Goal: Task Accomplishment & Management: Manage account settings

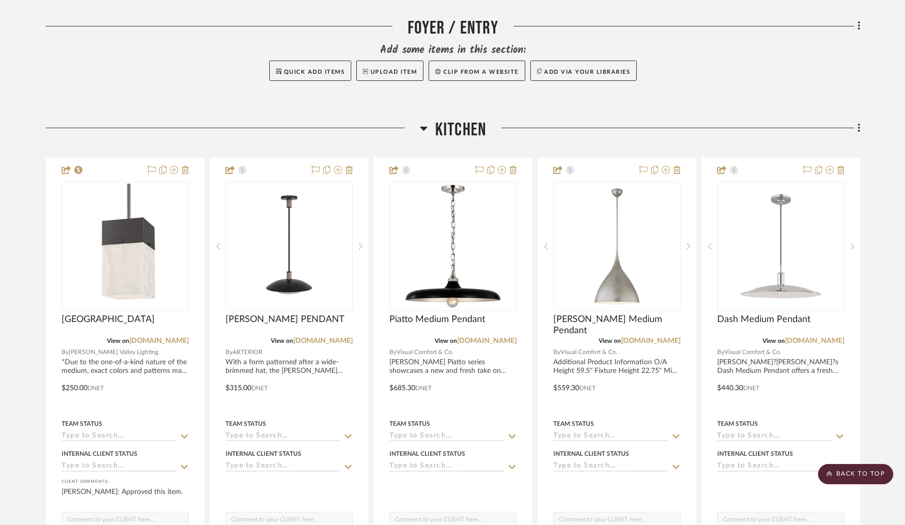
scroll to position [883, 0]
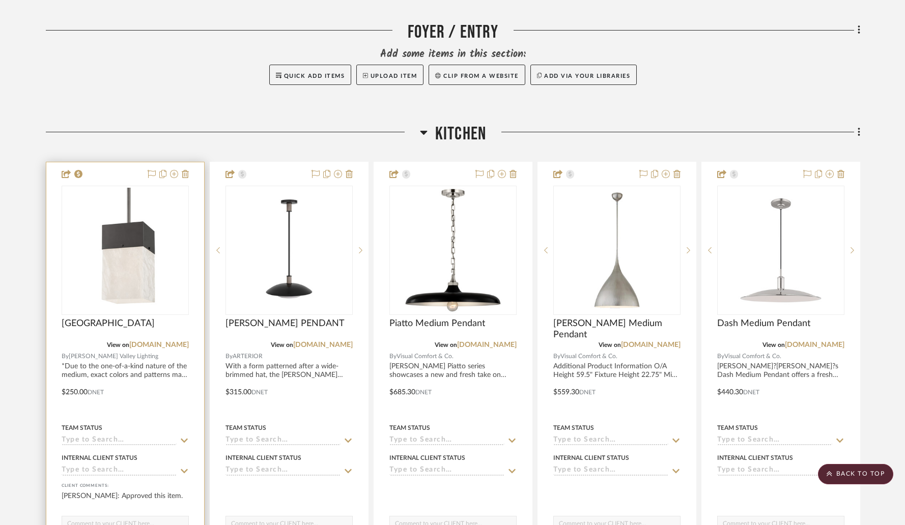
click at [117, 162] on div at bounding box center [125, 384] width 158 height 445
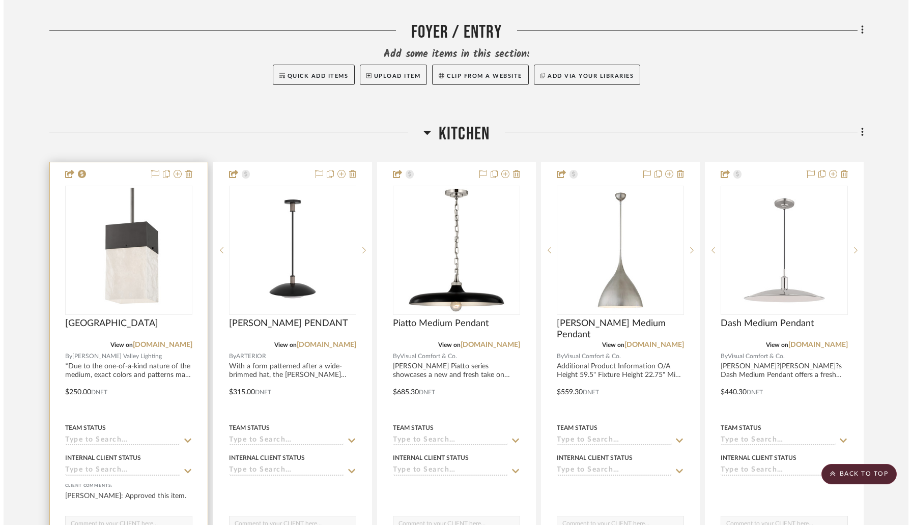
scroll to position [0, 0]
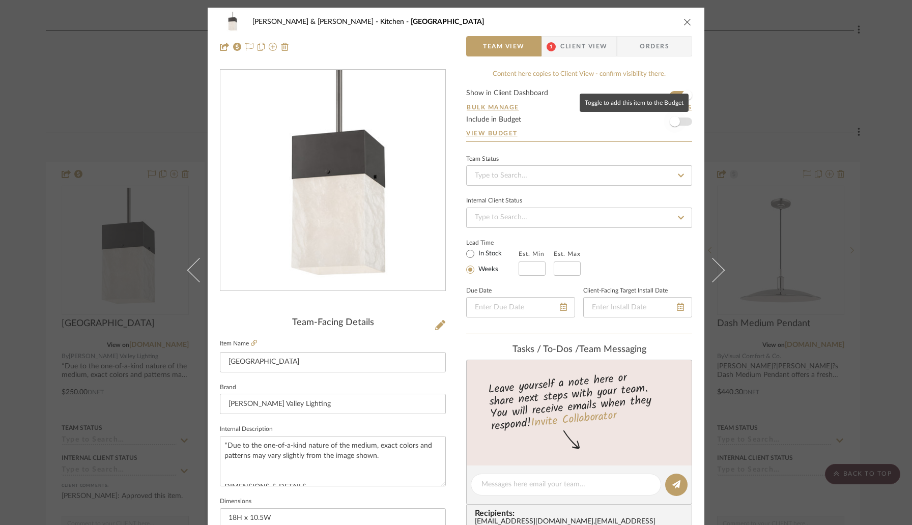
click at [672, 121] on span "button" at bounding box center [675, 122] width 10 height 10
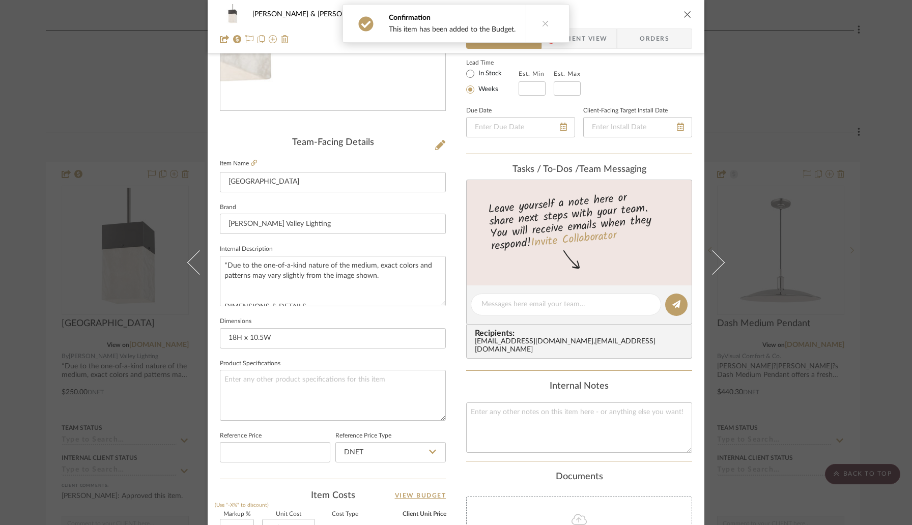
scroll to position [353, 0]
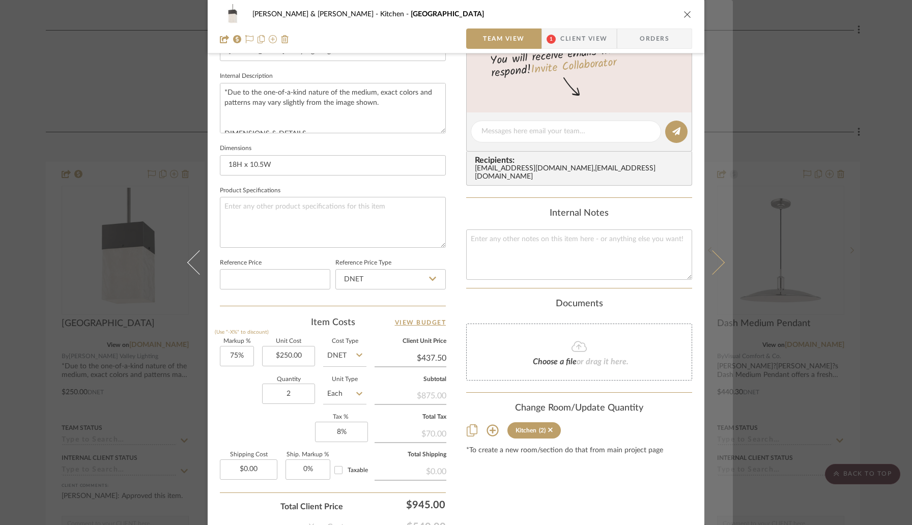
click at [713, 264] on icon at bounding box center [712, 262] width 24 height 24
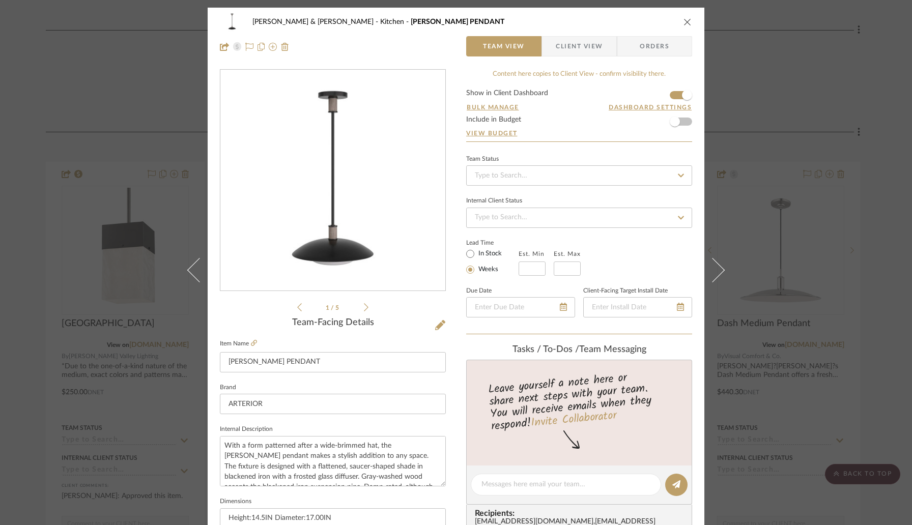
click at [685, 21] on icon "close" at bounding box center [688, 22] width 8 height 8
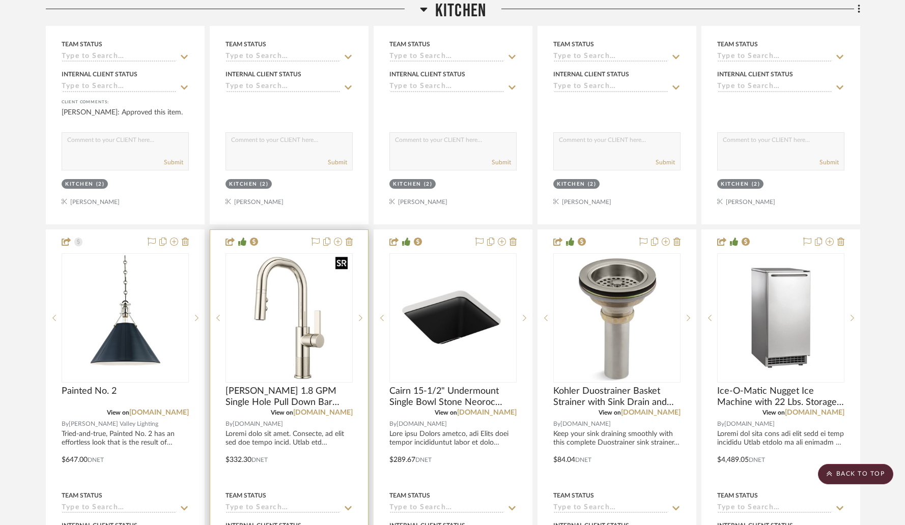
scroll to position [1272, 0]
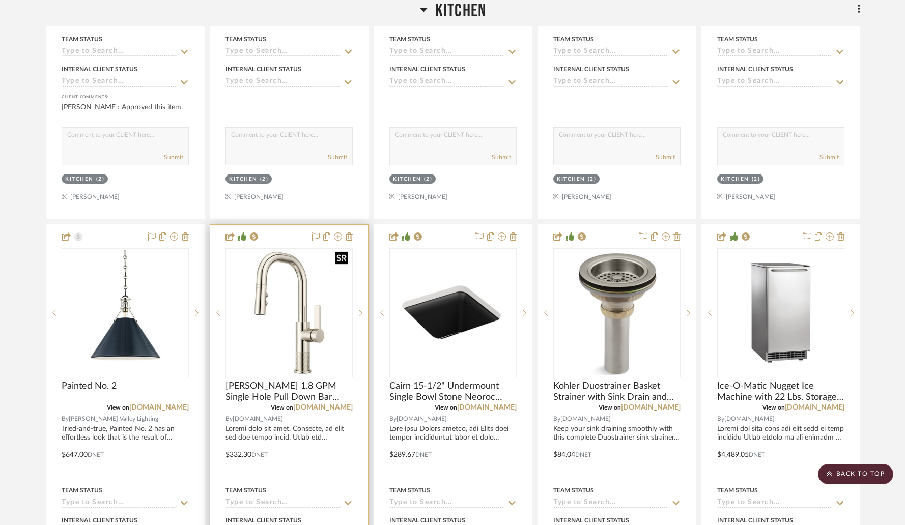
click at [302, 323] on img "0" at bounding box center [289, 312] width 125 height 125
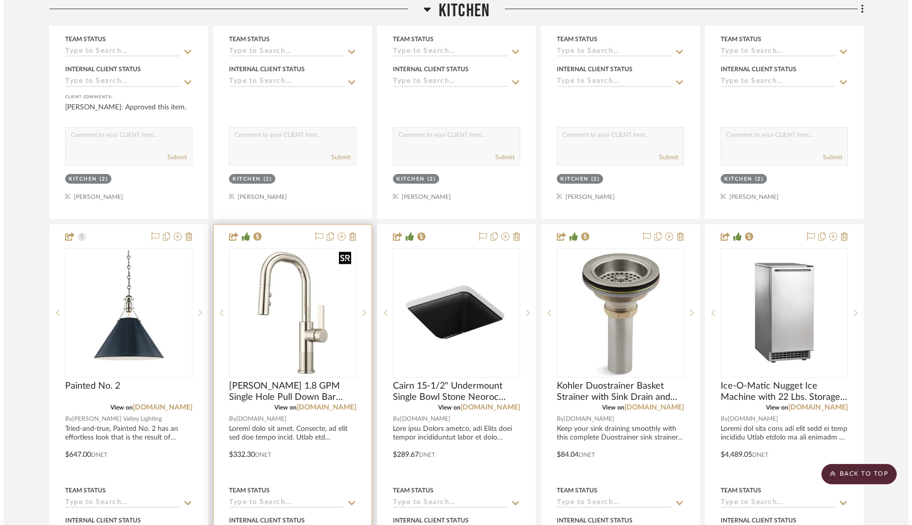
scroll to position [0, 0]
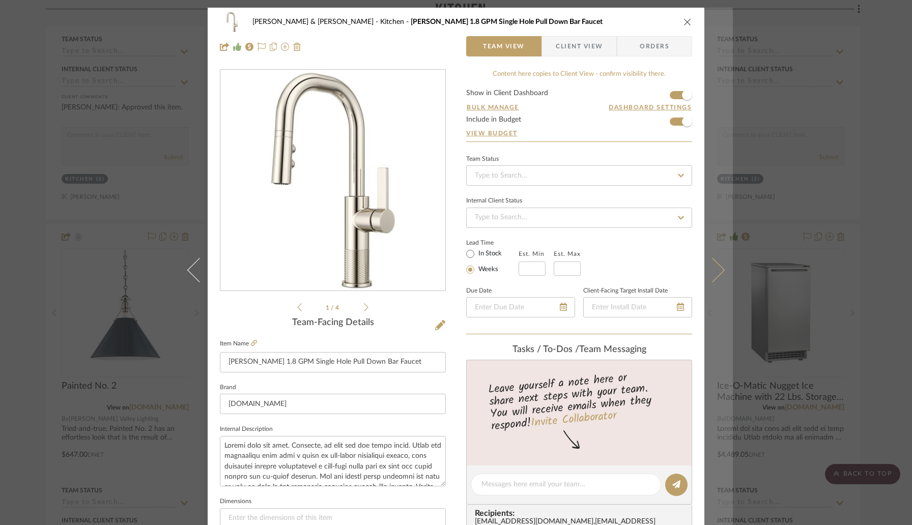
click at [710, 271] on icon at bounding box center [712, 270] width 24 height 24
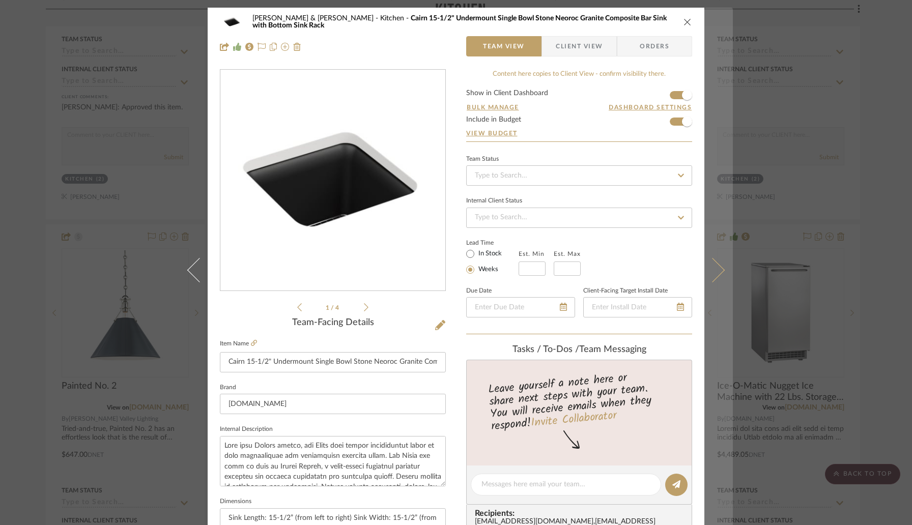
click at [708, 266] on icon at bounding box center [712, 270] width 24 height 24
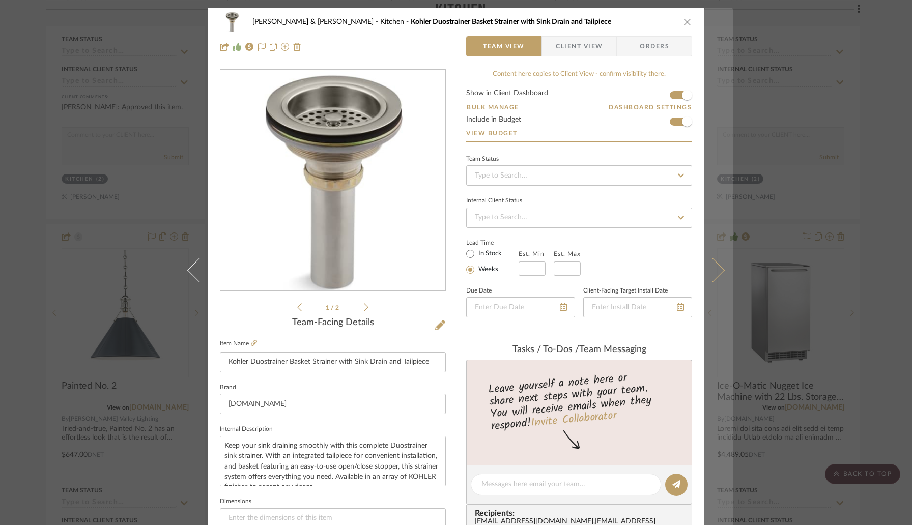
click at [714, 271] on icon at bounding box center [712, 270] width 24 height 24
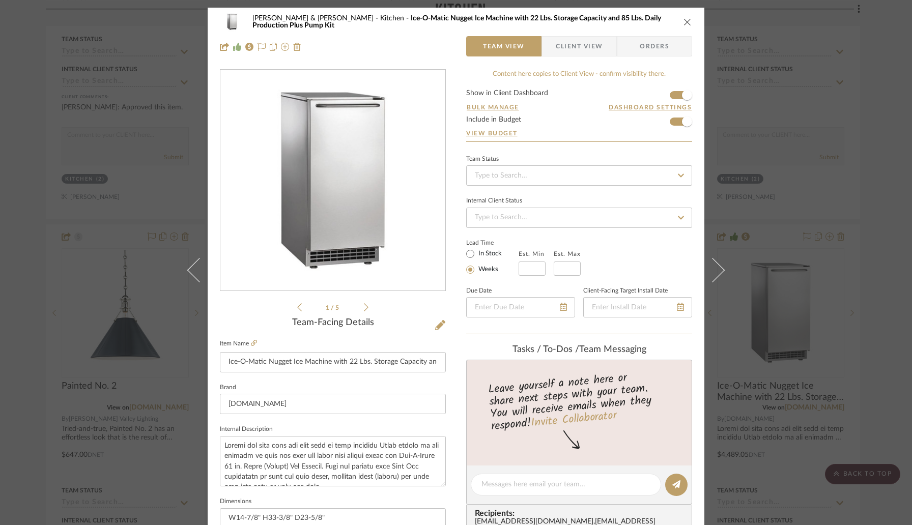
click at [714, 271] on icon at bounding box center [712, 270] width 24 height 24
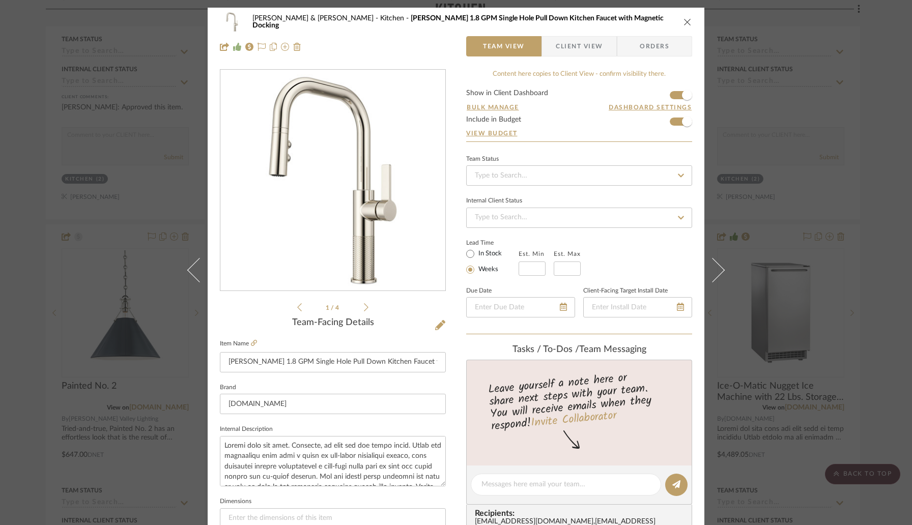
click at [714, 271] on icon at bounding box center [712, 270] width 24 height 24
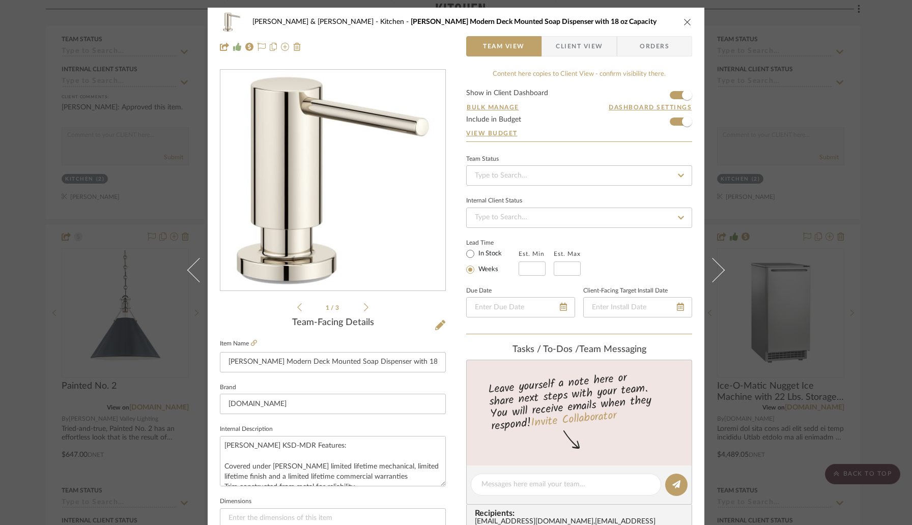
click at [714, 271] on icon at bounding box center [712, 270] width 24 height 24
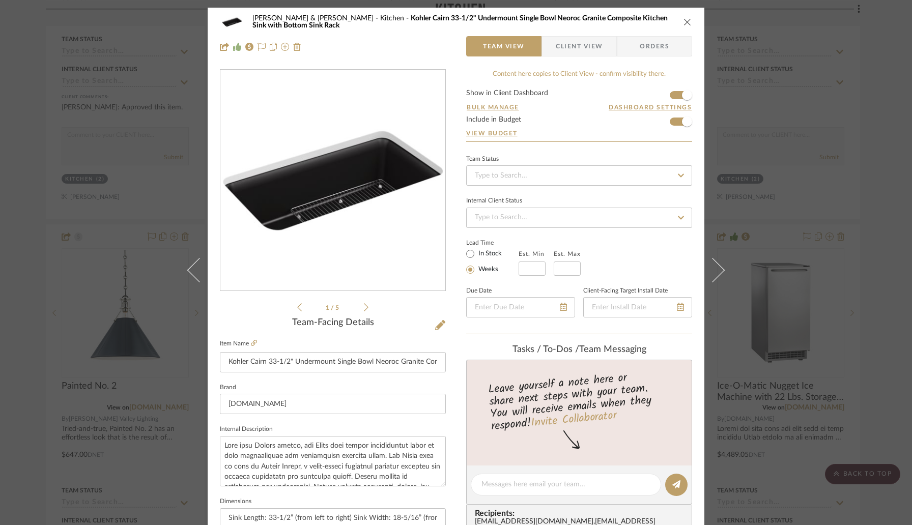
click at [714, 271] on icon at bounding box center [712, 270] width 24 height 24
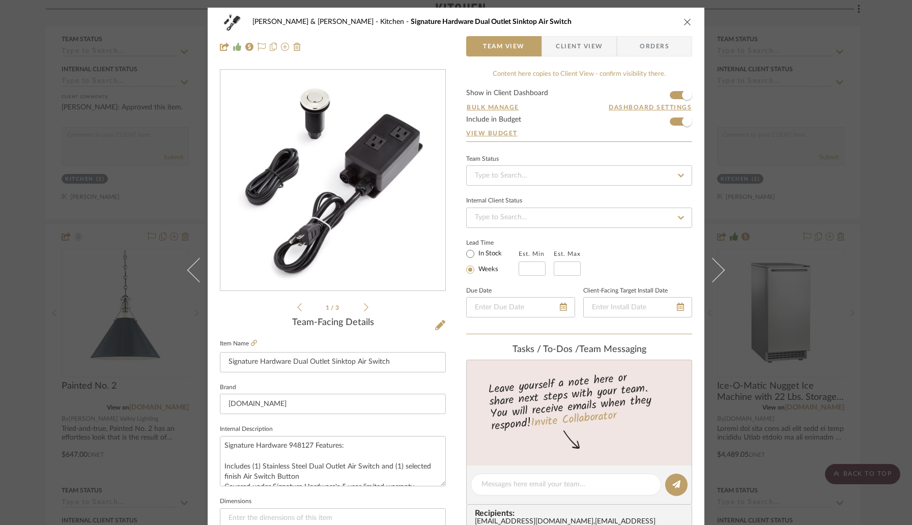
click at [714, 271] on icon at bounding box center [712, 270] width 24 height 24
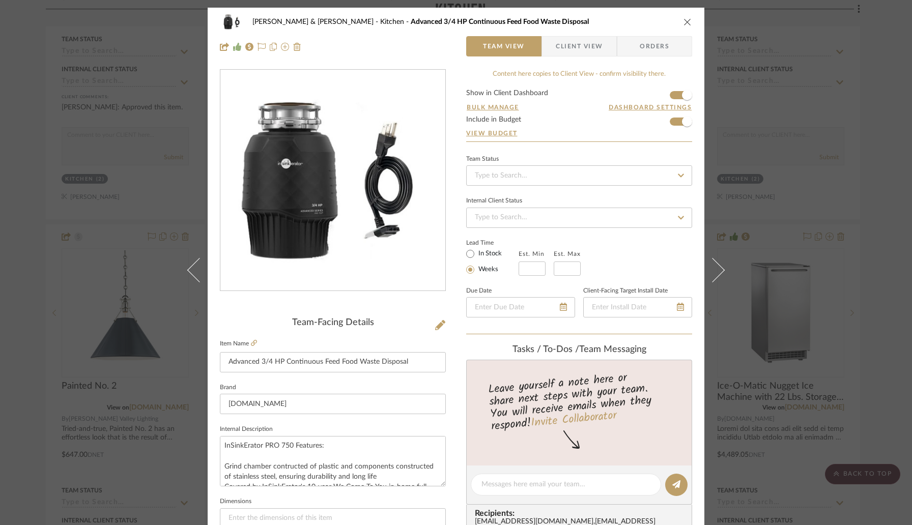
click at [714, 271] on icon at bounding box center [712, 270] width 24 height 24
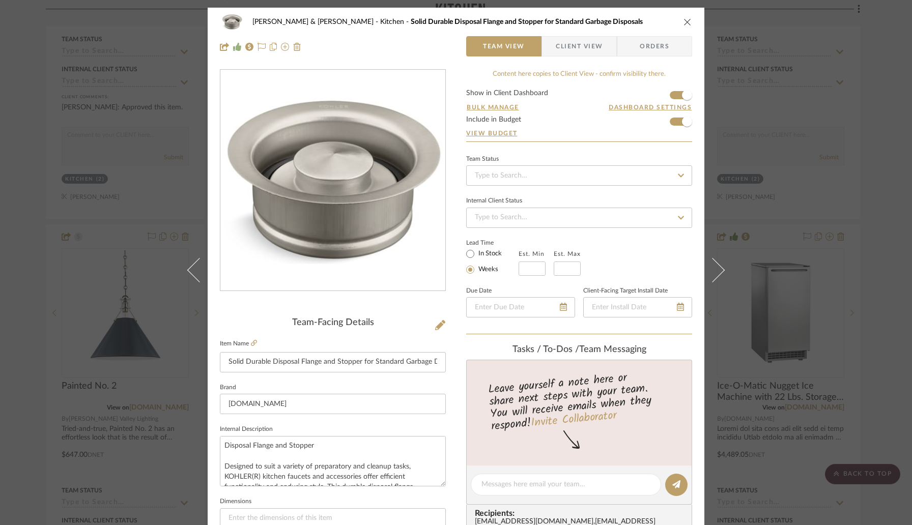
click at [714, 271] on icon at bounding box center [712, 270] width 24 height 24
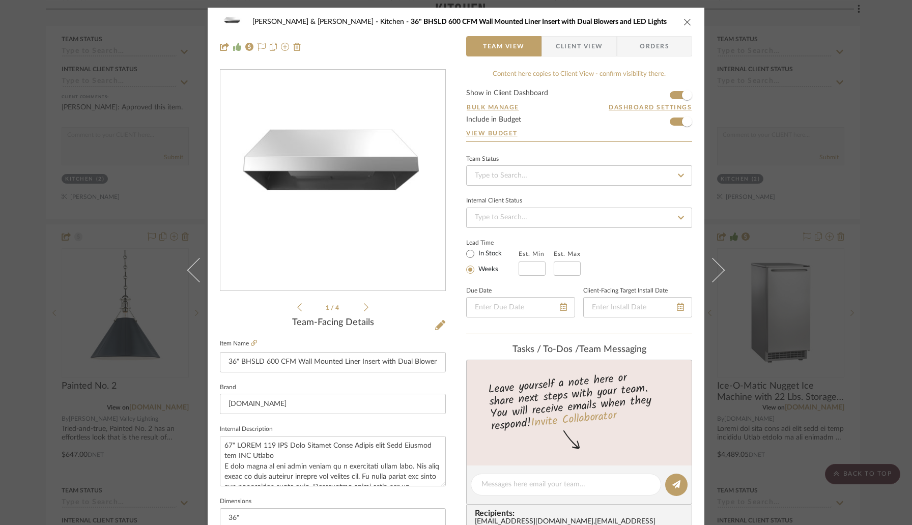
click at [714, 271] on icon at bounding box center [712, 270] width 24 height 24
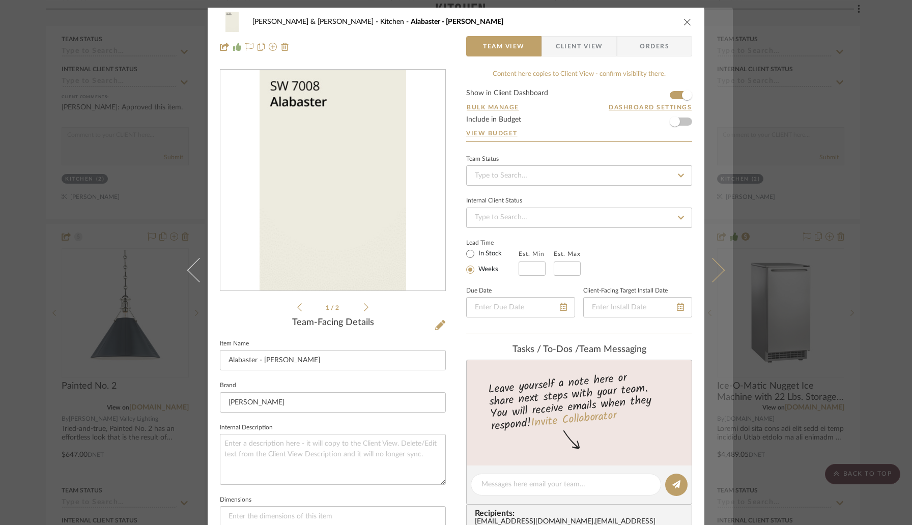
click at [714, 271] on icon at bounding box center [712, 270] width 24 height 24
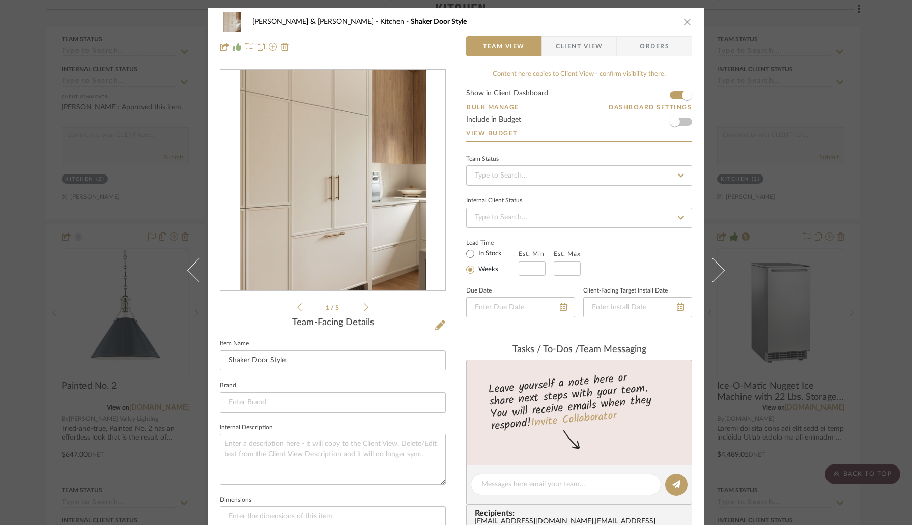
click at [714, 271] on icon at bounding box center [712, 270] width 24 height 24
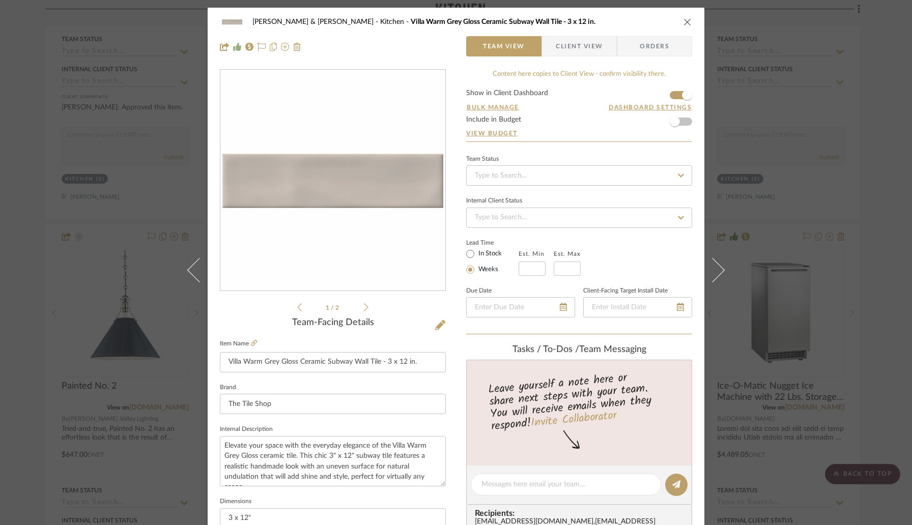
click at [714, 271] on icon at bounding box center [712, 270] width 24 height 24
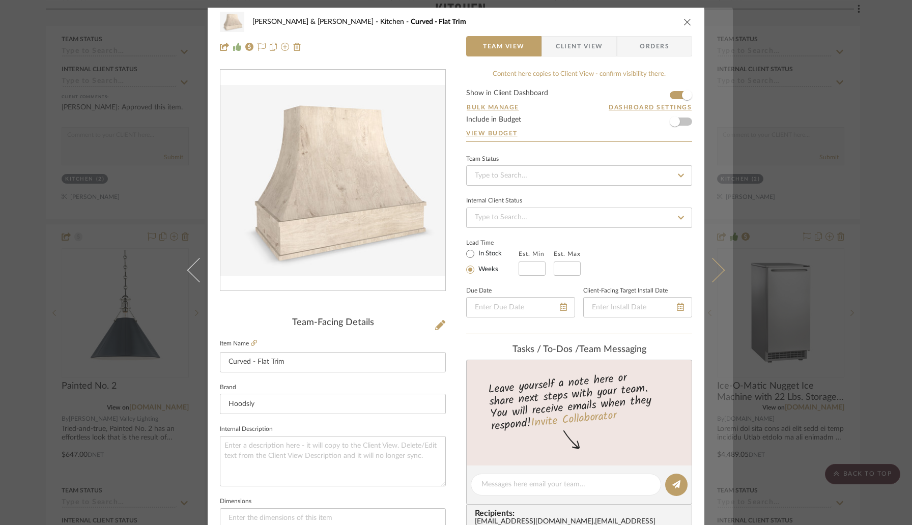
click at [711, 278] on icon at bounding box center [712, 270] width 24 height 24
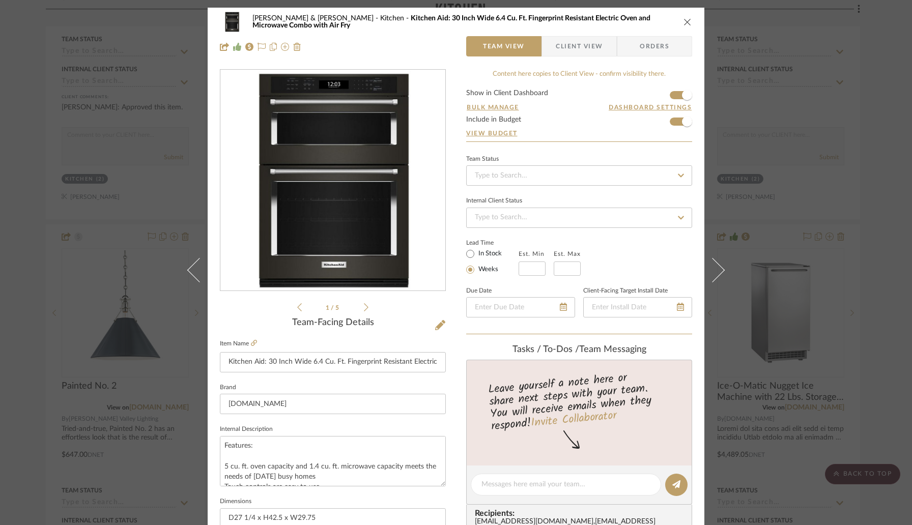
click at [711, 278] on icon at bounding box center [712, 270] width 24 height 24
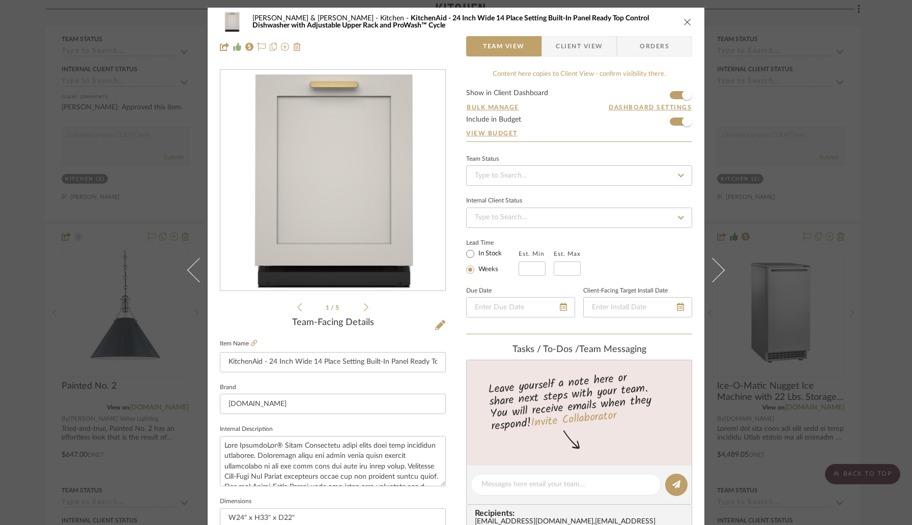
click at [711, 278] on icon at bounding box center [712, 270] width 24 height 24
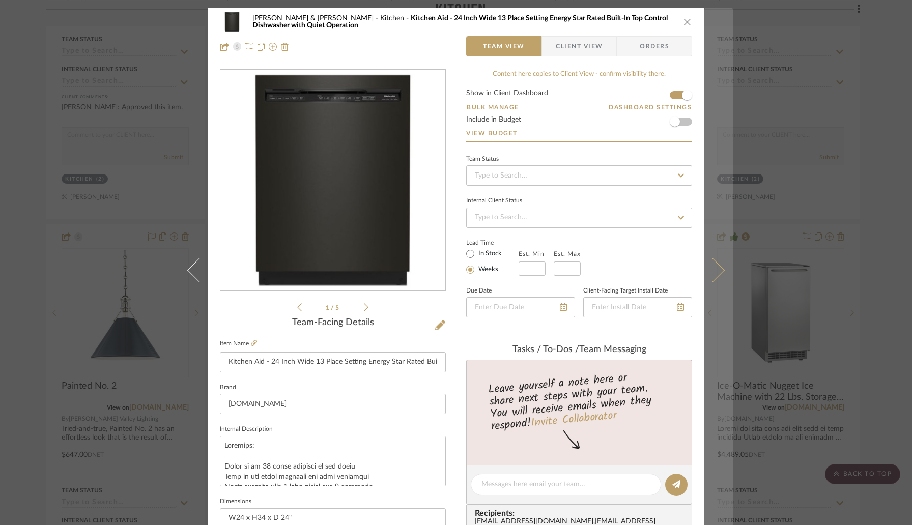
click at [716, 278] on button at bounding box center [719, 270] width 29 height 525
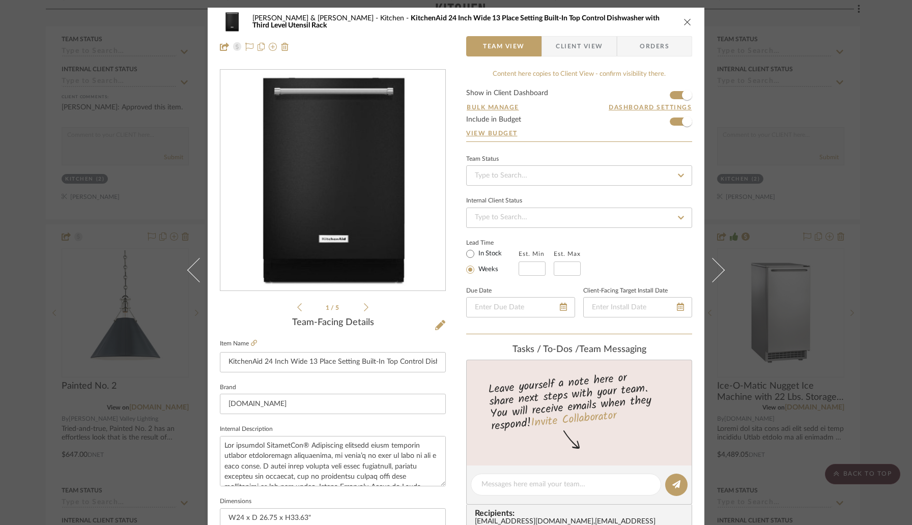
click at [716, 278] on button at bounding box center [719, 270] width 29 height 525
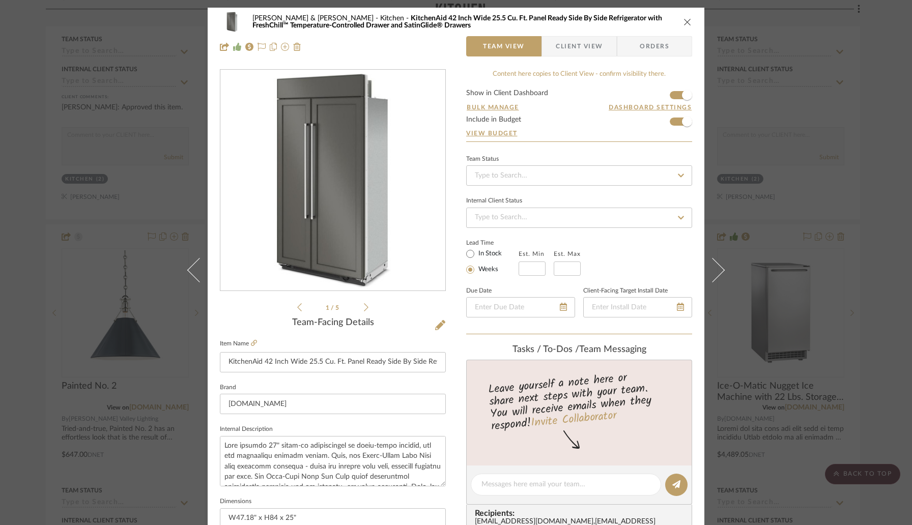
click at [716, 278] on button at bounding box center [719, 270] width 29 height 525
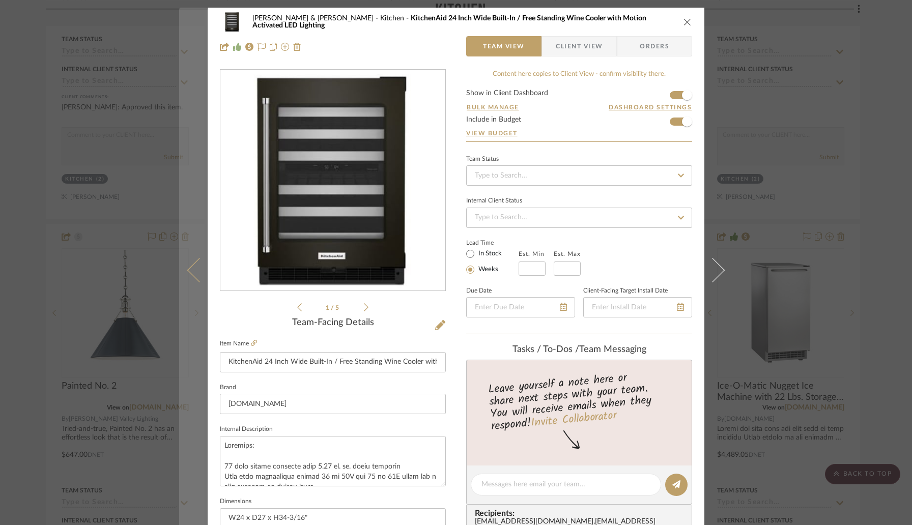
click at [194, 268] on icon at bounding box center [199, 270] width 24 height 24
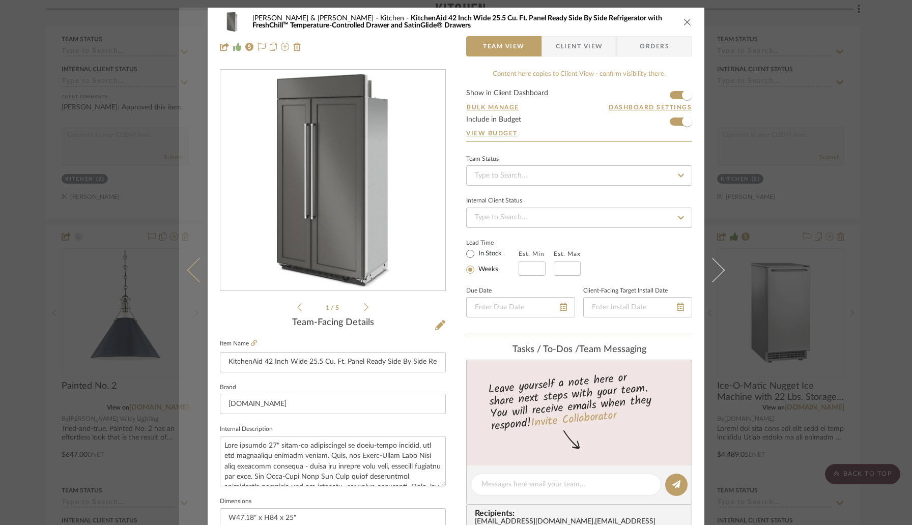
click at [195, 270] on icon at bounding box center [199, 270] width 24 height 24
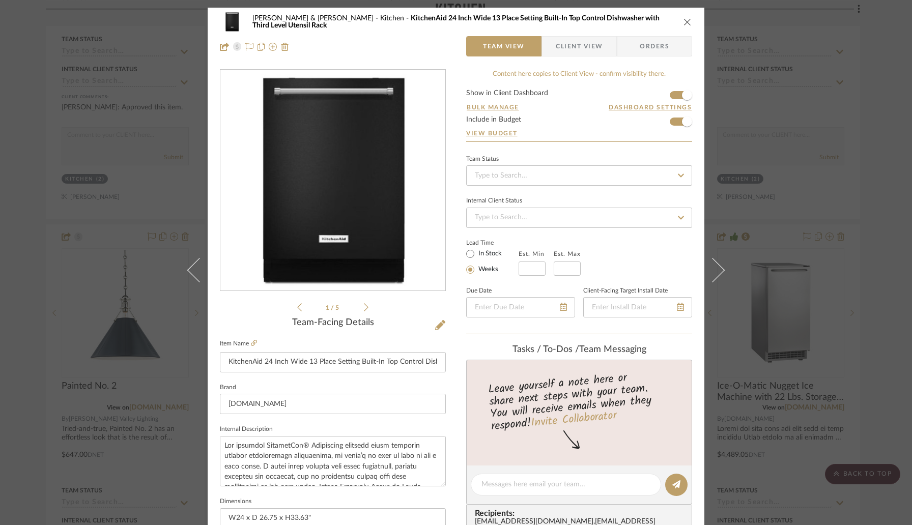
click at [195, 270] on icon at bounding box center [199, 270] width 24 height 24
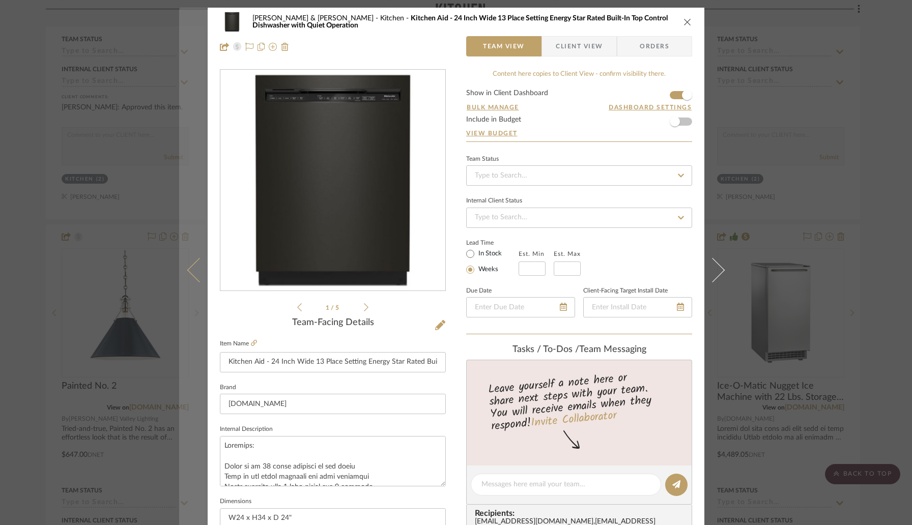
click at [195, 270] on icon at bounding box center [199, 270] width 24 height 24
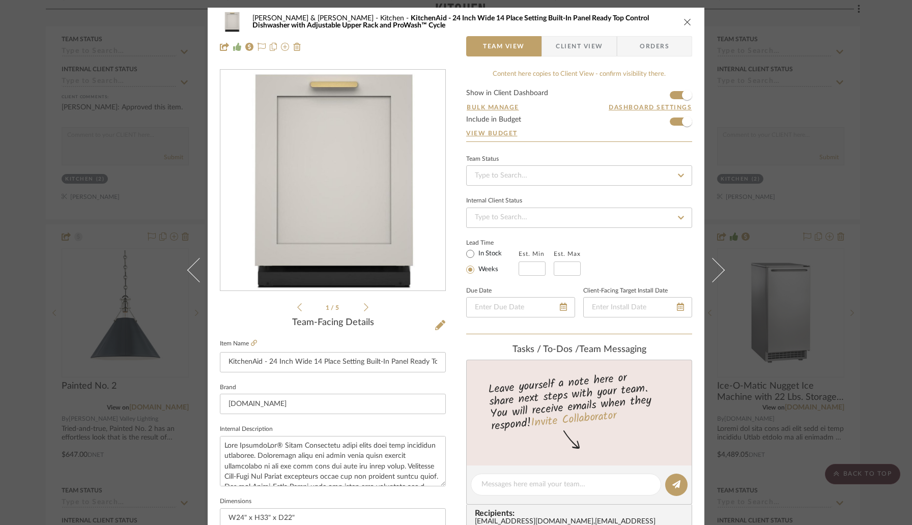
click at [195, 270] on icon at bounding box center [199, 270] width 24 height 24
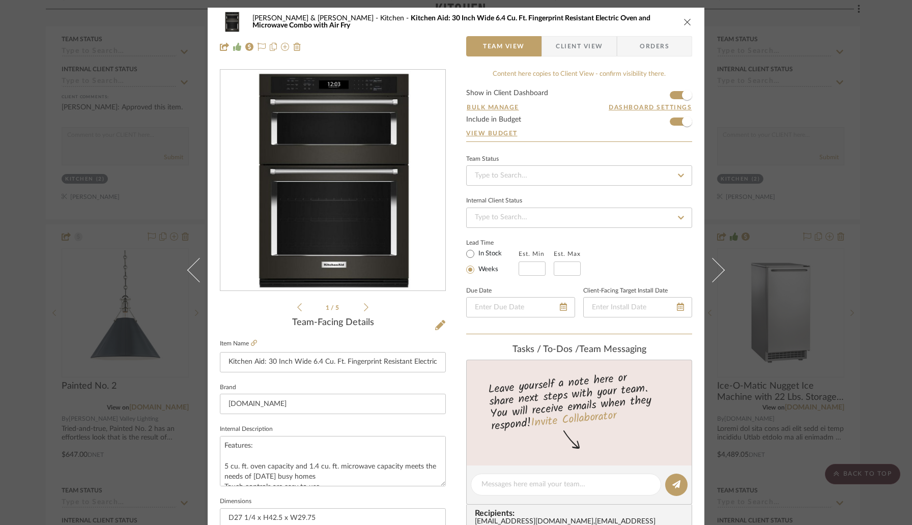
click at [195, 270] on icon at bounding box center [199, 270] width 24 height 24
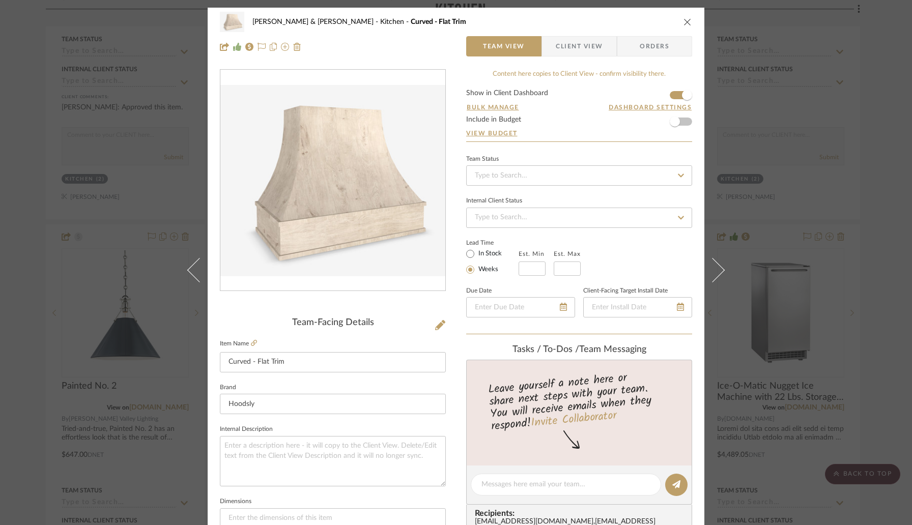
click at [195, 270] on icon at bounding box center [199, 270] width 24 height 24
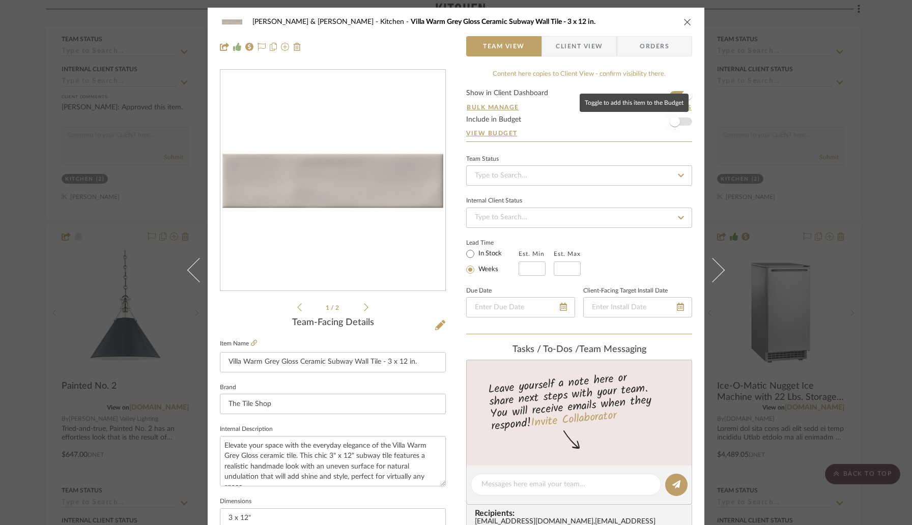
click at [681, 122] on span "button" at bounding box center [675, 121] width 22 height 22
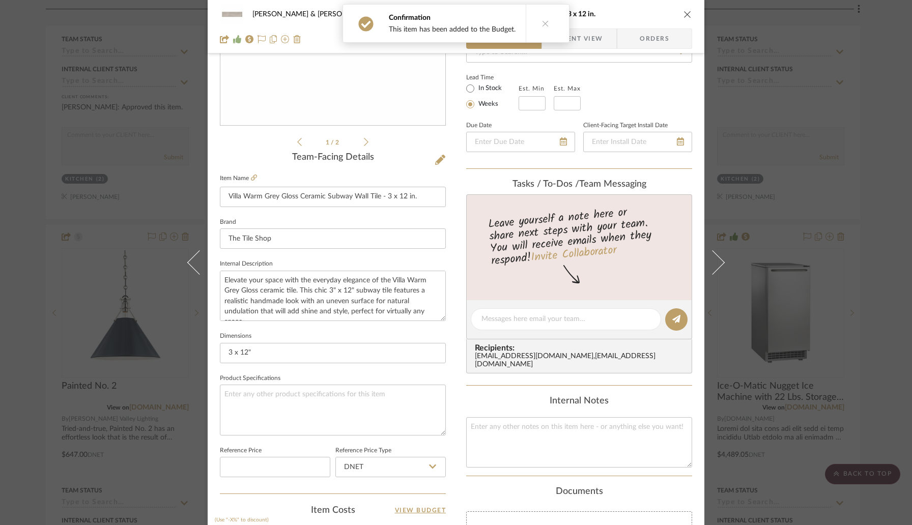
scroll to position [251, 0]
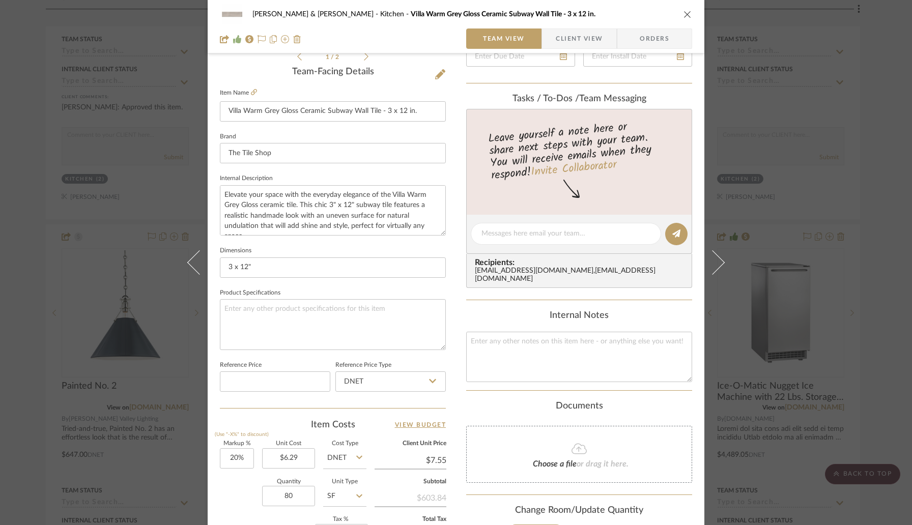
click at [684, 15] on icon "close" at bounding box center [688, 14] width 8 height 8
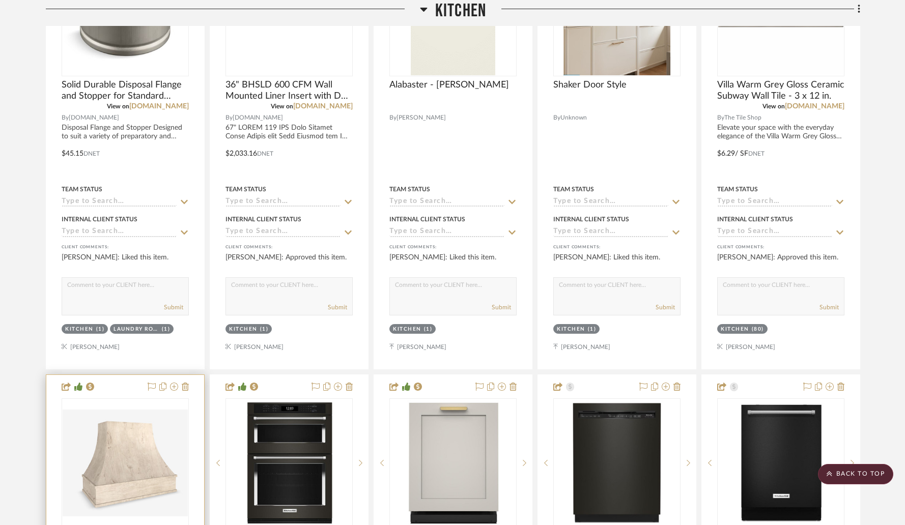
scroll to position [2231, 0]
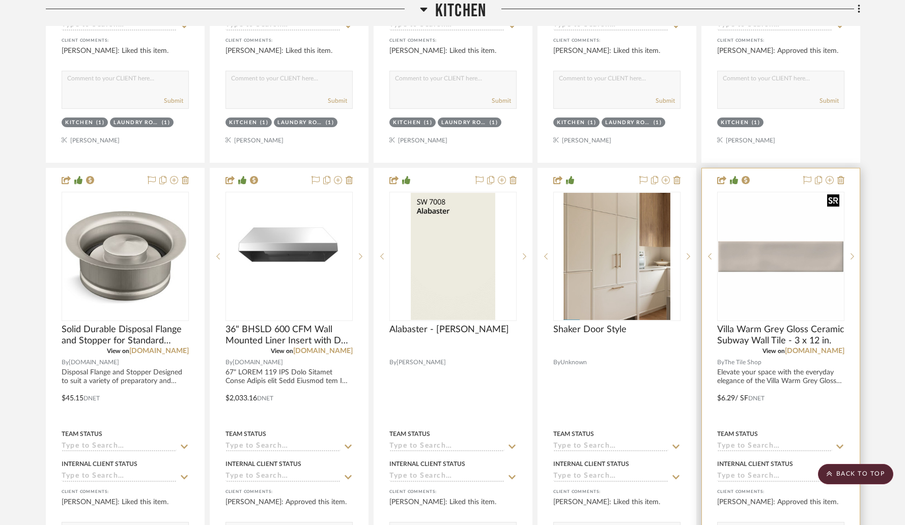
click at [796, 241] on img "0" at bounding box center [780, 256] width 125 height 125
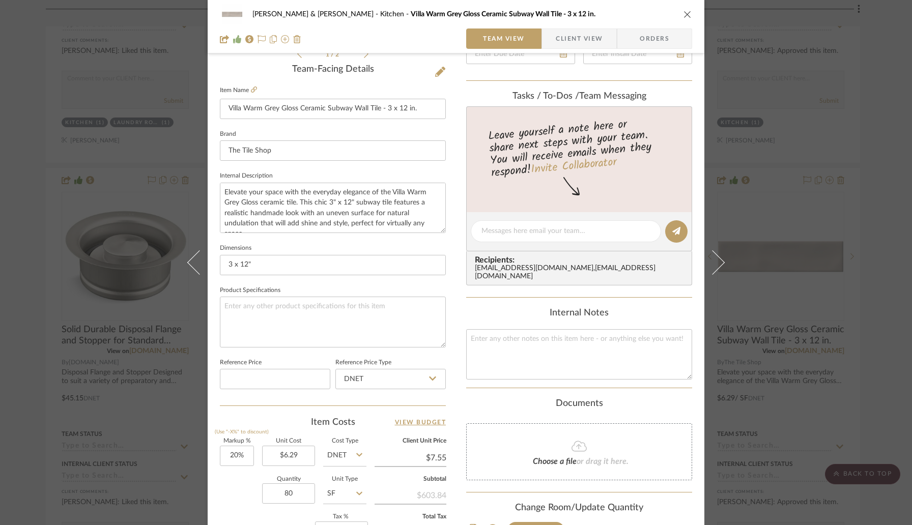
scroll to position [254, 0]
click at [297, 488] on input "80" at bounding box center [288, 493] width 53 height 20
type input "95"
click at [244, 486] on div "Quantity 95 Unit Type SF" at bounding box center [293, 494] width 147 height 36
click at [685, 15] on icon "close" at bounding box center [688, 14] width 8 height 8
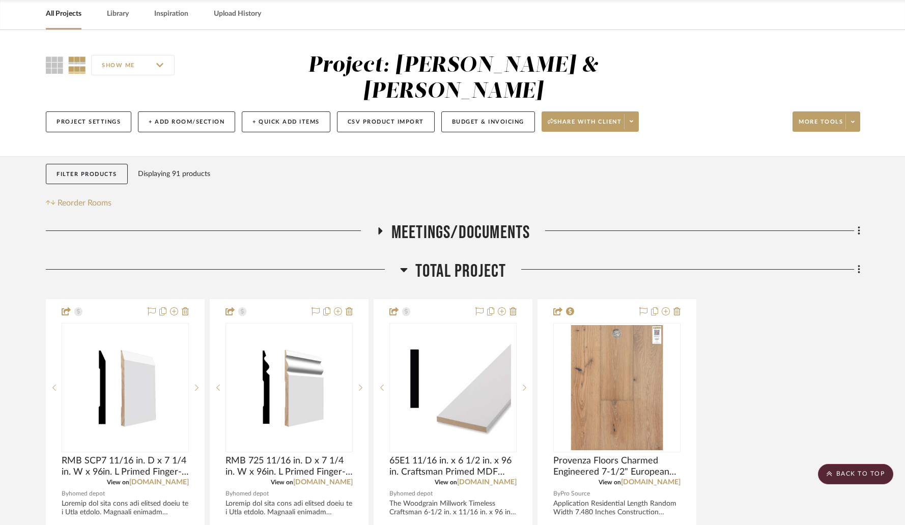
scroll to position [0, 0]
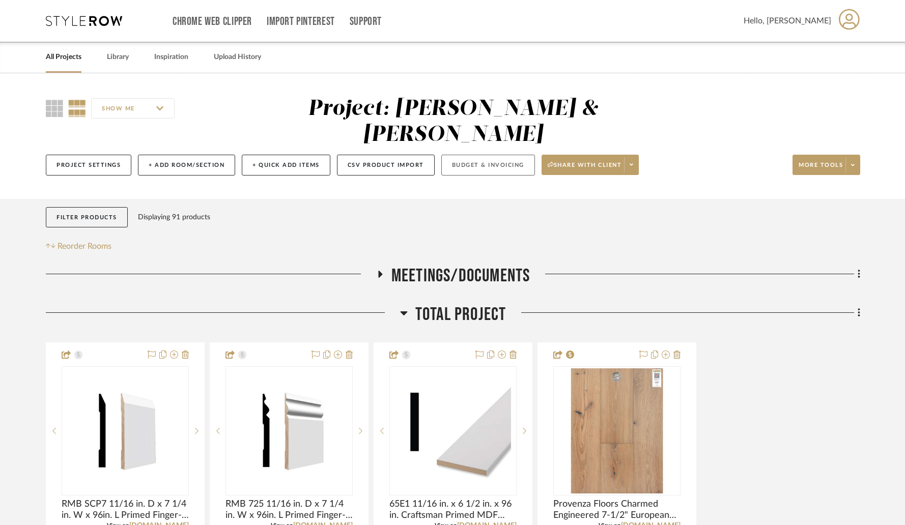
click at [461, 155] on button "Budget & Invoicing" at bounding box center [488, 165] width 94 height 21
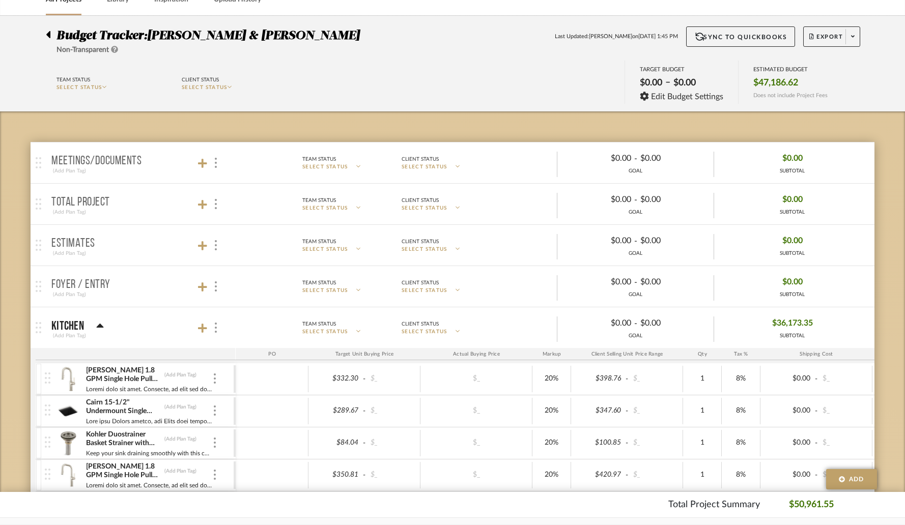
scroll to position [185, 0]
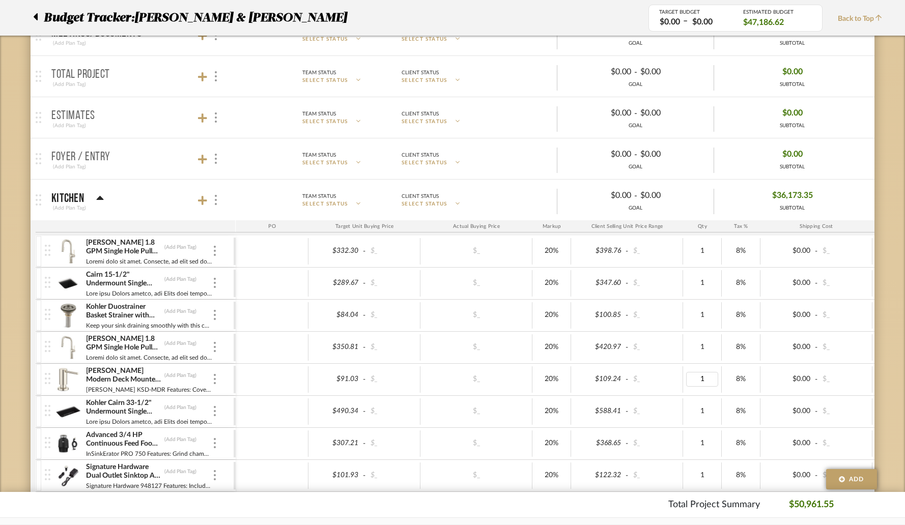
type input "2"
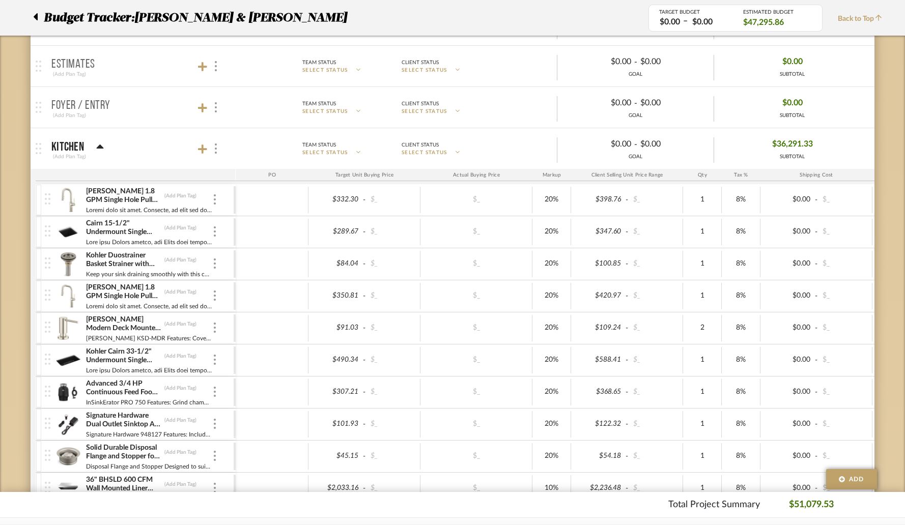
scroll to position [238, 0]
type input "2"
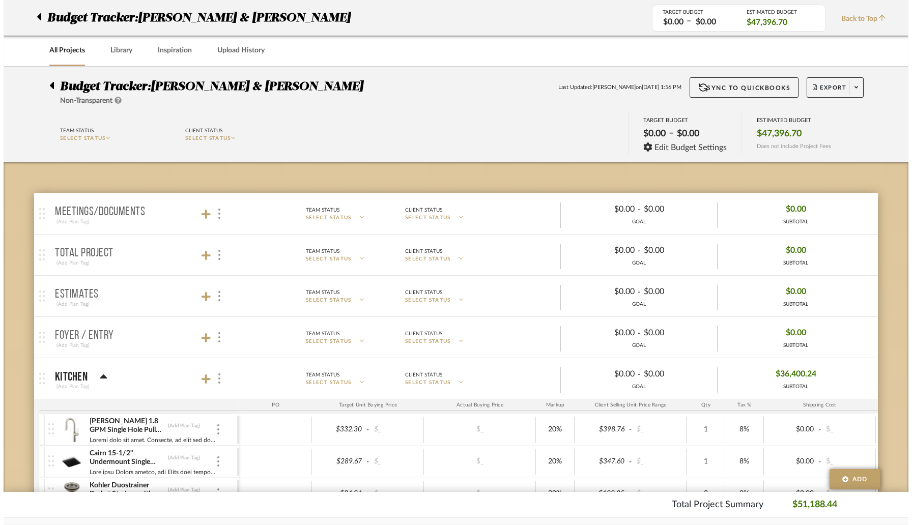
scroll to position [0, 0]
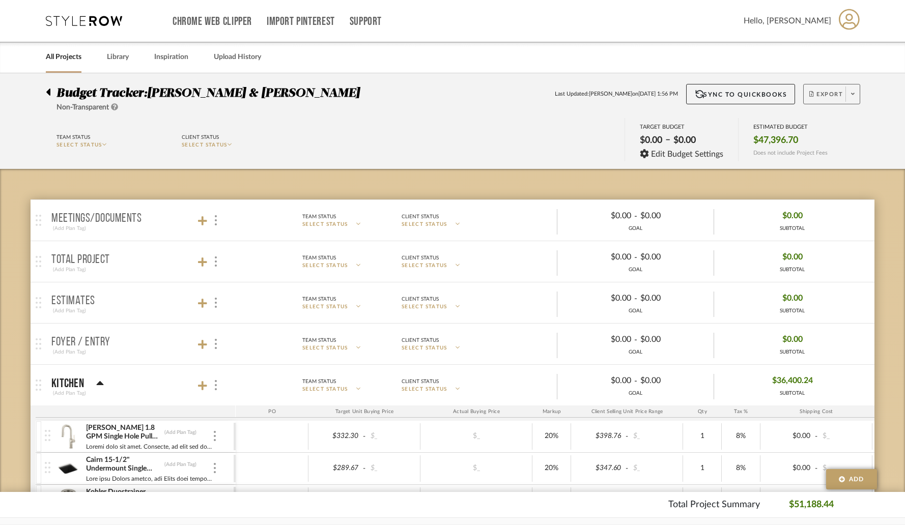
click at [847, 96] on span at bounding box center [853, 94] width 14 height 15
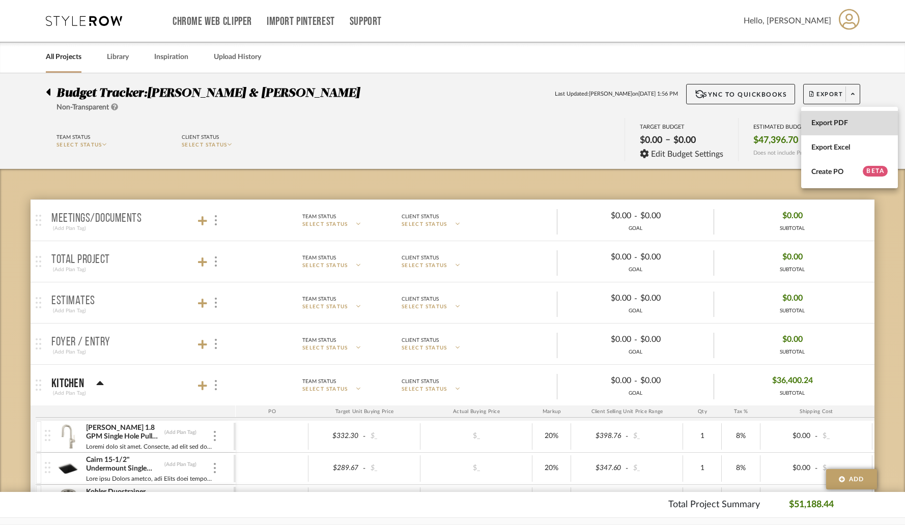
click at [828, 123] on span "Export PDF" at bounding box center [849, 123] width 76 height 9
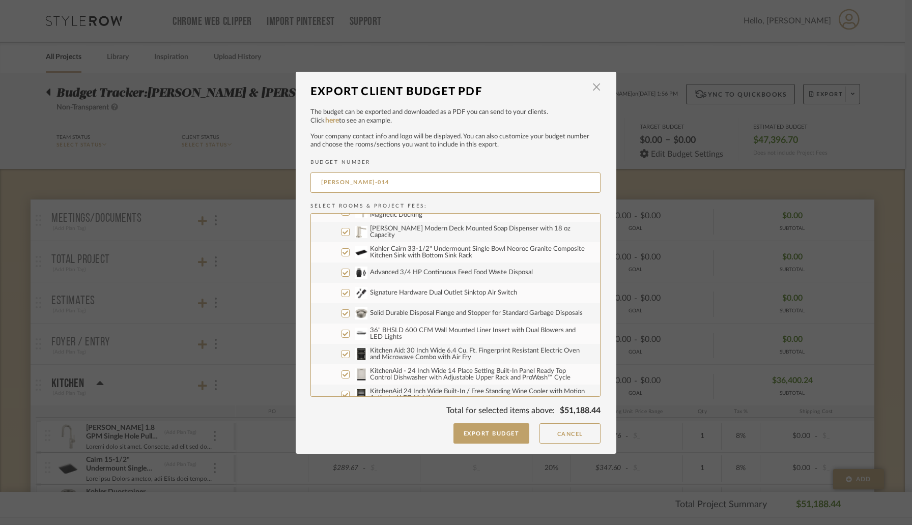
scroll to position [97, 0]
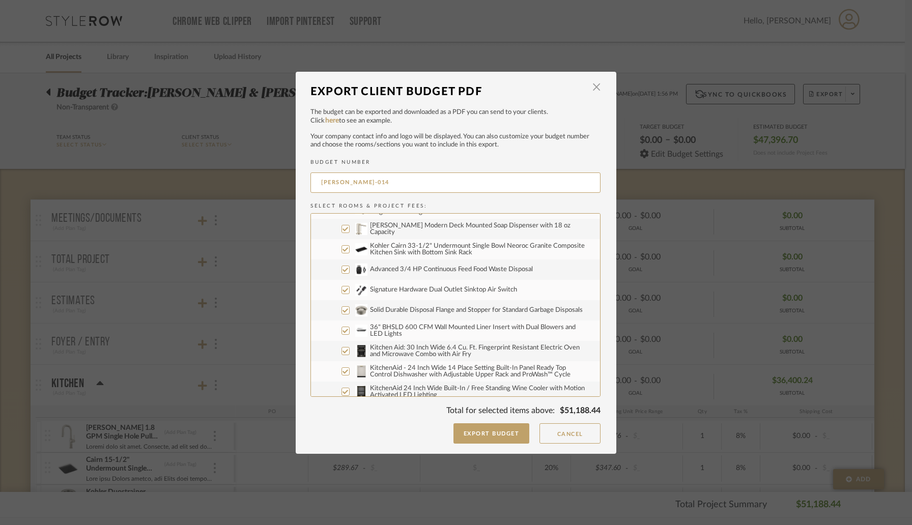
click at [342, 331] on input "36" BHSLD 600 CFM Wall Mounted Liner Insert with Dual Blowers and LED Lights" at bounding box center [346, 331] width 8 height 8
checkbox input "false"
click at [342, 350] on input "Kitchen Aid: 30 Inch Wide 6.4 Cu. Ft. Fingerprint Resistant Electric Oven and M…" at bounding box center [346, 351] width 8 height 8
checkbox input "false"
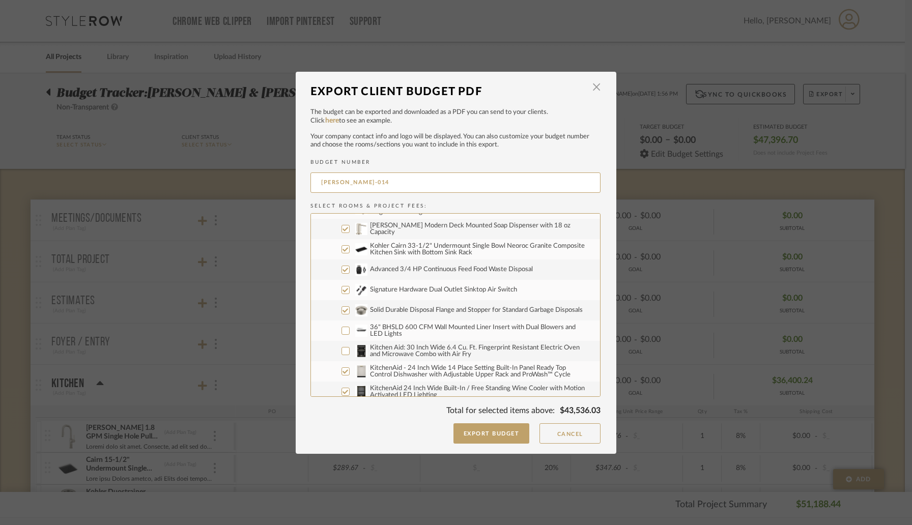
click at [342, 372] on input "KitchenAid - 24 Inch Wide 14 Place Setting Built-In Panel Ready Top Control Dis…" at bounding box center [346, 372] width 8 height 8
checkbox input "false"
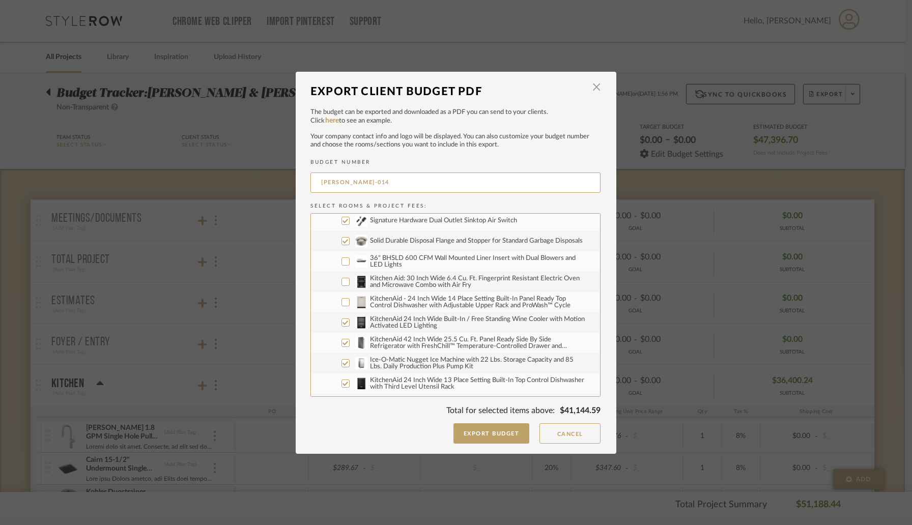
scroll to position [183, 0]
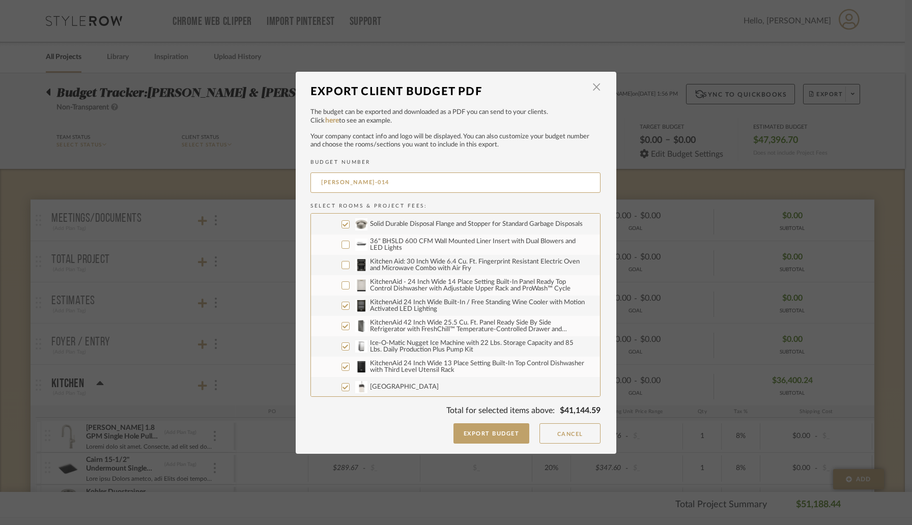
click at [343, 309] on input "KitchenAid 24 Inch Wide Built-In / Free Standing Wine Cooler with Motion Activa…" at bounding box center [346, 306] width 8 height 8
checkbox input "false"
click at [343, 326] on input "KitchenAid 42 Inch Wide 25.5 Cu. Ft. Panel Ready Side By Side Refrigerator with…" at bounding box center [346, 326] width 8 height 8
checkbox input "false"
click at [342, 348] on input "Ice-O-Matic Nugget Ice Machine with 22 Lbs. Storage Capacity and 85 Lbs. Daily …" at bounding box center [346, 347] width 8 height 8
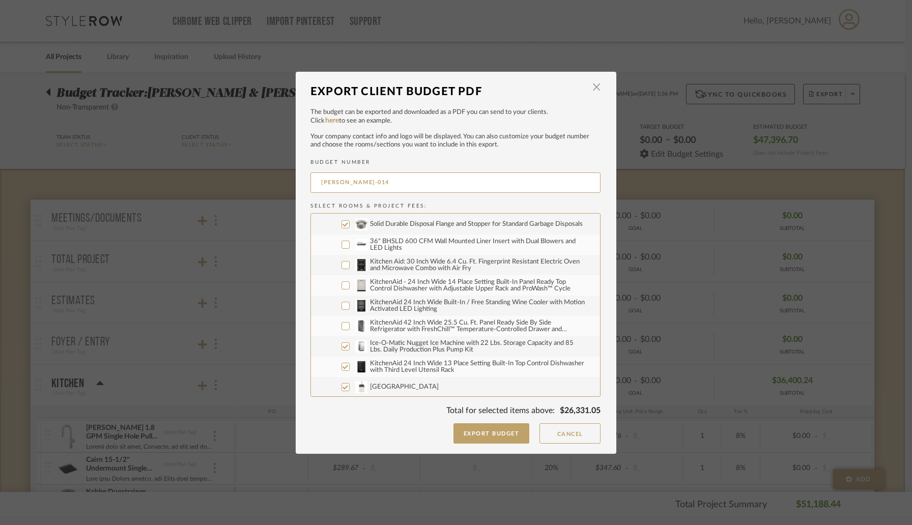
checkbox input "false"
click at [342, 364] on input "KitchenAid 24 Inch Wide 13 Place Setting Built-In Top Control Dishwasher with T…" at bounding box center [346, 367] width 8 height 8
checkbox input "false"
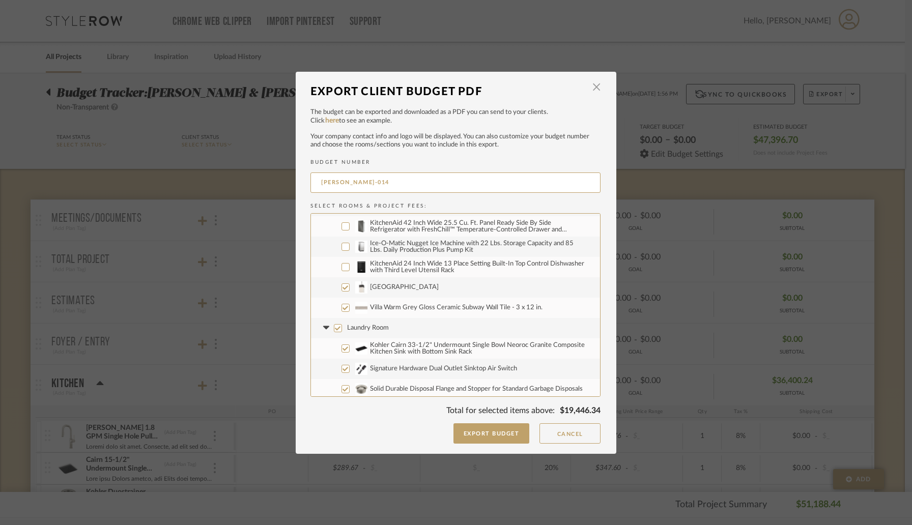
scroll to position [284, 0]
click at [335, 328] on input "Laundry Room" at bounding box center [338, 327] width 8 height 8
checkbox input "false"
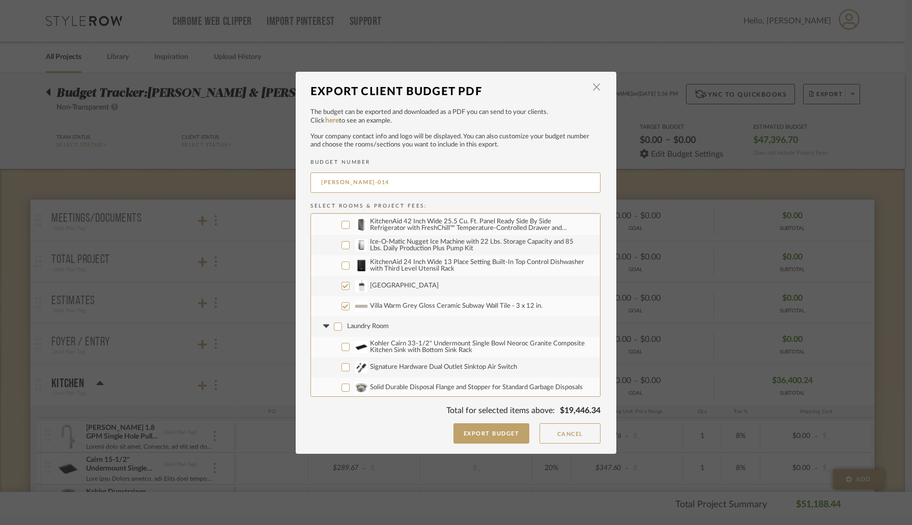
checkbox input "false"
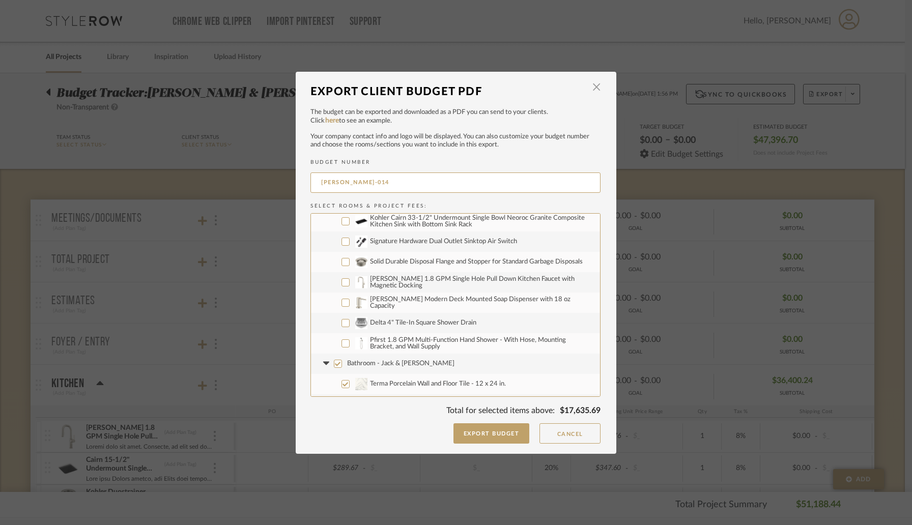
scroll to position [411, 0]
click at [334, 361] on input "Bathroom - Jack & Jill" at bounding box center [338, 363] width 8 height 8
checkbox input "false"
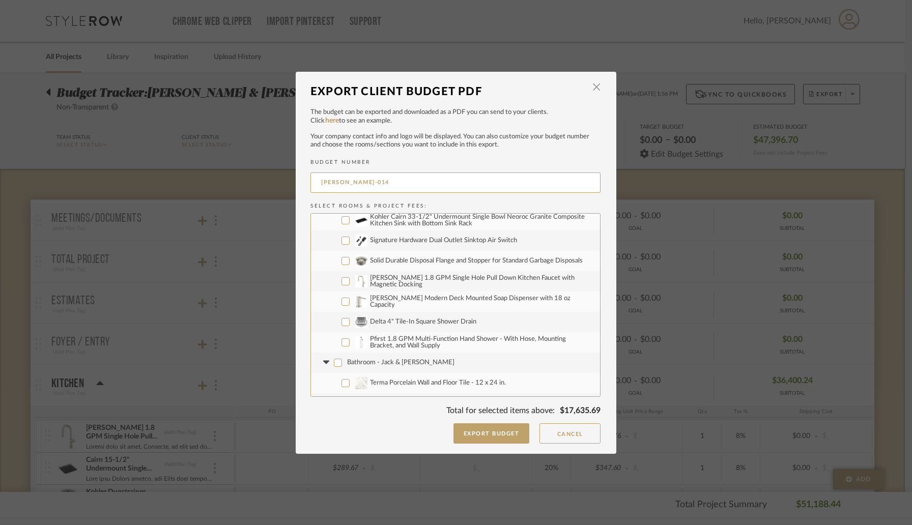
checkbox input "false"
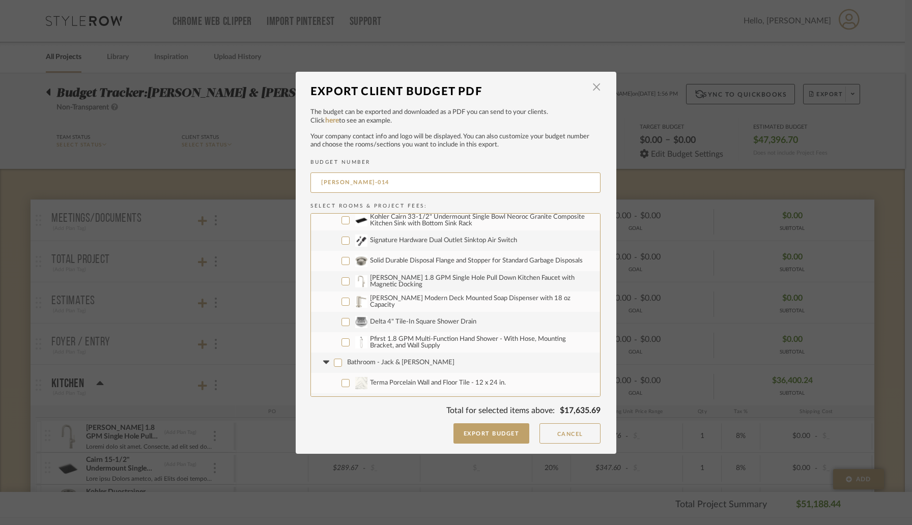
checkbox input "false"
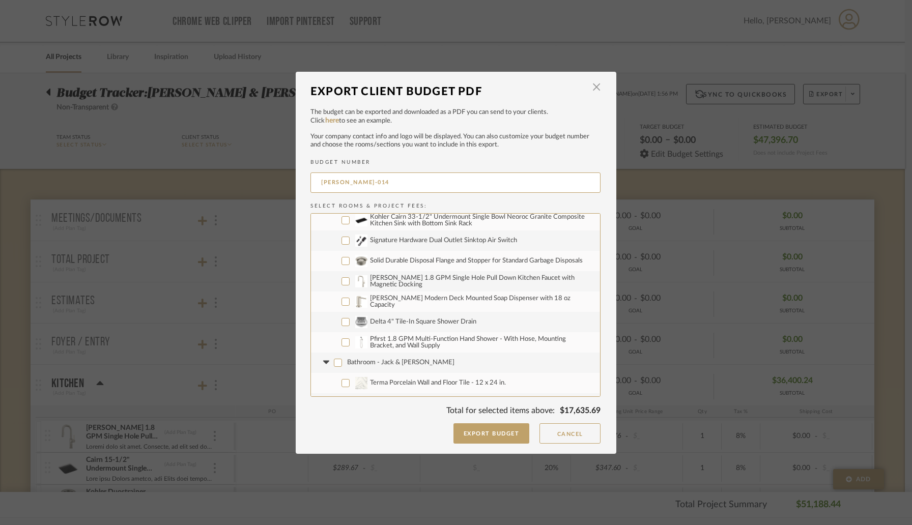
checkbox input "false"
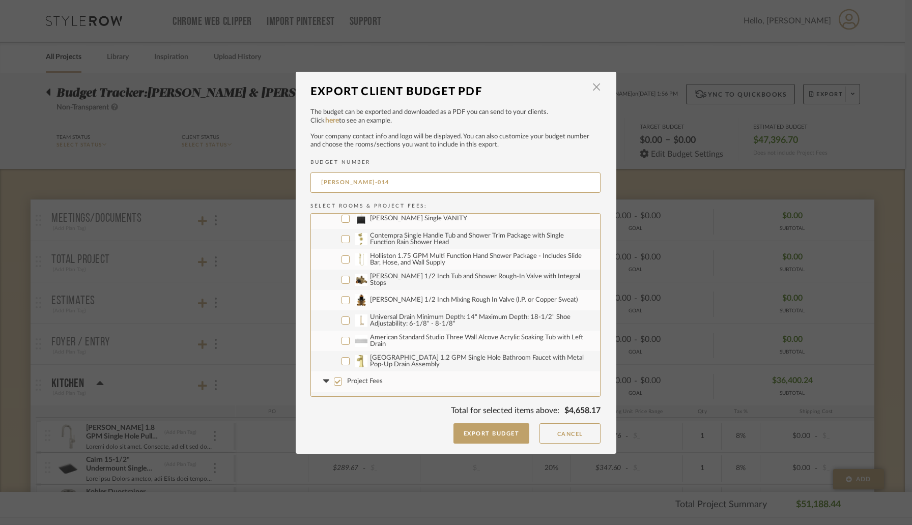
scroll to position [713, 0]
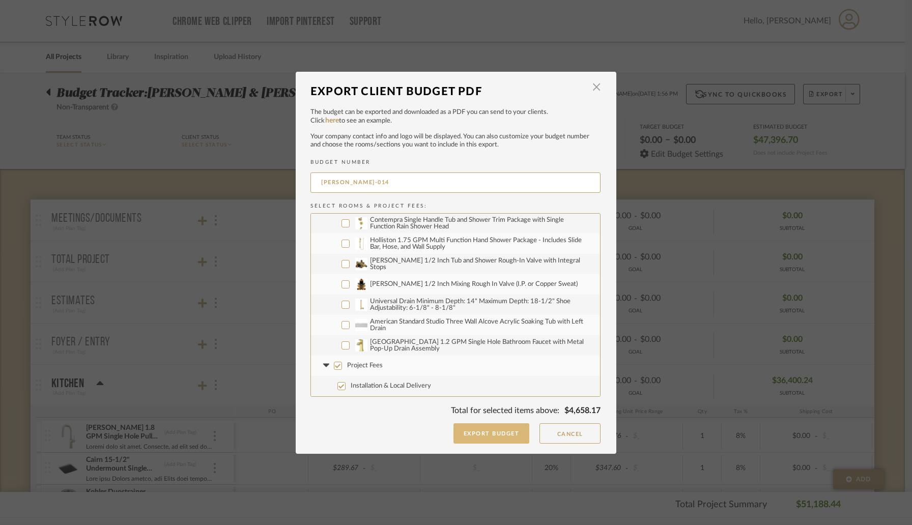
click at [483, 434] on button "Export Budget" at bounding box center [492, 434] width 76 height 20
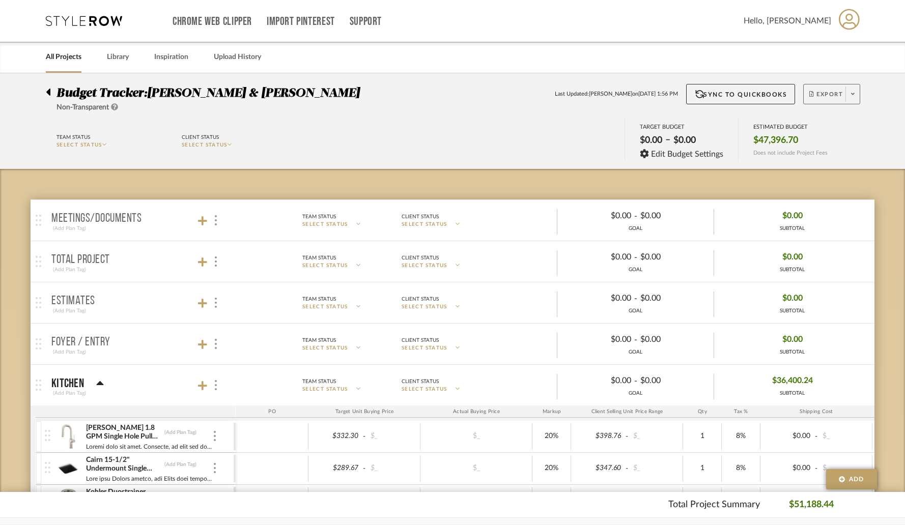
click at [834, 99] on span "Export" at bounding box center [826, 98] width 34 height 15
click at [818, 121] on span "Export PDF" at bounding box center [849, 123] width 76 height 9
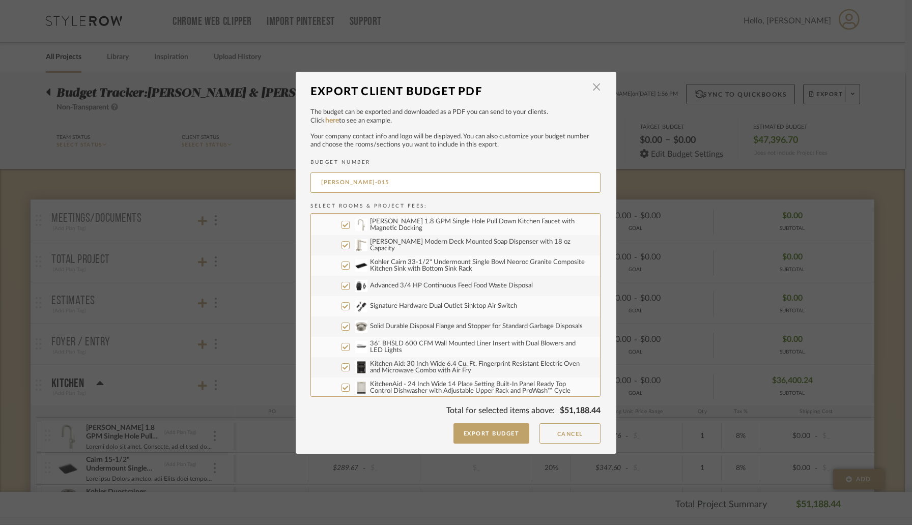
scroll to position [87, 0]
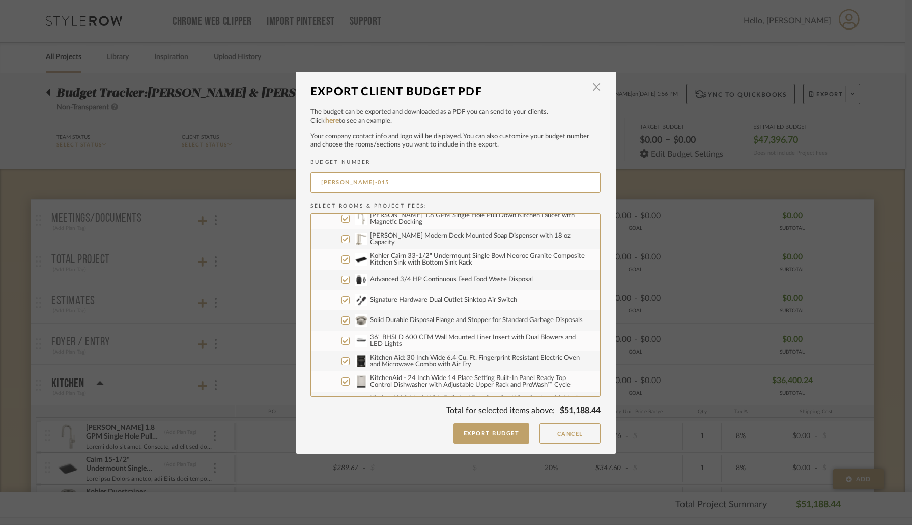
click at [342, 361] on input "Kitchen Aid: 30 Inch Wide 6.4 Cu. Ft. Fingerprint Resistant Electric Oven and M…" at bounding box center [346, 361] width 8 height 8
checkbox input "false"
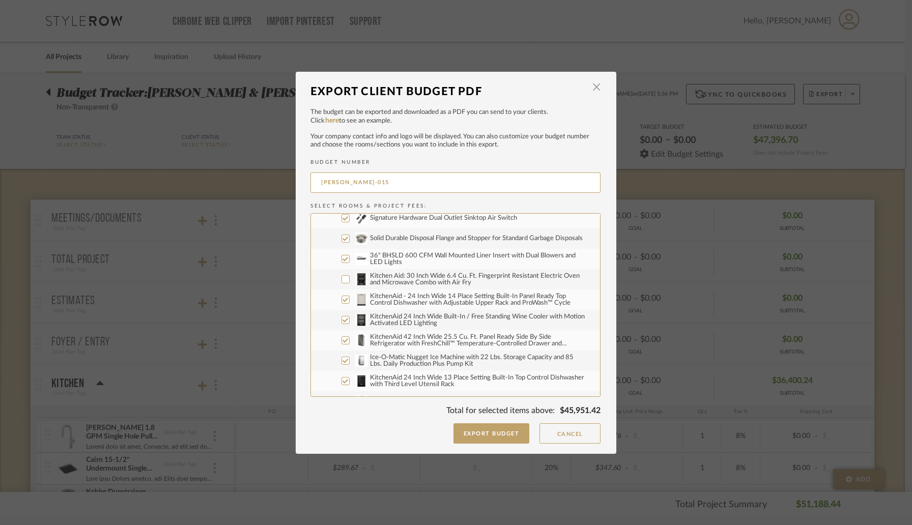
scroll to position [177, 0]
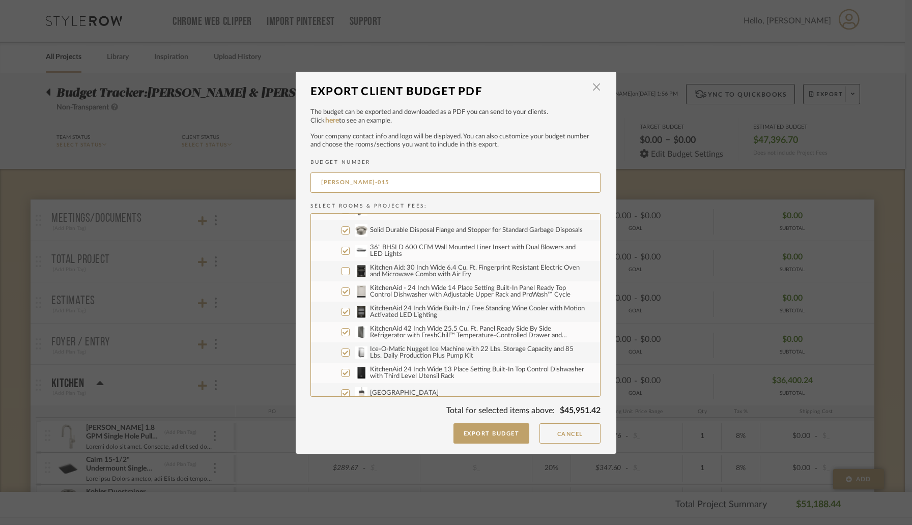
click at [342, 293] on input "KitchenAid - 24 Inch Wide 14 Place Setting Built-In Panel Ready Top Control Dis…" at bounding box center [346, 292] width 8 height 8
checkbox input "false"
click at [341, 317] on label "KitchenAid 24 Inch Wide Built-In / Free Standing Wine Cooler with Motion Activa…" at bounding box center [455, 312] width 289 height 20
click at [342, 316] on input "KitchenAid 24 Inch Wide Built-In / Free Standing Wine Cooler with Motion Activa…" at bounding box center [346, 312] width 8 height 8
checkbox input "false"
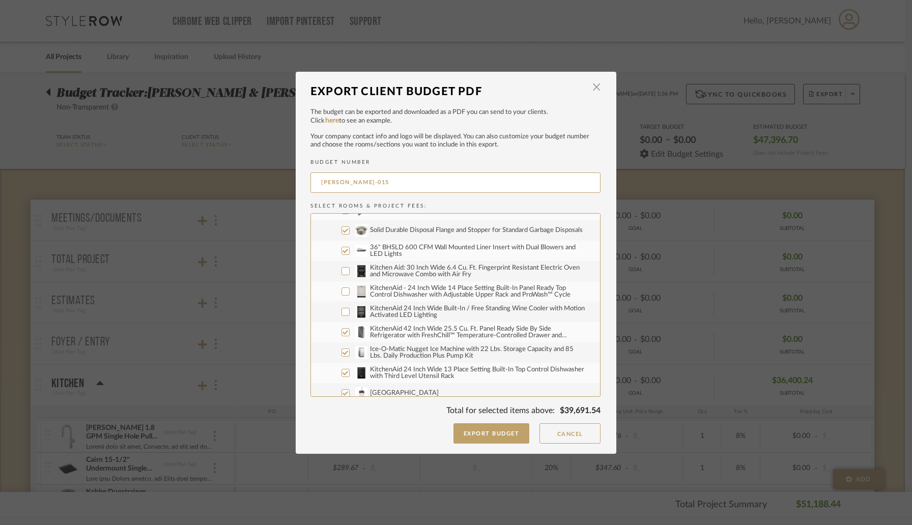
click at [342, 334] on input "KitchenAid 42 Inch Wide 25.5 Cu. Ft. Panel Ready Side By Side Refrigerator with…" at bounding box center [346, 332] width 8 height 8
checkbox input "false"
click at [342, 350] on input "Ice-O-Matic Nugget Ice Machine with 22 Lbs. Storage Capacity and 85 Lbs. Daily …" at bounding box center [346, 353] width 8 height 8
checkbox input "false"
click at [342, 373] on input "KitchenAid 24 Inch Wide 13 Place Setting Built-In Top Control Dishwasher with T…" at bounding box center [346, 373] width 8 height 8
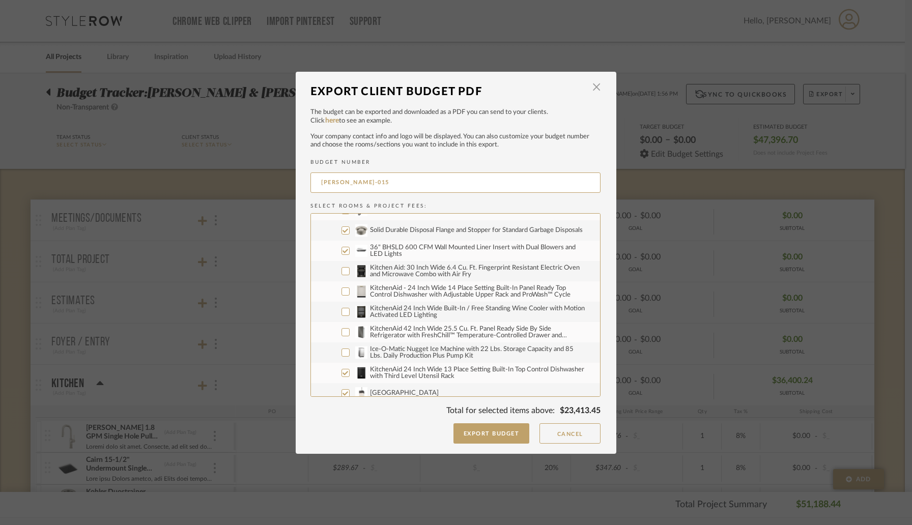
checkbox input "false"
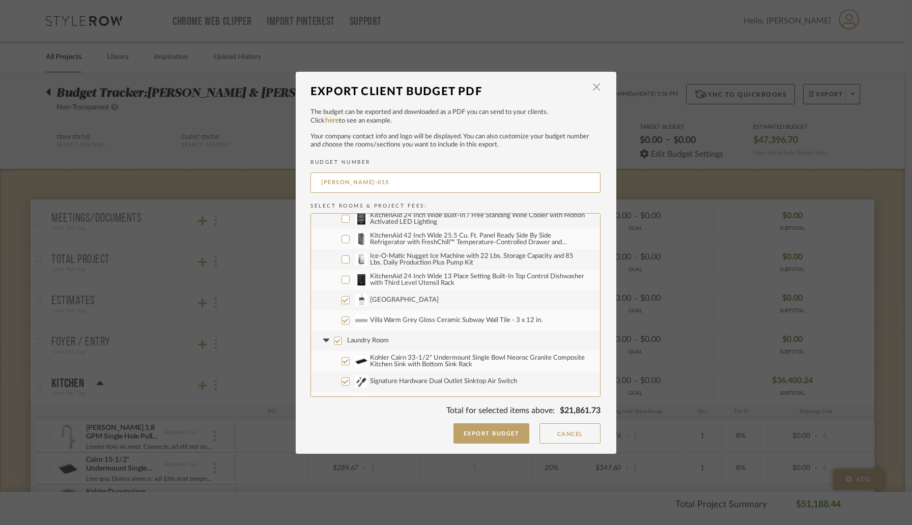
scroll to position [274, 0]
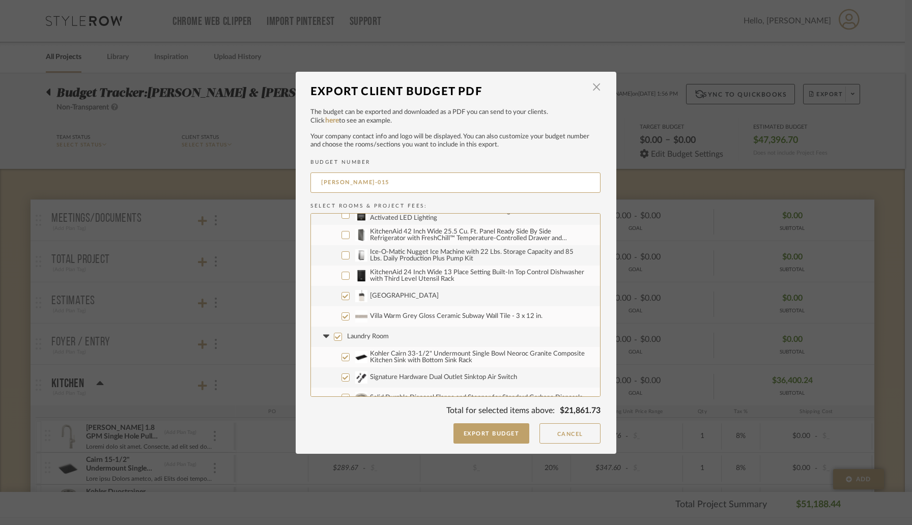
click at [334, 338] on input "Laundry Room" at bounding box center [338, 337] width 8 height 8
checkbox input "false"
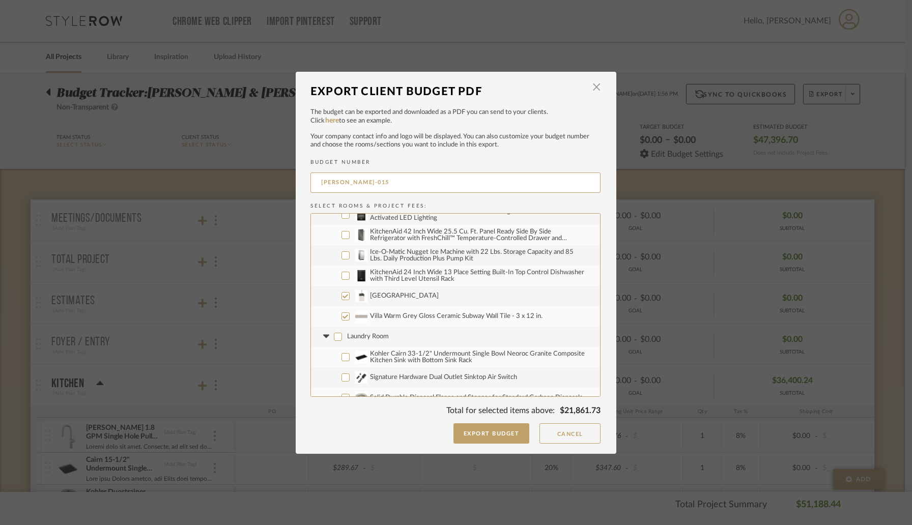
checkbox input "false"
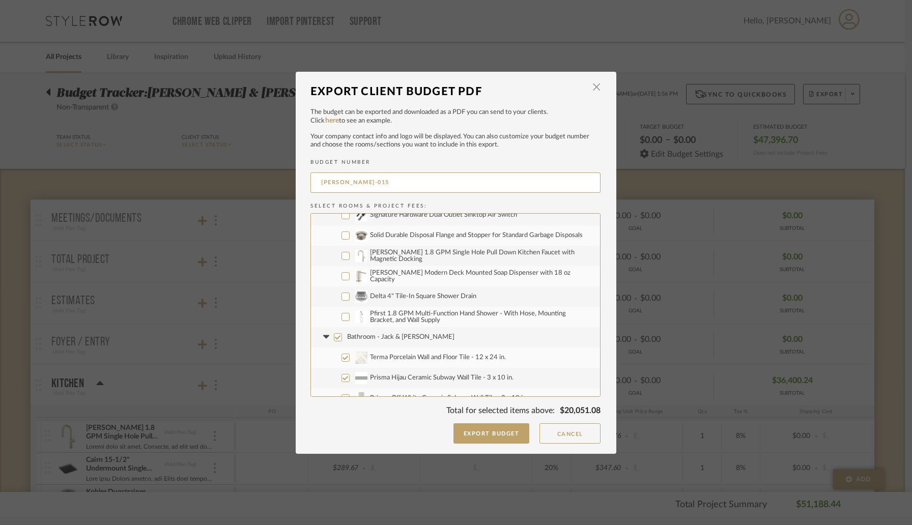
click at [334, 339] on input "Bathroom - Jack & Jill" at bounding box center [338, 337] width 8 height 8
checkbox input "false"
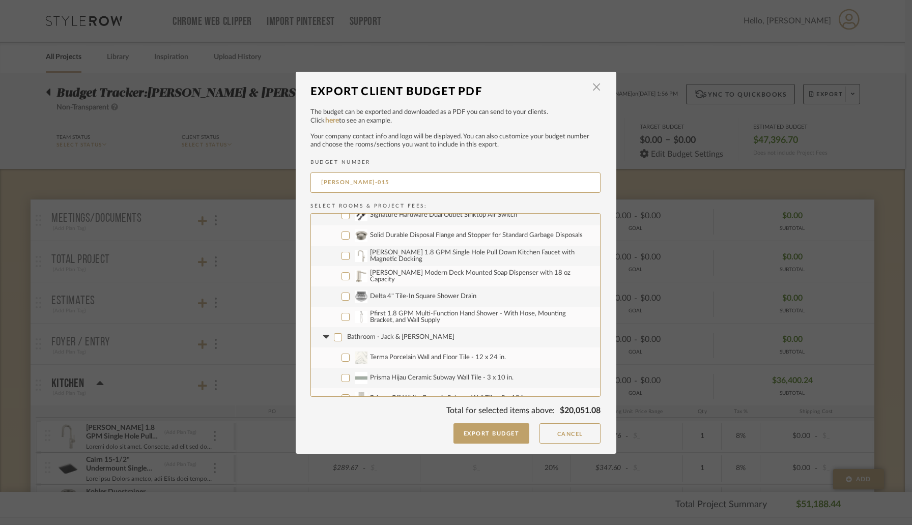
checkbox input "false"
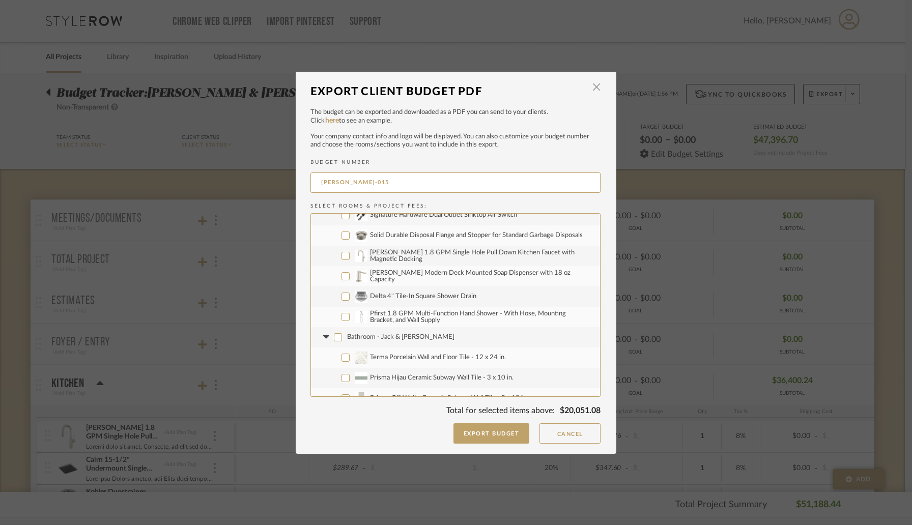
checkbox input "false"
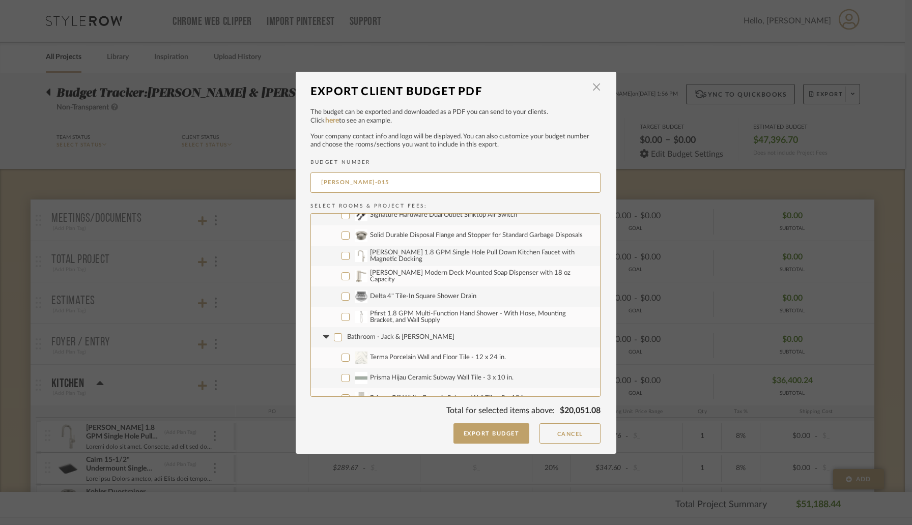
checkbox input "false"
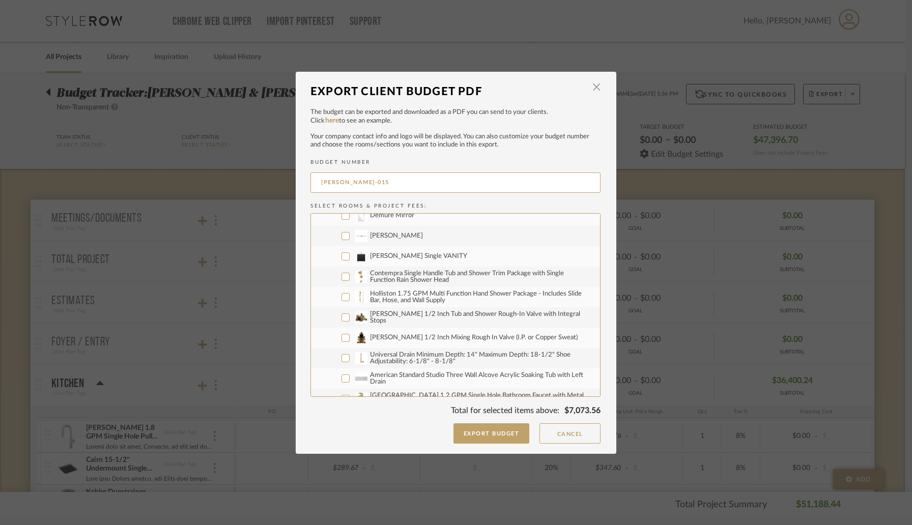
scroll to position [713, 0]
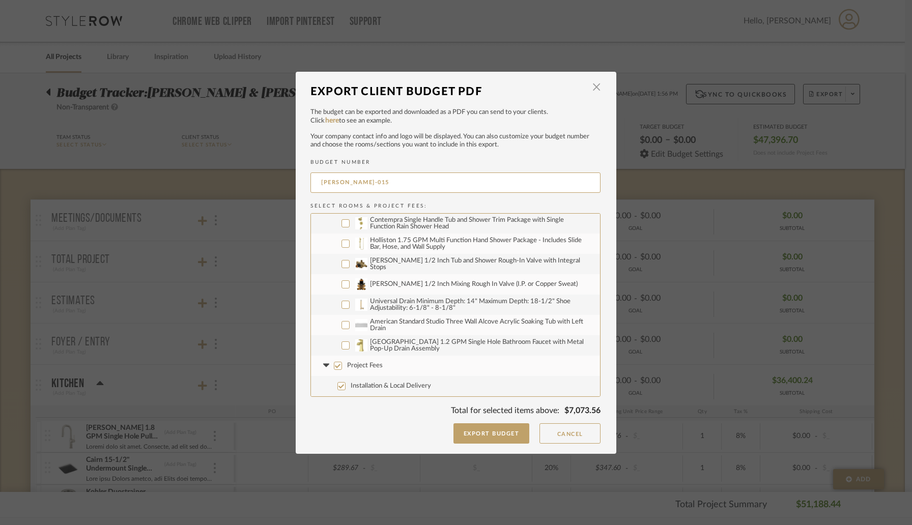
click at [337, 366] on input "Project Fees" at bounding box center [338, 366] width 8 height 8
checkbox input "false"
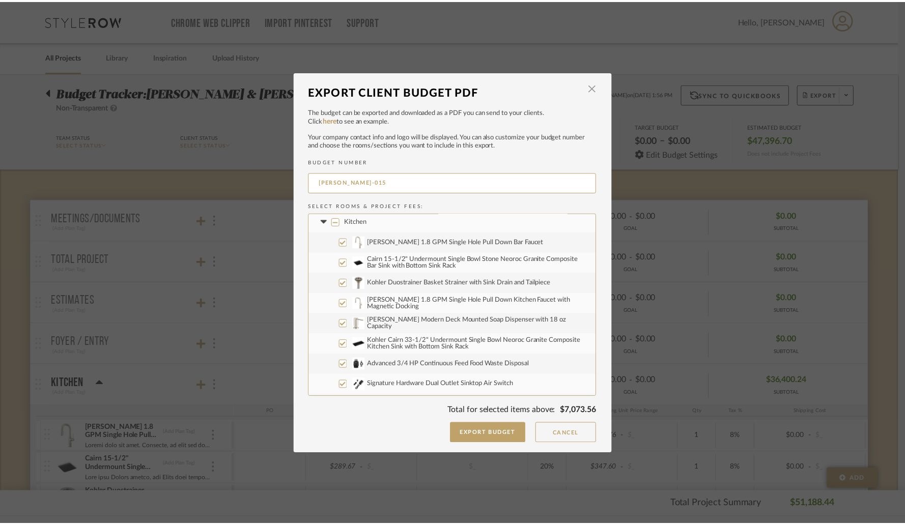
scroll to position [0, 0]
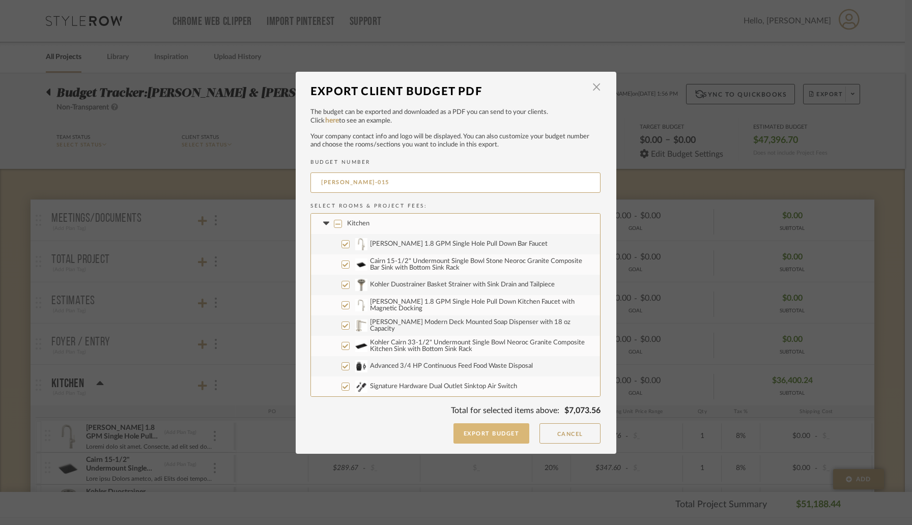
click at [500, 436] on button "Export Budget" at bounding box center [492, 434] width 76 height 20
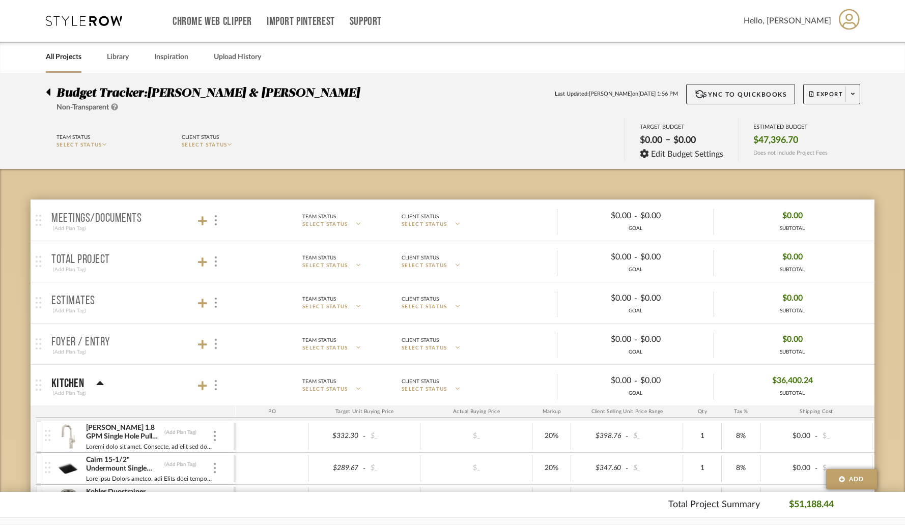
click at [49, 55] on link "All Projects" at bounding box center [64, 57] width 36 height 14
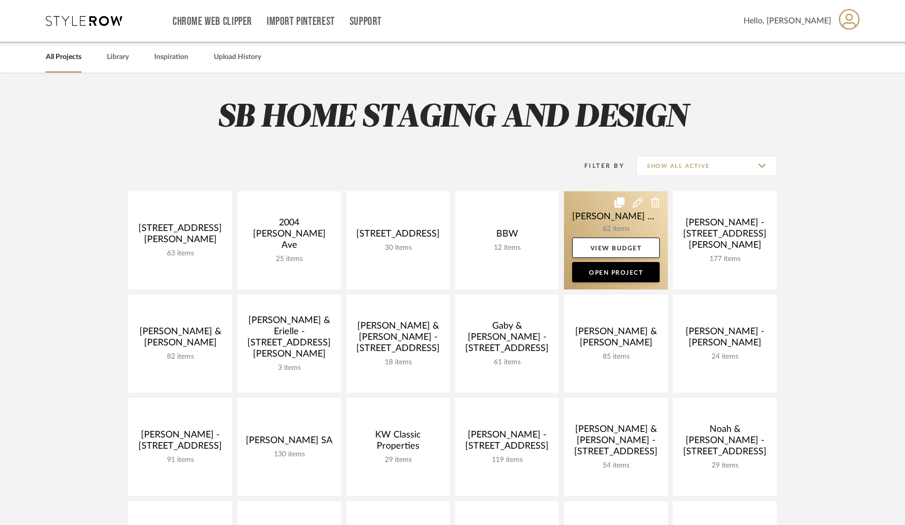
click at [594, 214] on link at bounding box center [616, 240] width 104 height 98
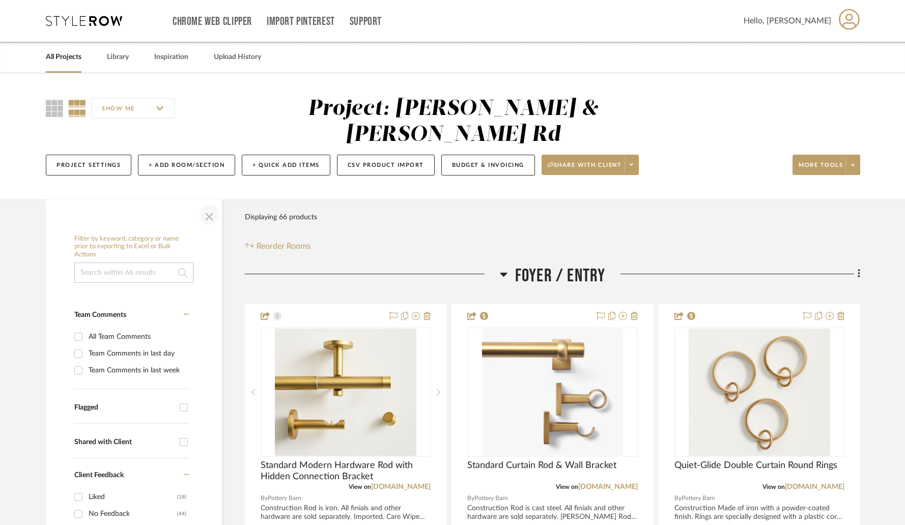
click at [209, 203] on span "button" at bounding box center [209, 215] width 24 height 24
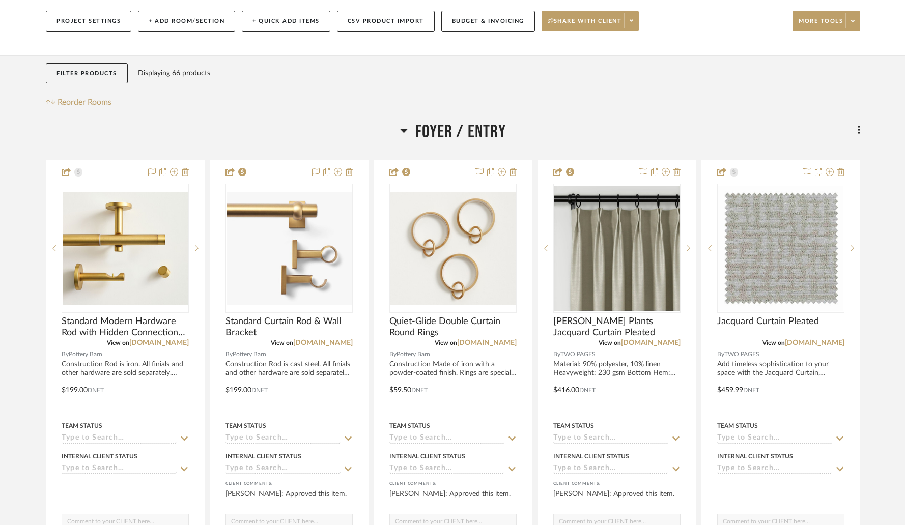
scroll to position [146, 0]
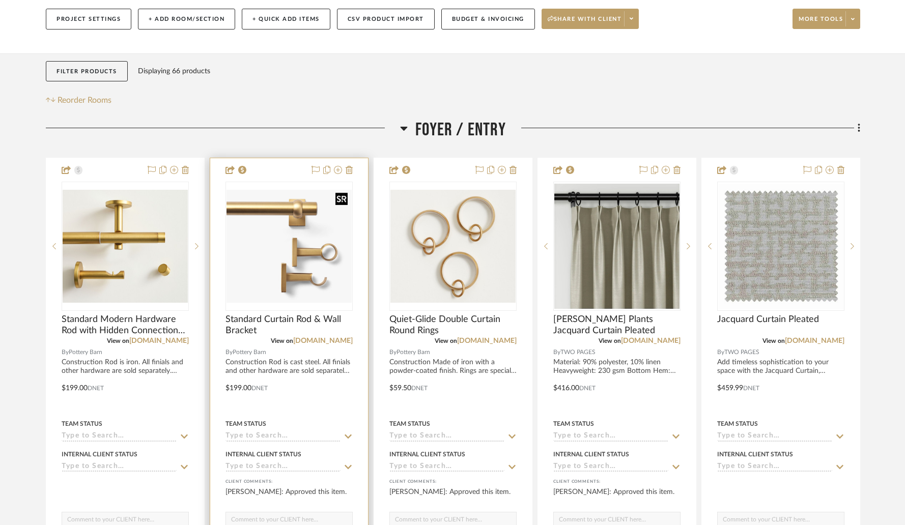
click at [301, 230] on img "0" at bounding box center [289, 246] width 125 height 113
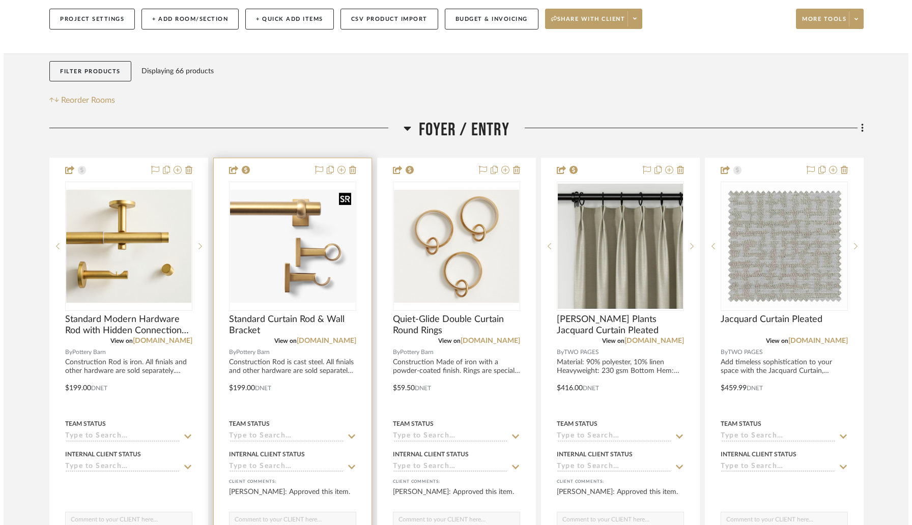
scroll to position [0, 0]
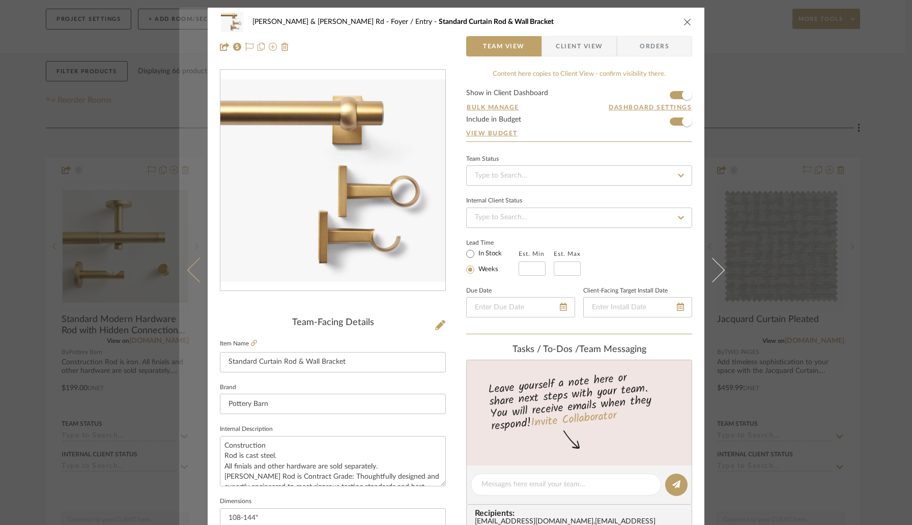
click at [197, 267] on icon at bounding box center [199, 270] width 24 height 24
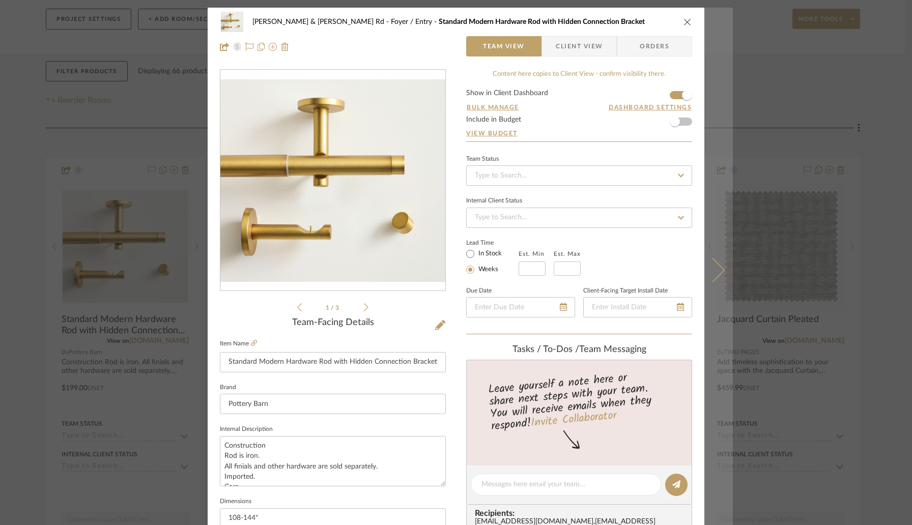
click at [711, 266] on icon at bounding box center [712, 270] width 24 height 24
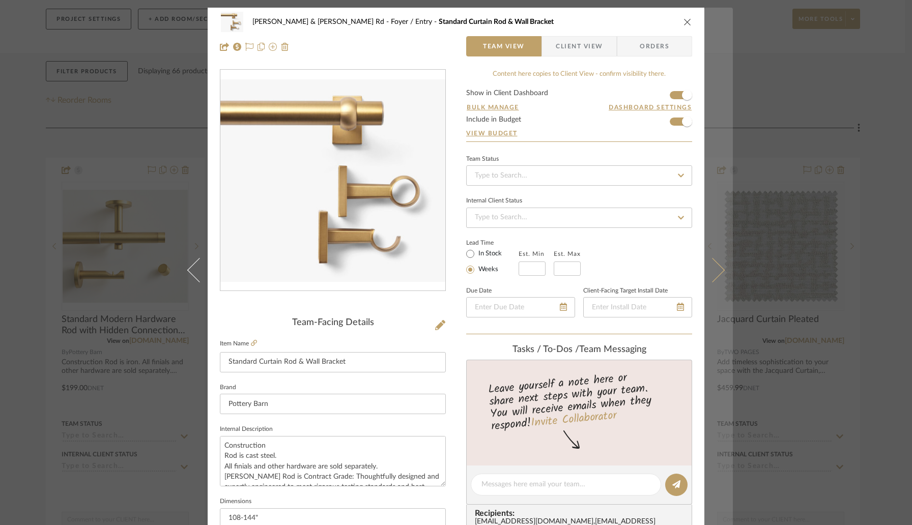
click at [712, 268] on icon at bounding box center [712, 270] width 24 height 24
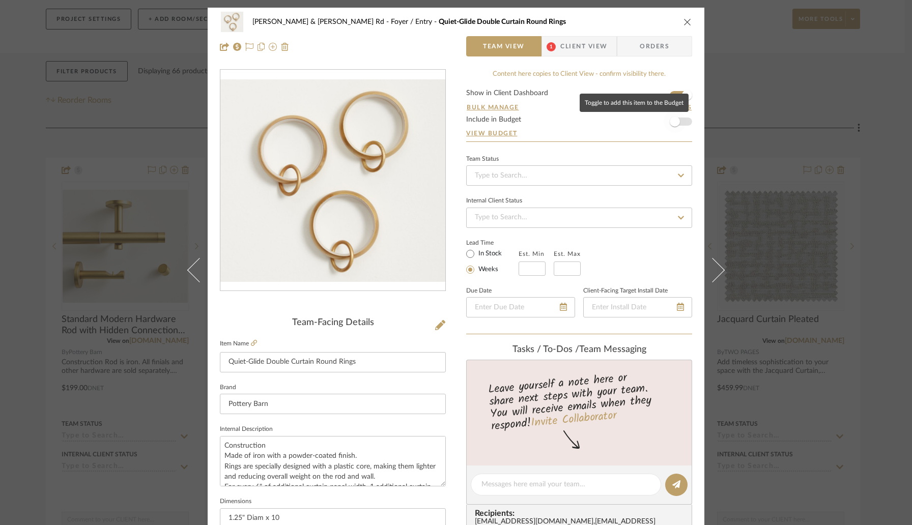
click at [678, 120] on span "button" at bounding box center [675, 121] width 22 height 22
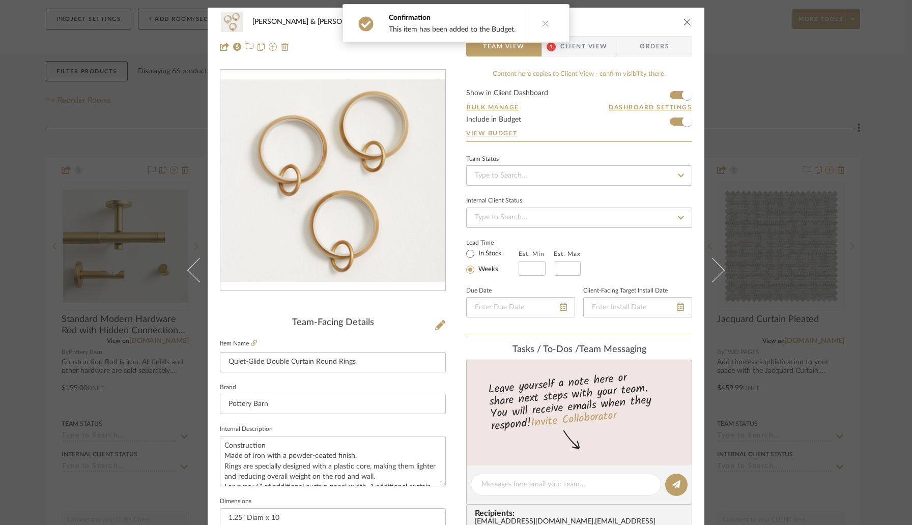
click at [578, 51] on span "Client View" at bounding box center [583, 46] width 47 height 20
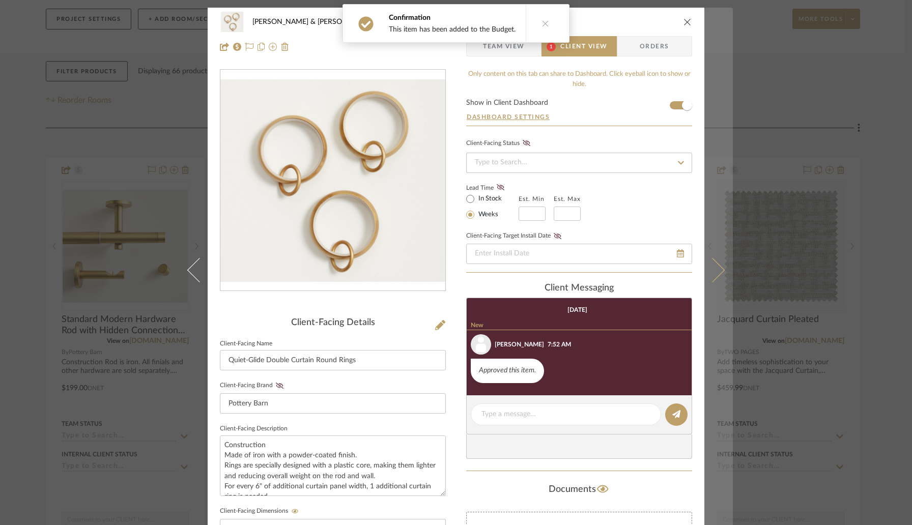
click at [710, 276] on icon at bounding box center [712, 270] width 24 height 24
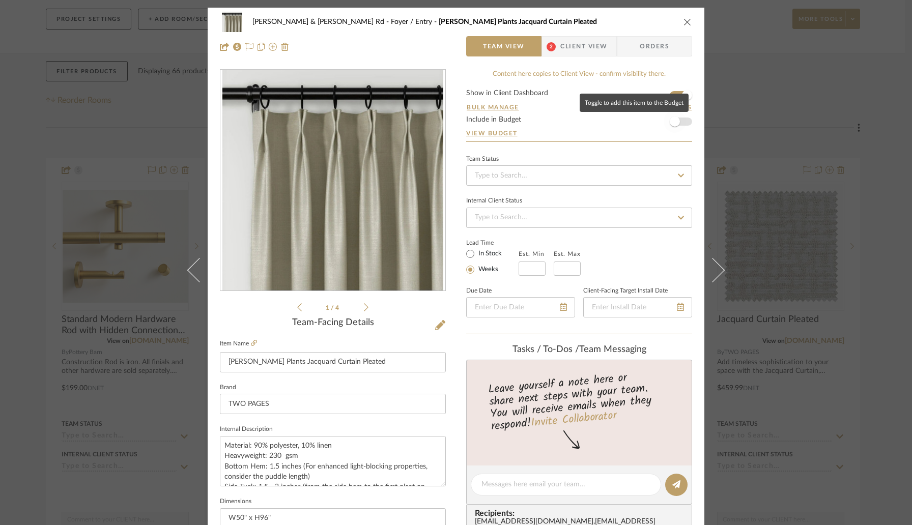
click at [672, 123] on span "button" at bounding box center [675, 122] width 10 height 10
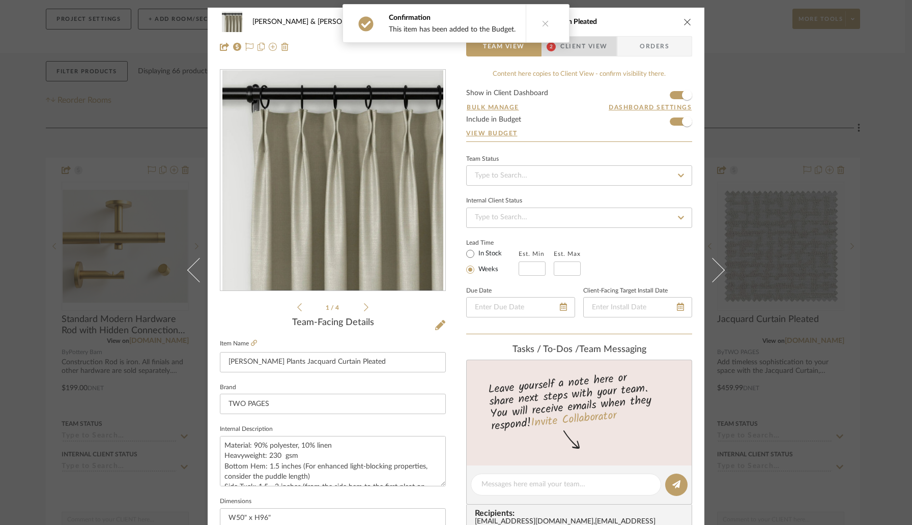
click at [580, 40] on span "Client View" at bounding box center [583, 46] width 47 height 20
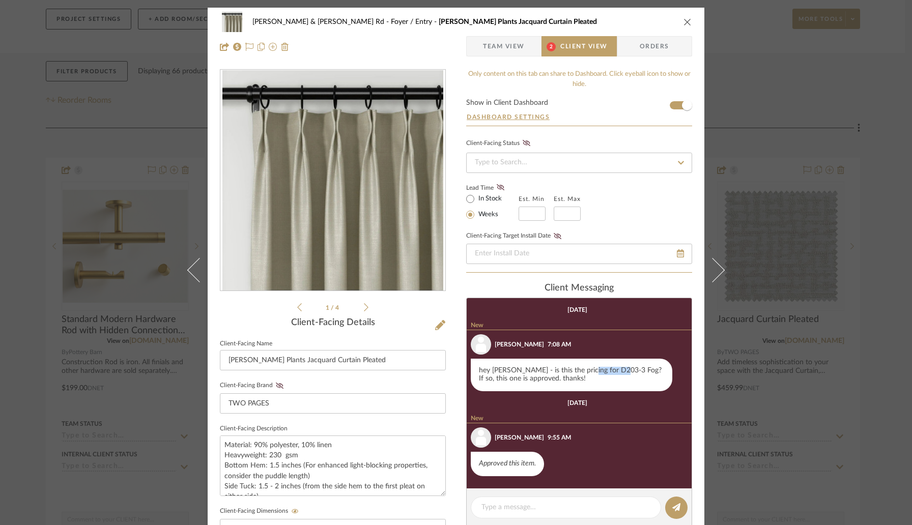
drag, startPoint x: 577, startPoint y: 370, endPoint x: 614, endPoint y: 371, distance: 36.7
click at [614, 371] on div "hey Keith - is this the pricing for D203-3 Fog? If so, this one is approved. th…" at bounding box center [572, 375] width 202 height 33
copy div "D203-3 Fog"
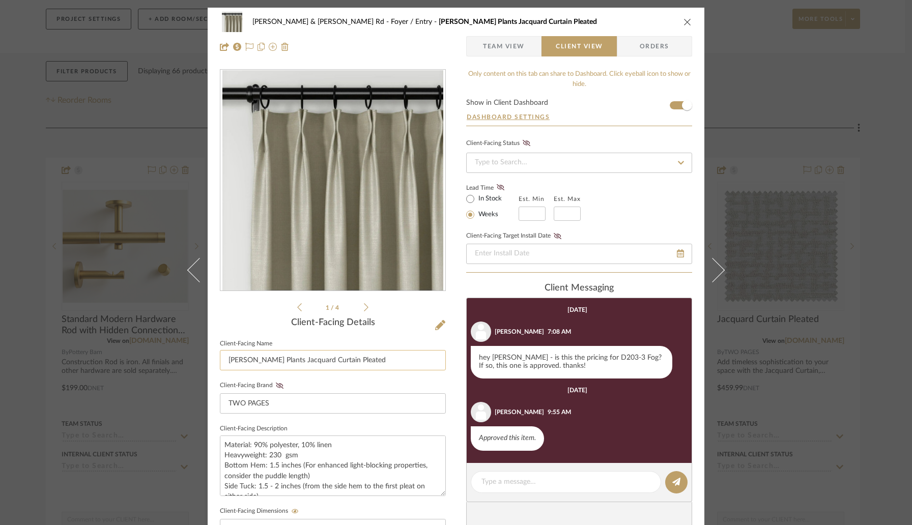
click at [370, 361] on input "[PERSON_NAME] Plants Jacquard Curtain Pleated" at bounding box center [333, 360] width 226 height 20
paste input "D203-3 Fog"
type input "[PERSON_NAME] Plants Jacquard Curtain Pleated - D203-3 Fog"
click at [452, 340] on div "Brendan & Sarah - Leeds Rd Foyer / Entry Lydia Plants Jacquard Curtain Pleated …" at bounding box center [456, 432] width 497 height 848
click at [687, 20] on icon "close" at bounding box center [688, 22] width 8 height 8
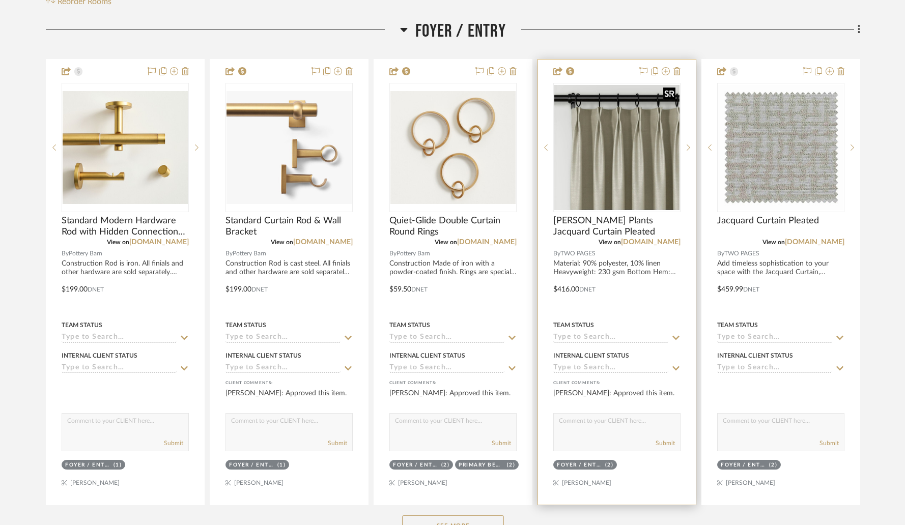
scroll to position [245, 0]
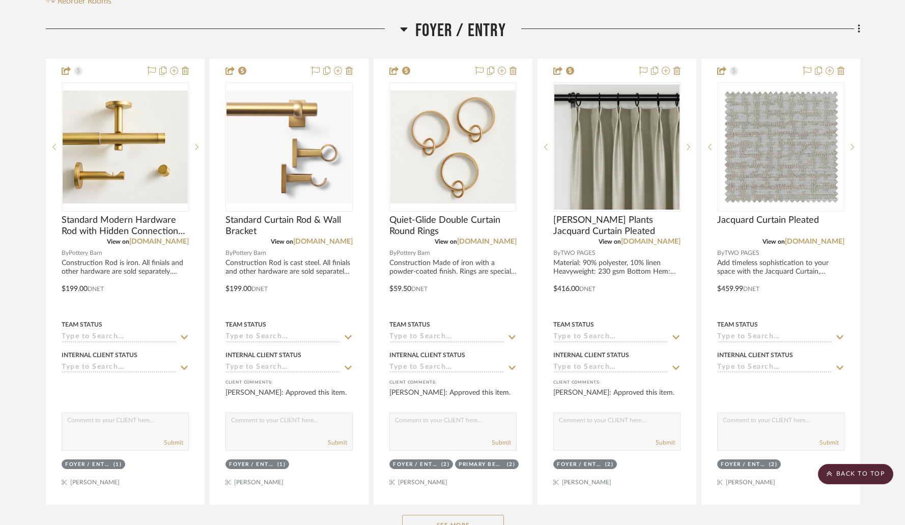
click at [451, 515] on button "See More" at bounding box center [453, 525] width 102 height 20
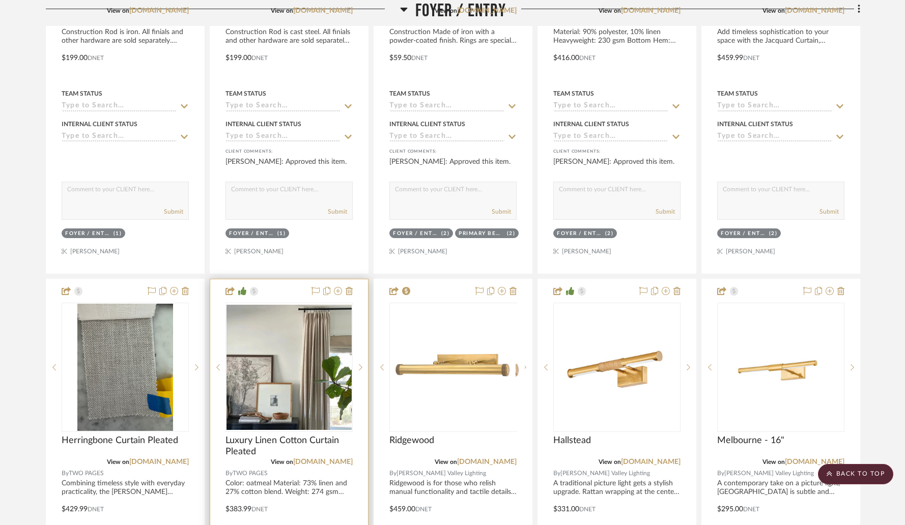
scroll to position [481, 0]
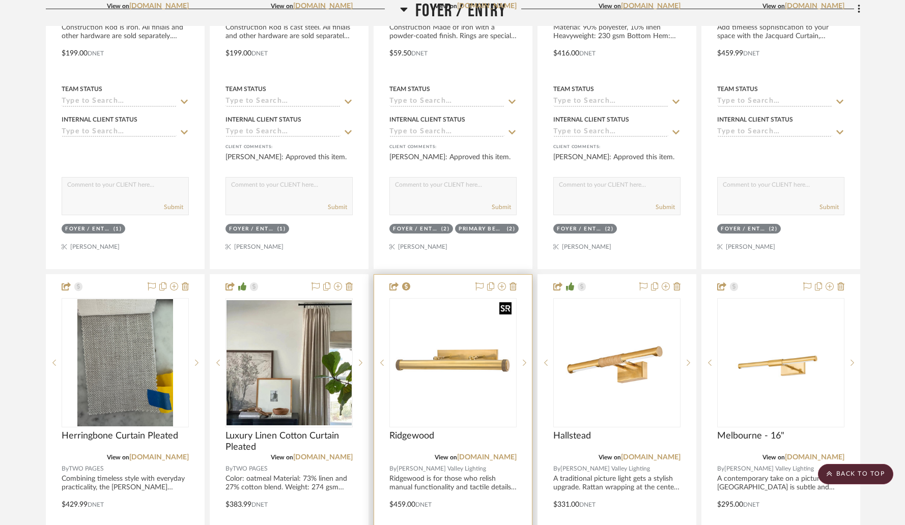
click at [443, 352] on img "0" at bounding box center [452, 362] width 125 height 125
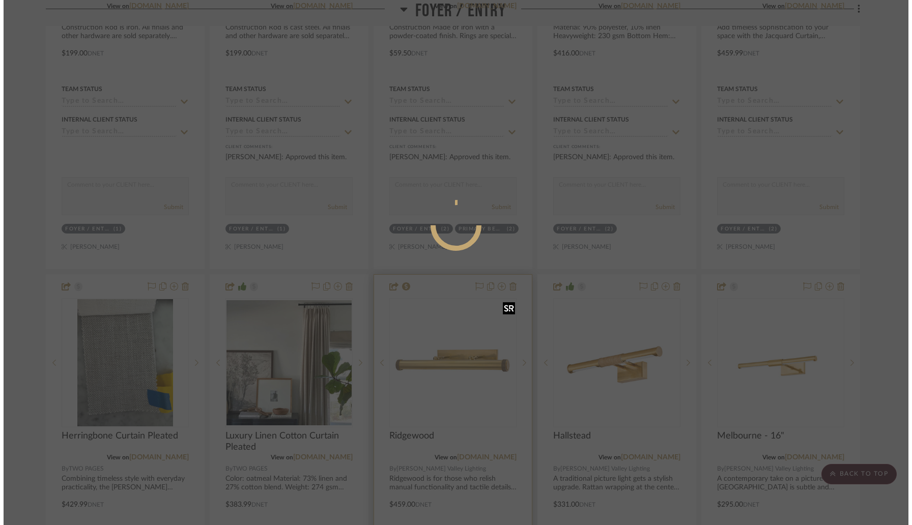
scroll to position [0, 0]
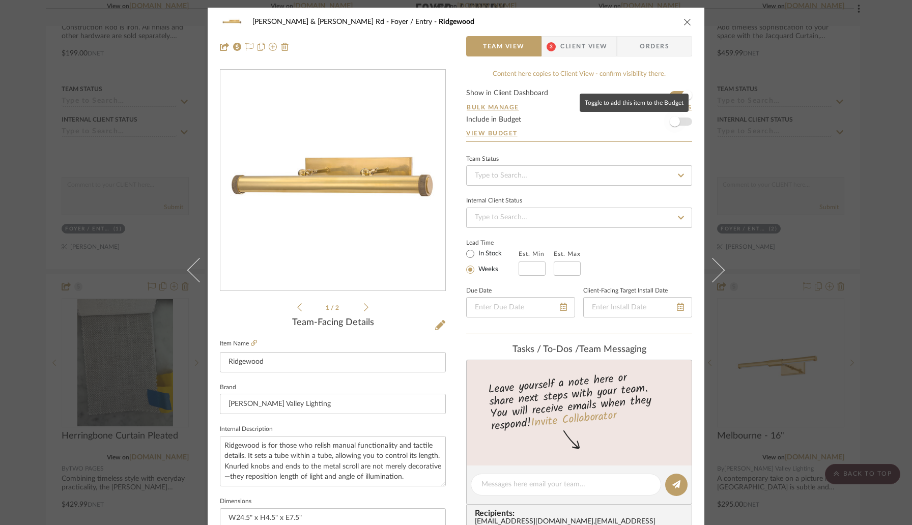
click at [675, 121] on span "button" at bounding box center [675, 122] width 10 height 10
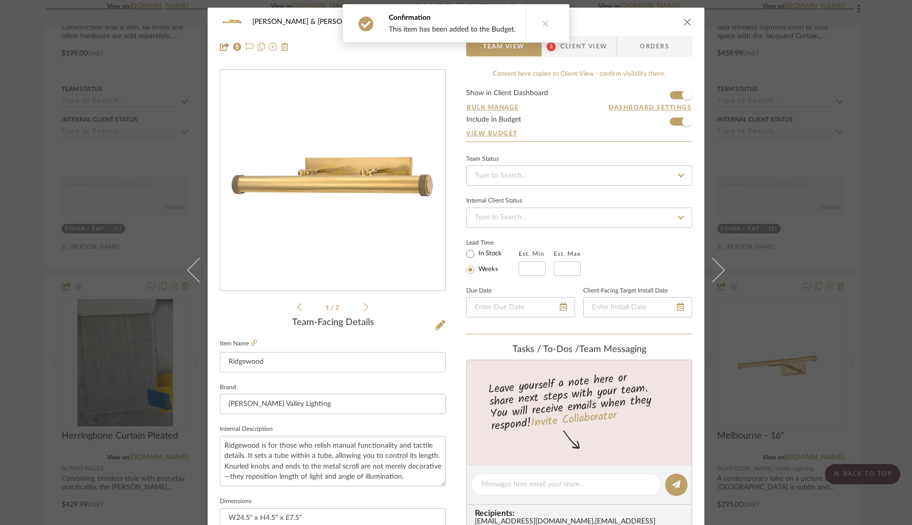
click at [540, 16] on button at bounding box center [545, 24] width 39 height 38
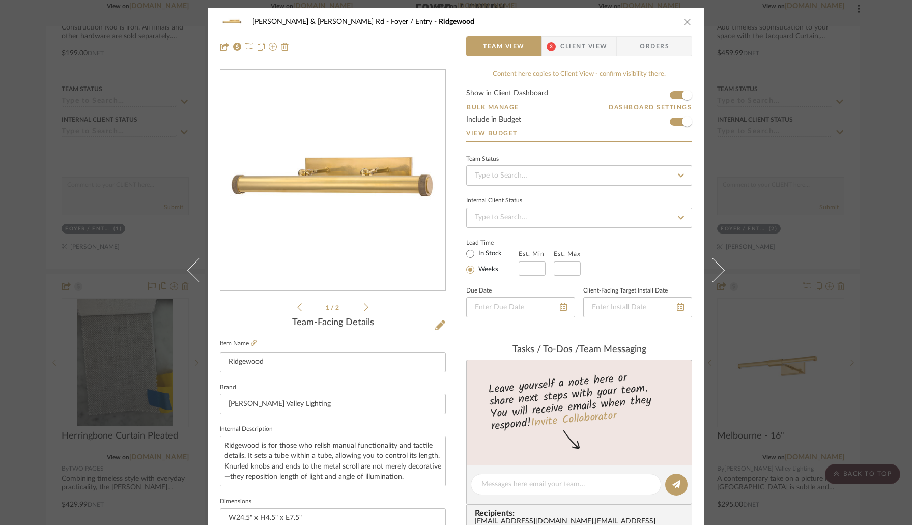
click at [684, 22] on icon "close" at bounding box center [688, 22] width 8 height 8
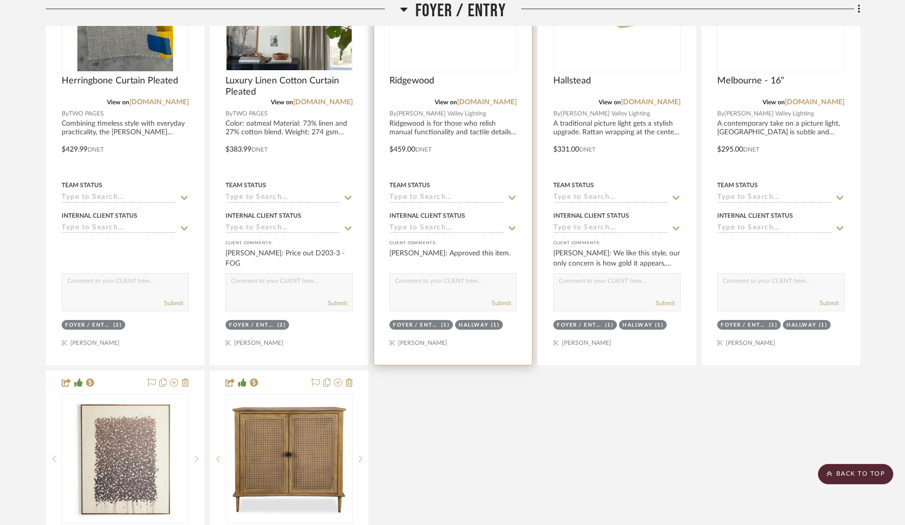
scroll to position [838, 0]
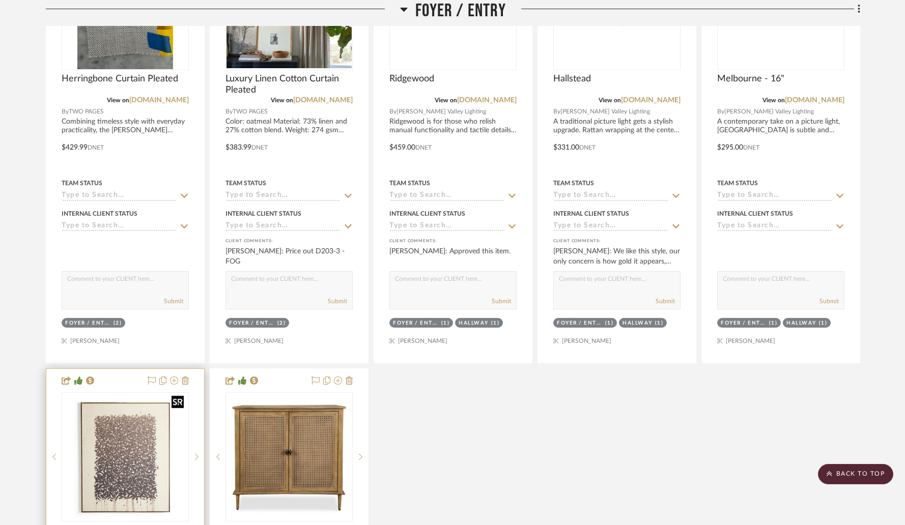
click at [0, 0] on img at bounding box center [0, 0] width 0 height 0
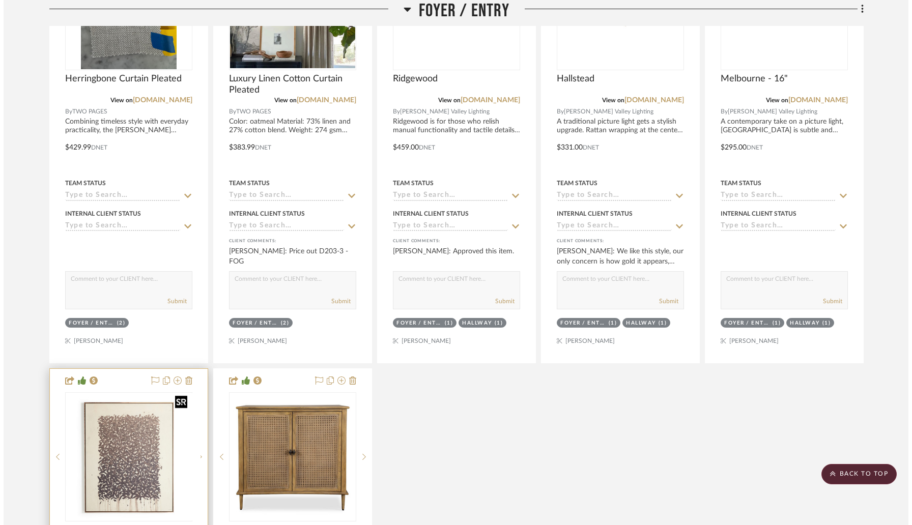
scroll to position [0, 0]
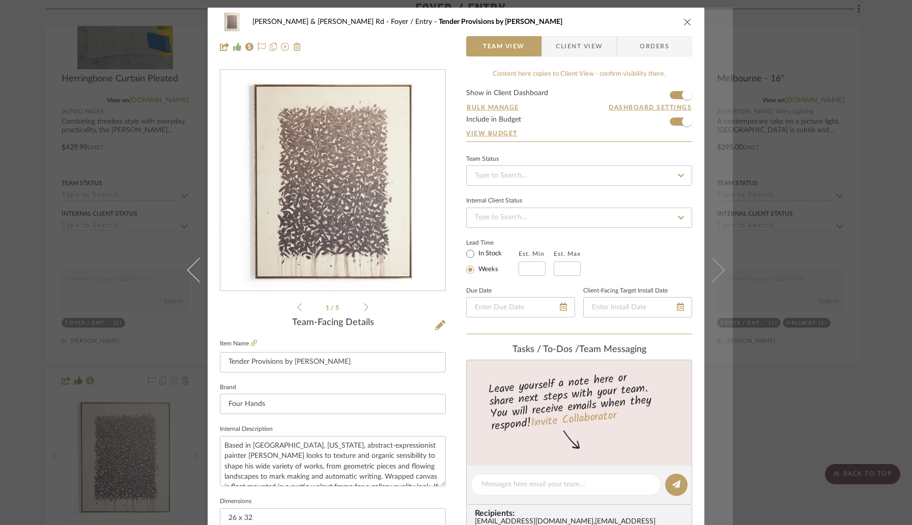
click at [718, 274] on button at bounding box center [719, 270] width 29 height 525
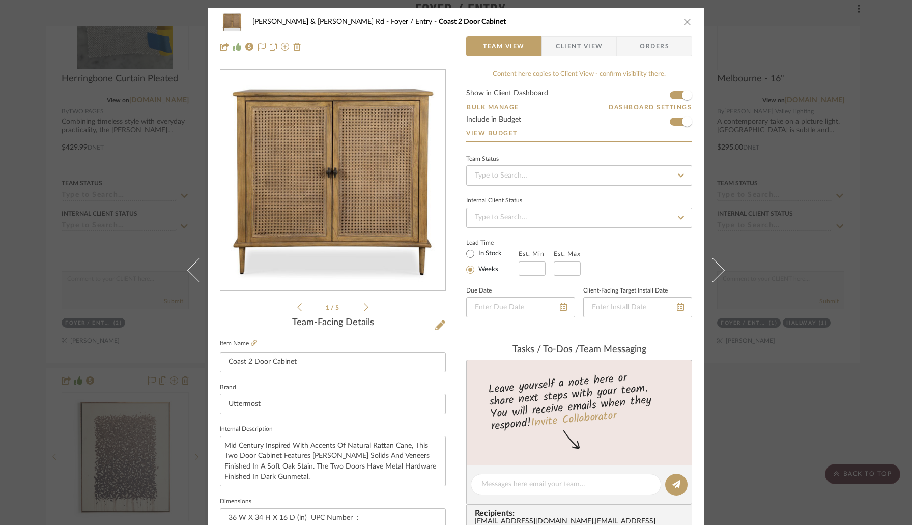
click at [684, 20] on icon "close" at bounding box center [688, 22] width 8 height 8
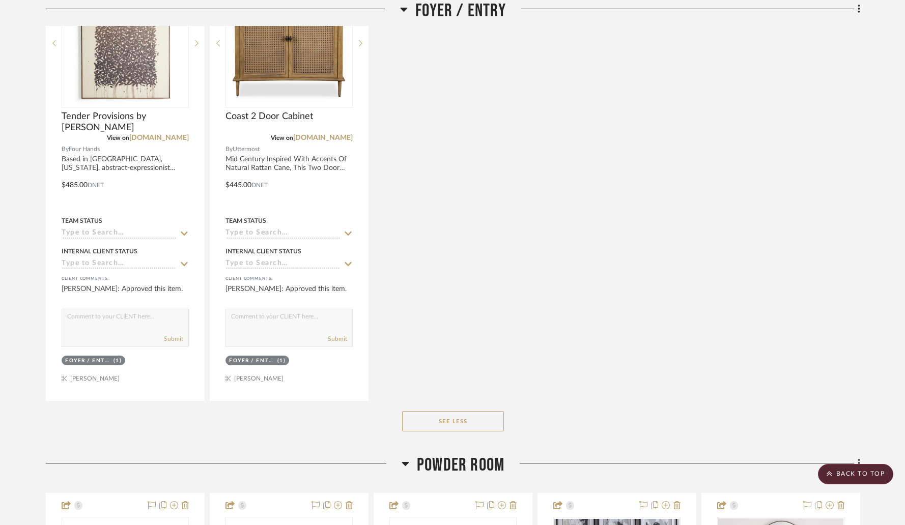
scroll to position [1131, 0]
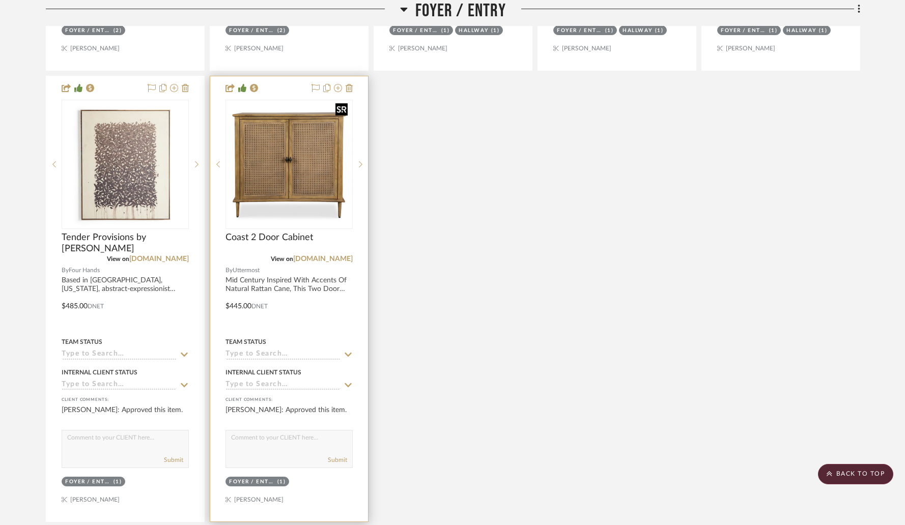
click at [0, 0] on img at bounding box center [0, 0] width 0 height 0
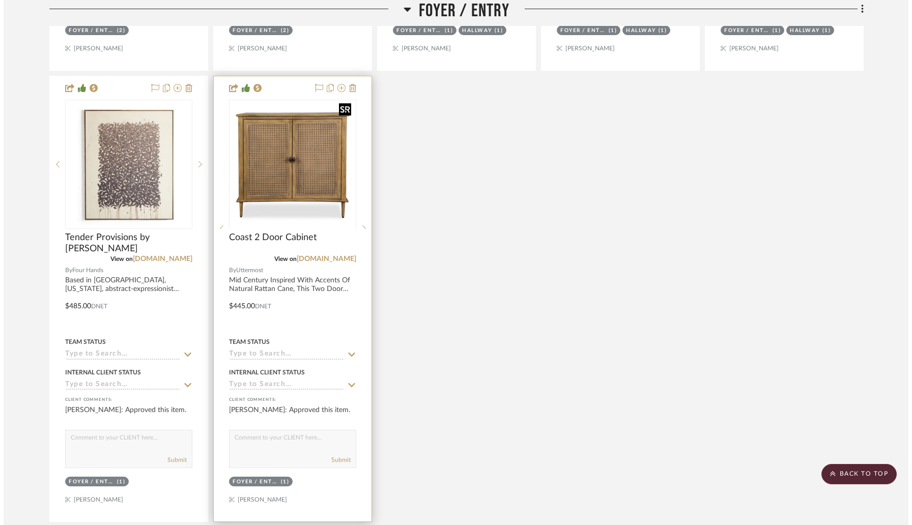
scroll to position [0, 0]
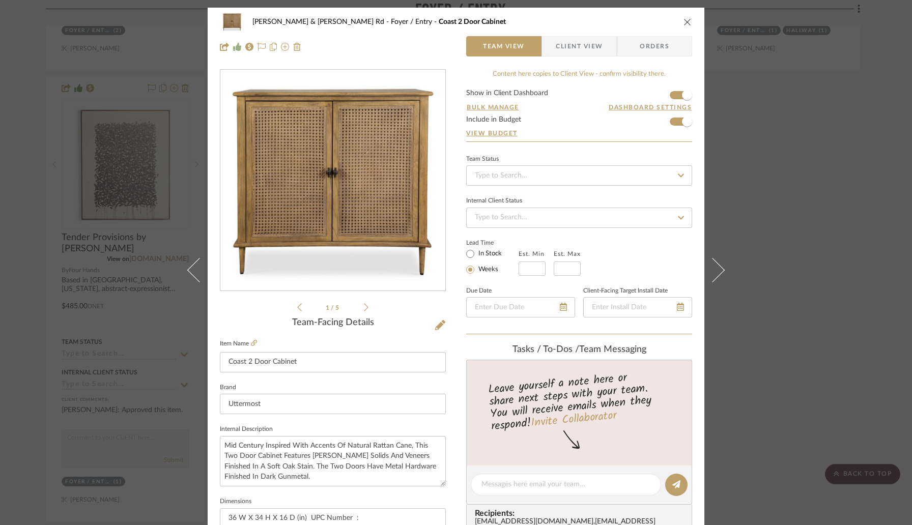
click at [684, 19] on icon "close" at bounding box center [688, 22] width 8 height 8
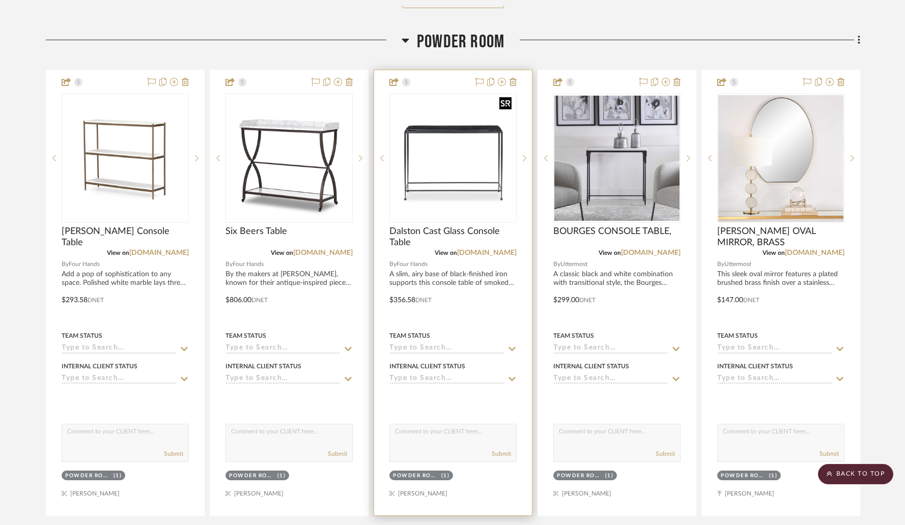
scroll to position [1810, 0]
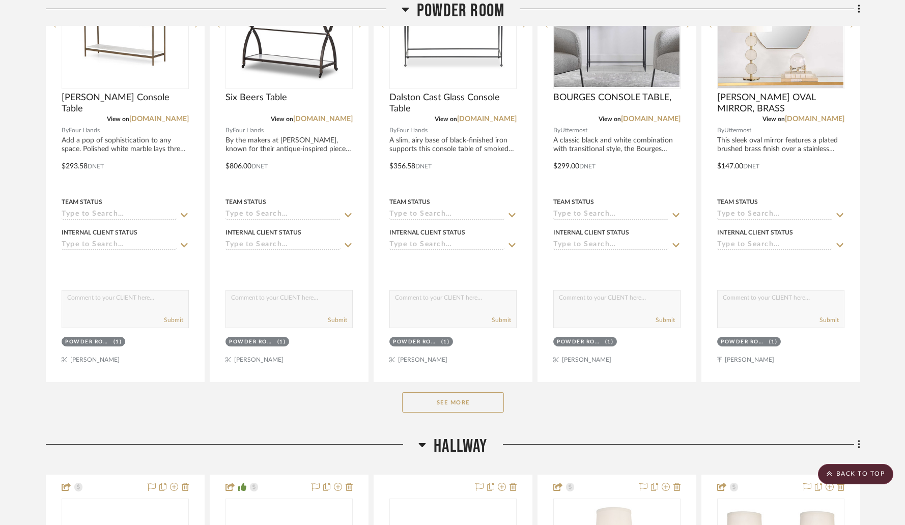
click at [449, 392] on button "See More" at bounding box center [453, 402] width 102 height 20
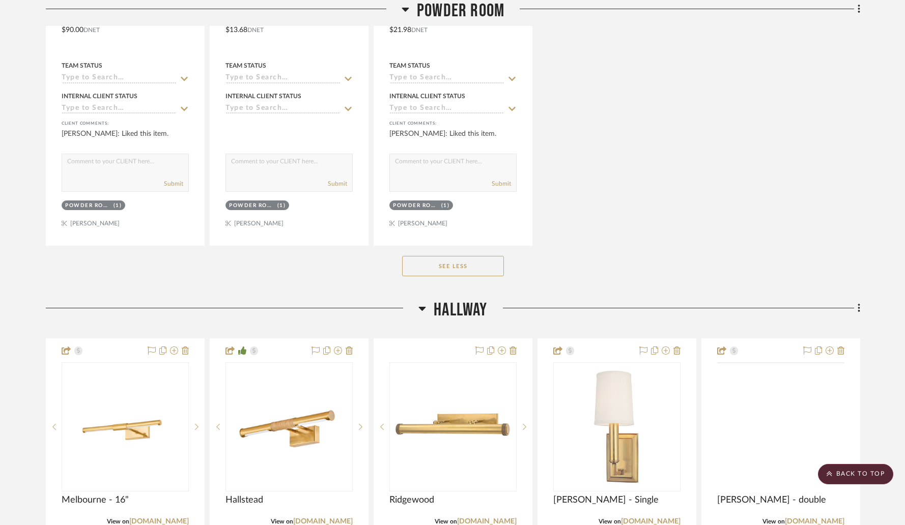
scroll to position [3317, 0]
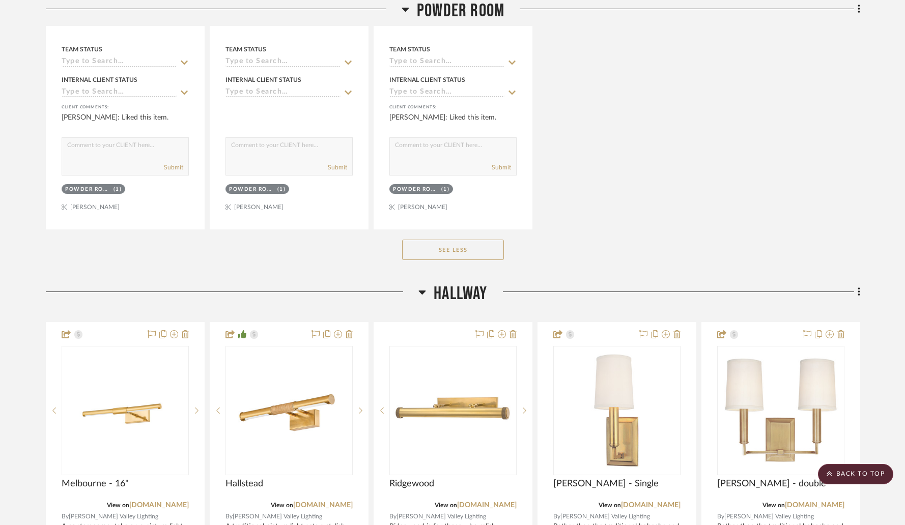
click at [484, 240] on button "See Less" at bounding box center [453, 250] width 102 height 20
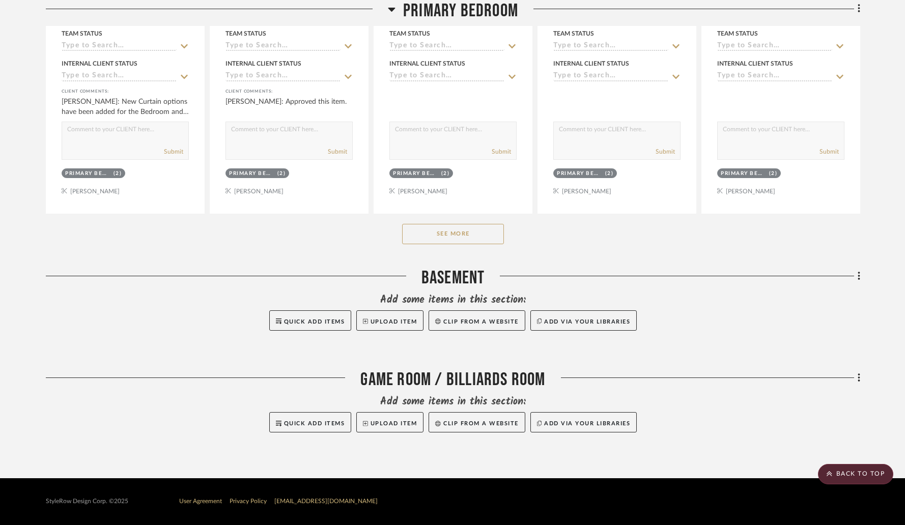
scroll to position [3027, 0]
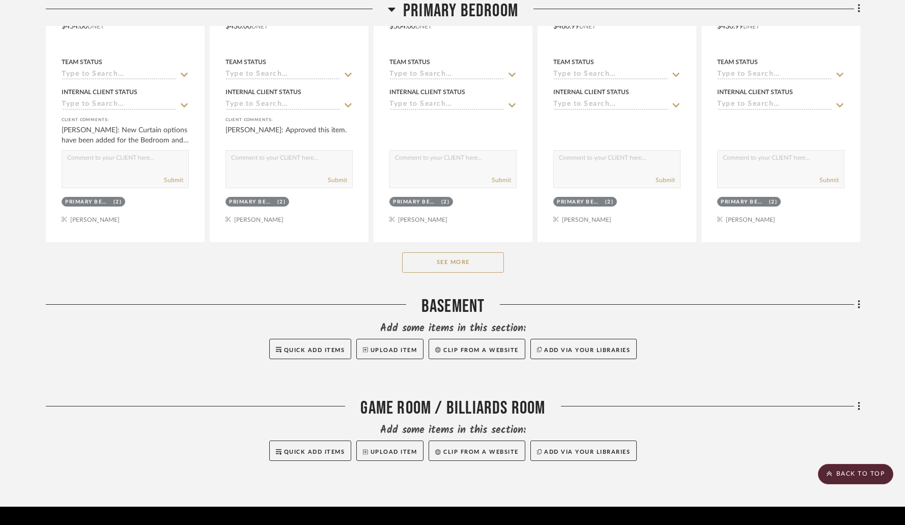
click at [480, 252] on button "See More" at bounding box center [453, 262] width 102 height 20
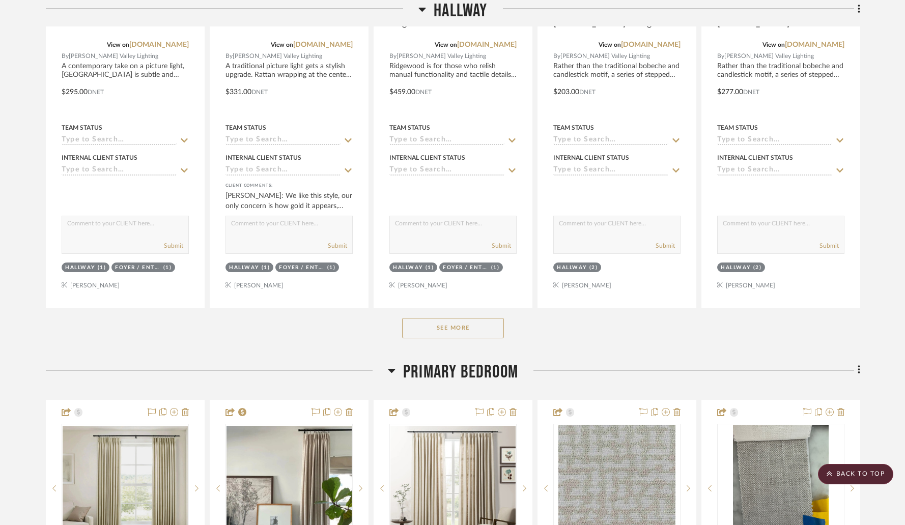
scroll to position [2638, 0]
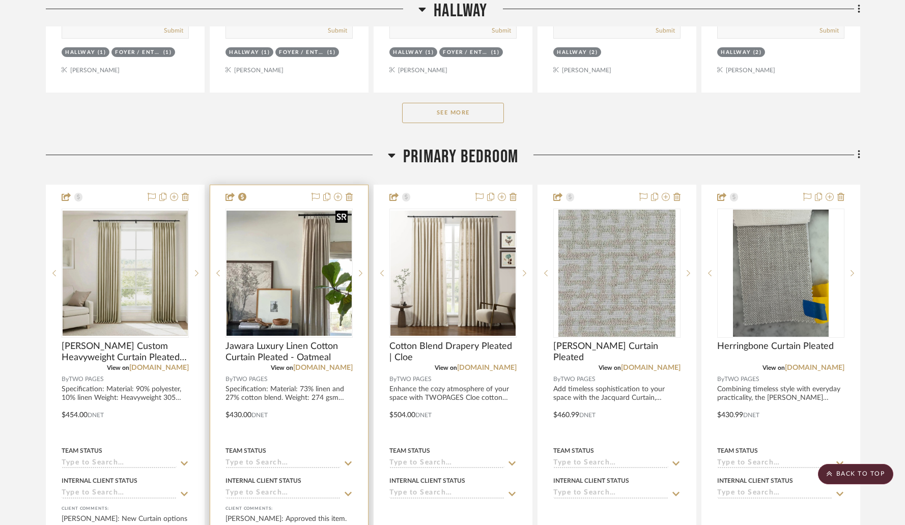
click at [289, 274] on img "0" at bounding box center [289, 273] width 125 height 125
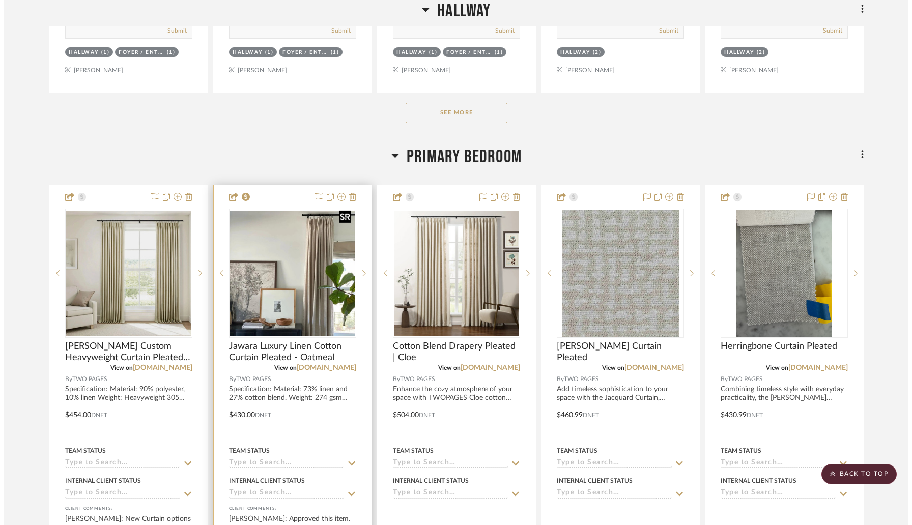
scroll to position [0, 0]
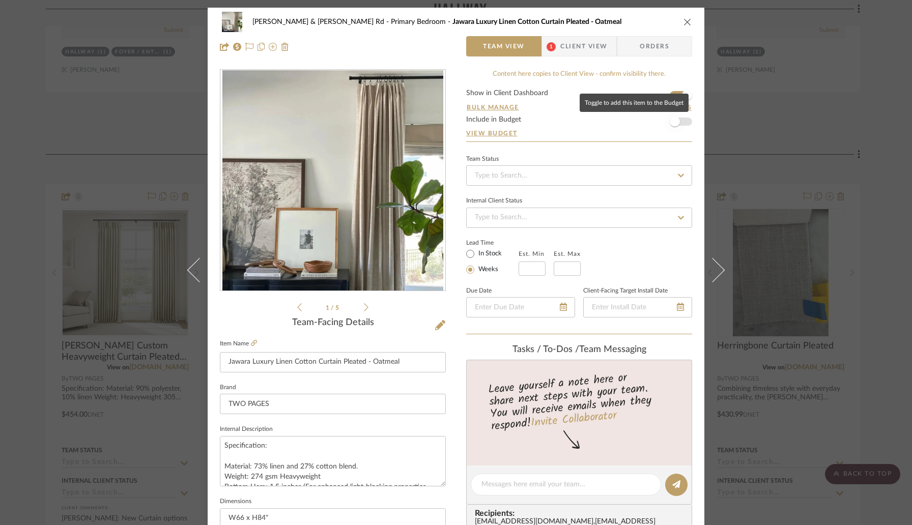
click at [677, 123] on span "button" at bounding box center [675, 121] width 22 height 22
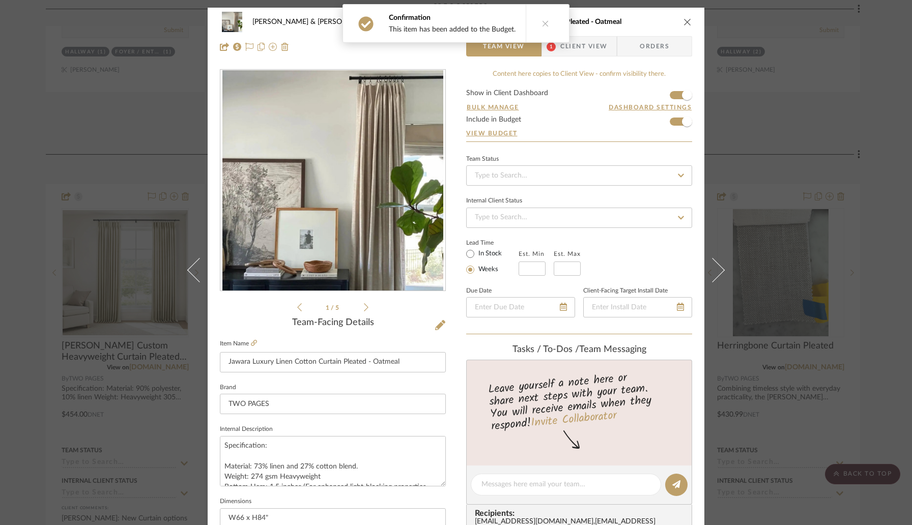
click at [574, 47] on span "Client View" at bounding box center [583, 46] width 47 height 20
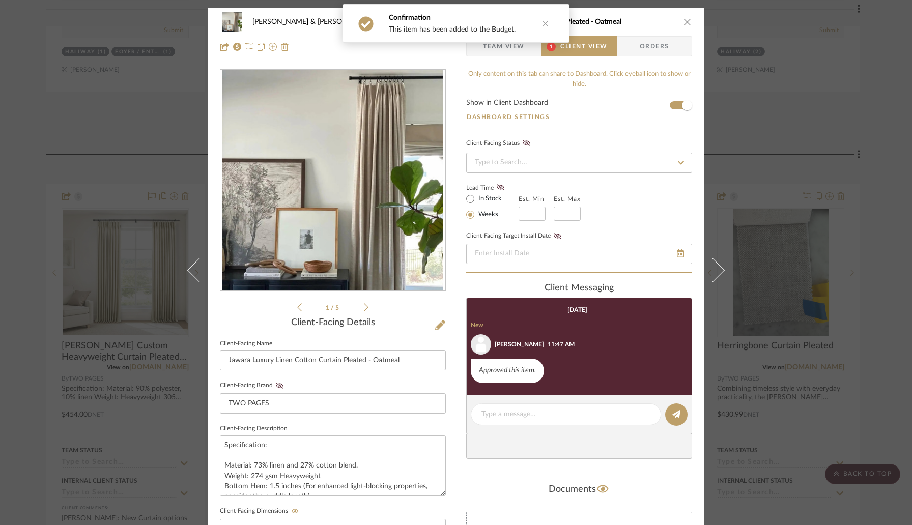
click at [542, 24] on icon at bounding box center [545, 23] width 7 height 7
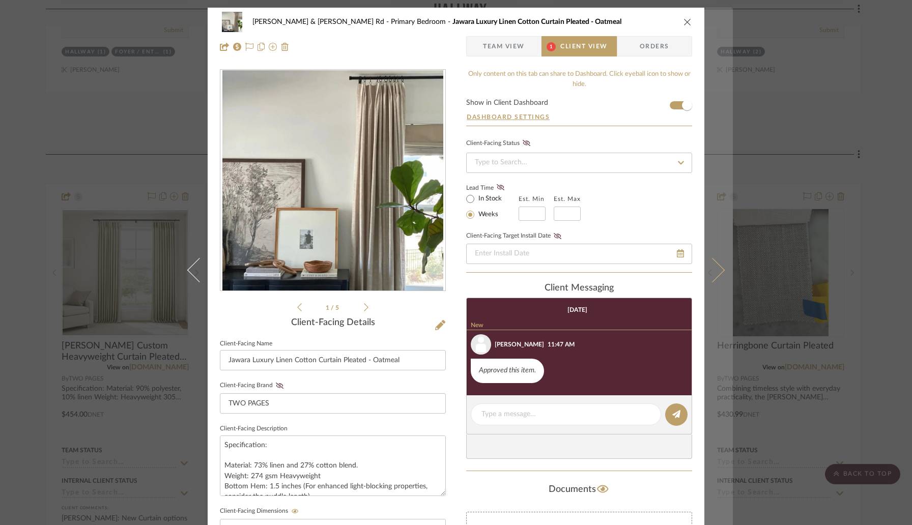
click at [709, 264] on icon at bounding box center [712, 270] width 24 height 24
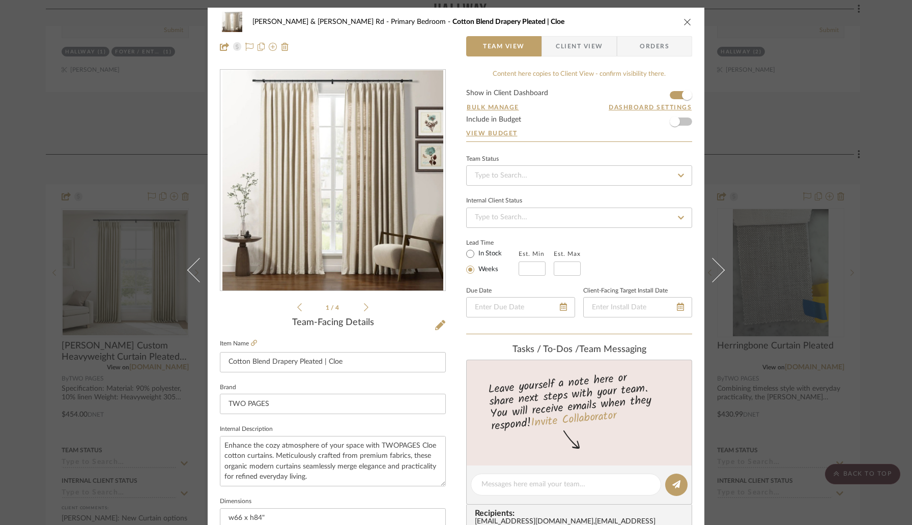
click at [684, 22] on icon "close" at bounding box center [688, 22] width 8 height 8
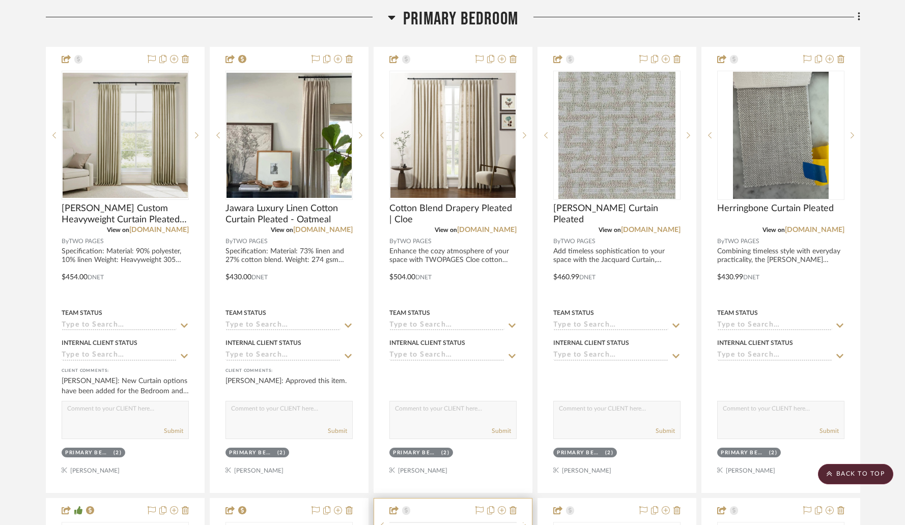
scroll to position [2926, 0]
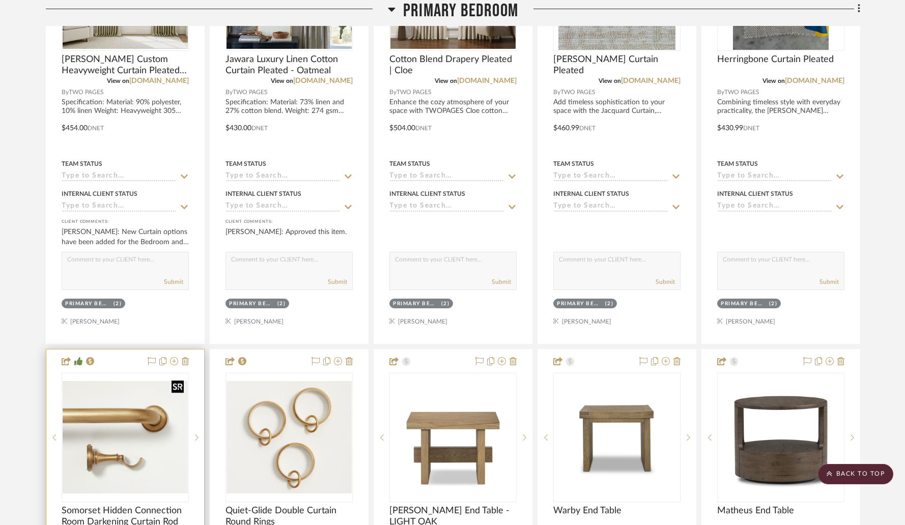
click at [0, 0] on img at bounding box center [0, 0] width 0 height 0
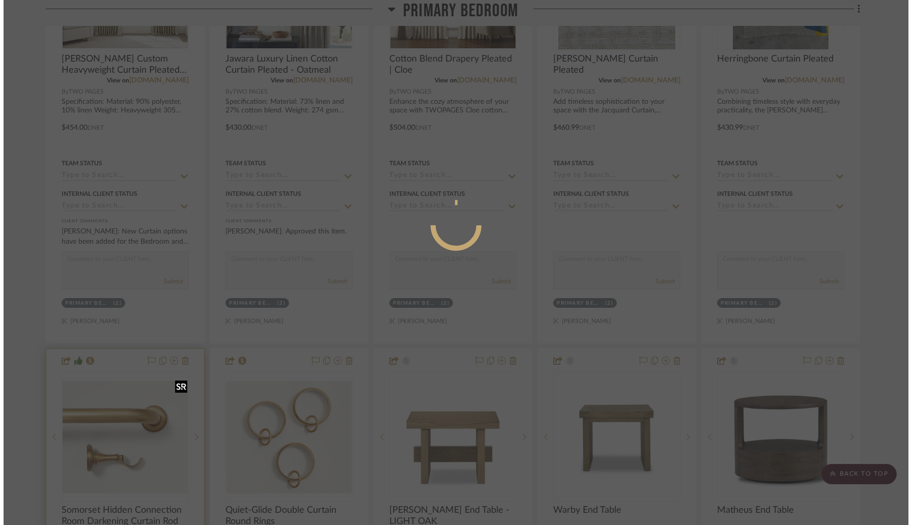
scroll to position [0, 0]
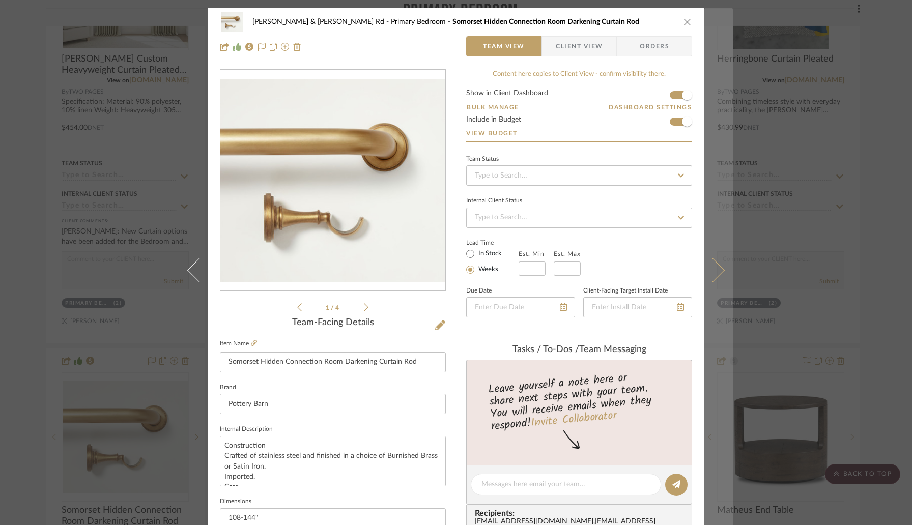
click at [709, 276] on icon at bounding box center [712, 270] width 24 height 24
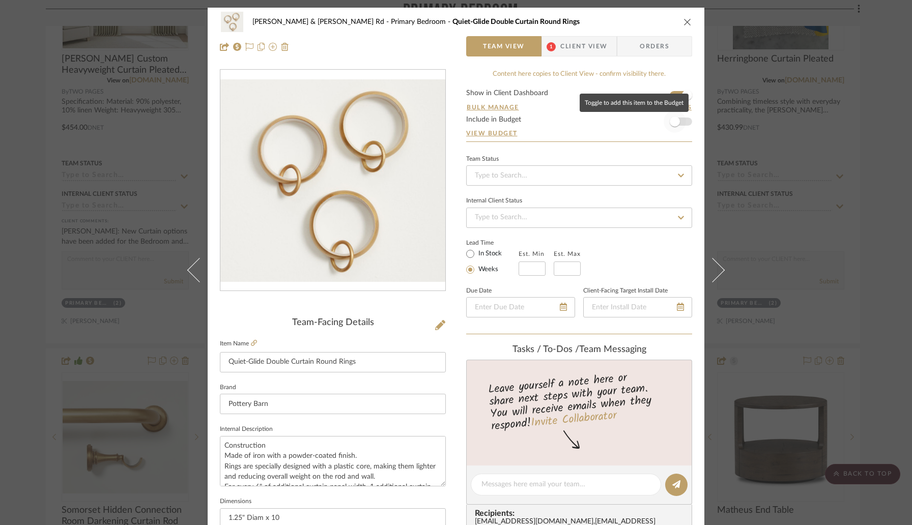
click at [678, 121] on span "button" at bounding box center [675, 121] width 22 height 22
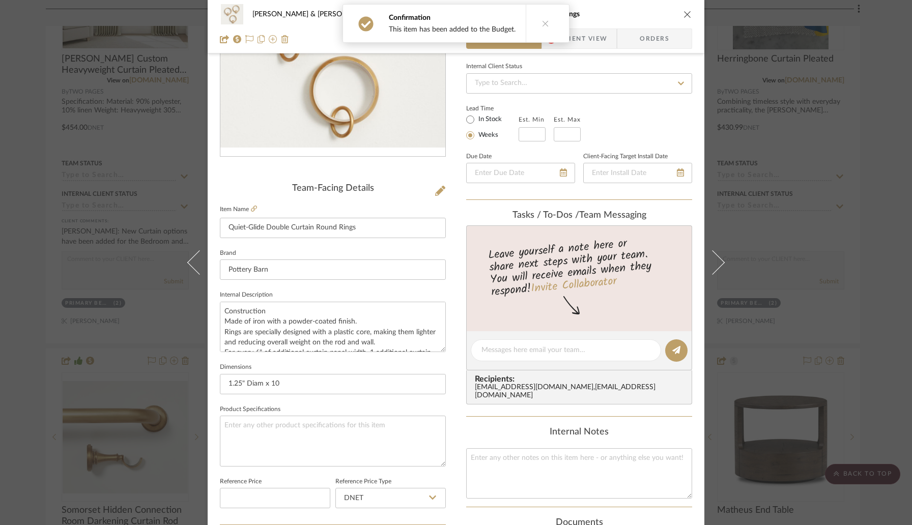
scroll to position [65, 0]
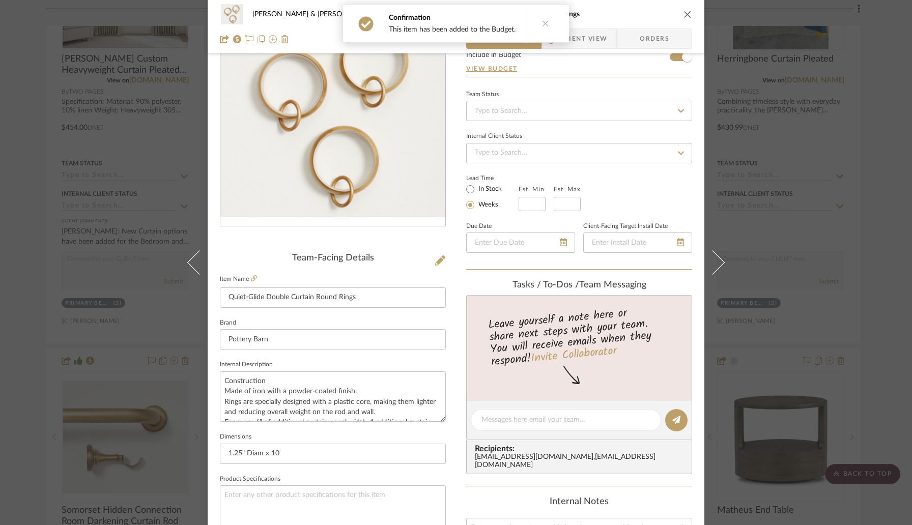
click at [686, 14] on icon "close" at bounding box center [688, 14] width 8 height 8
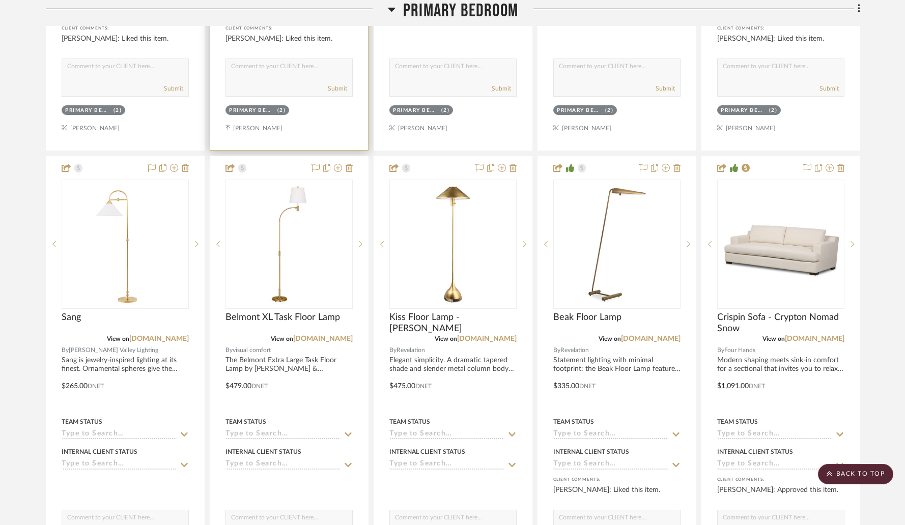
scroll to position [4023, 0]
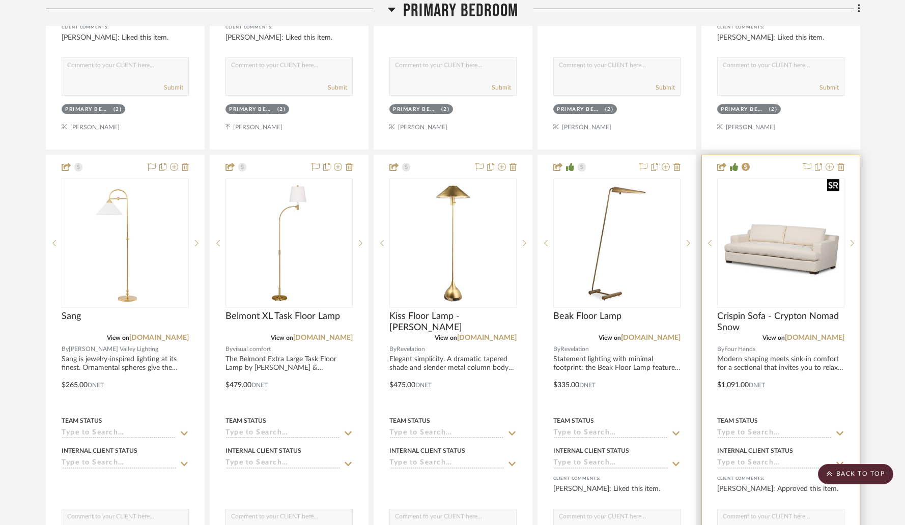
click at [0, 0] on img at bounding box center [0, 0] width 0 height 0
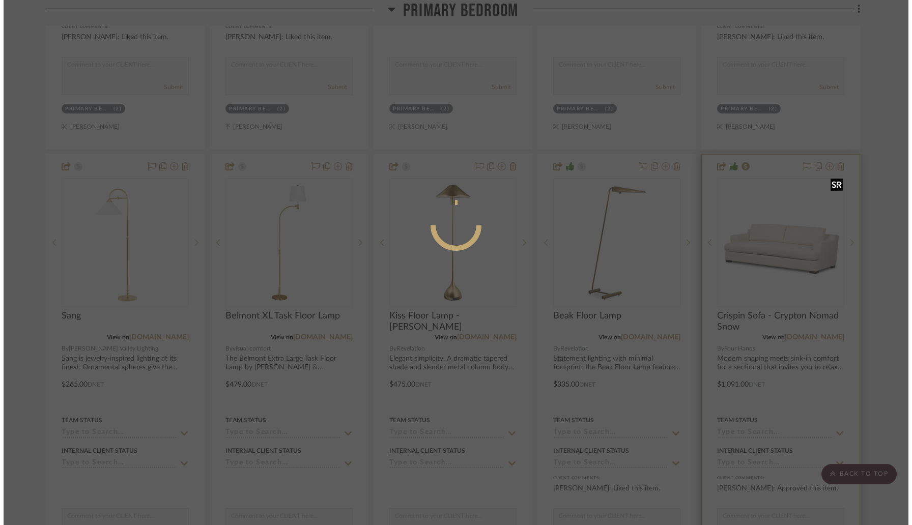
scroll to position [0, 0]
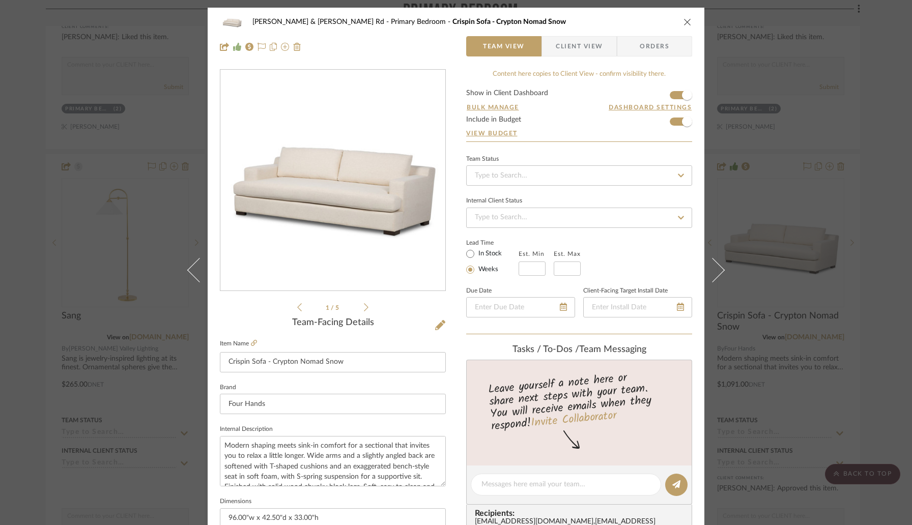
click at [684, 24] on icon "close" at bounding box center [688, 22] width 8 height 8
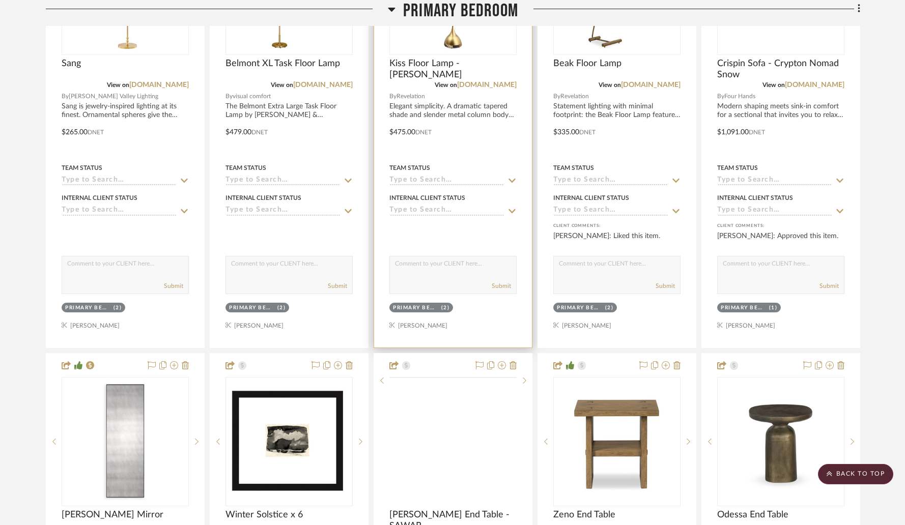
scroll to position [4353, 0]
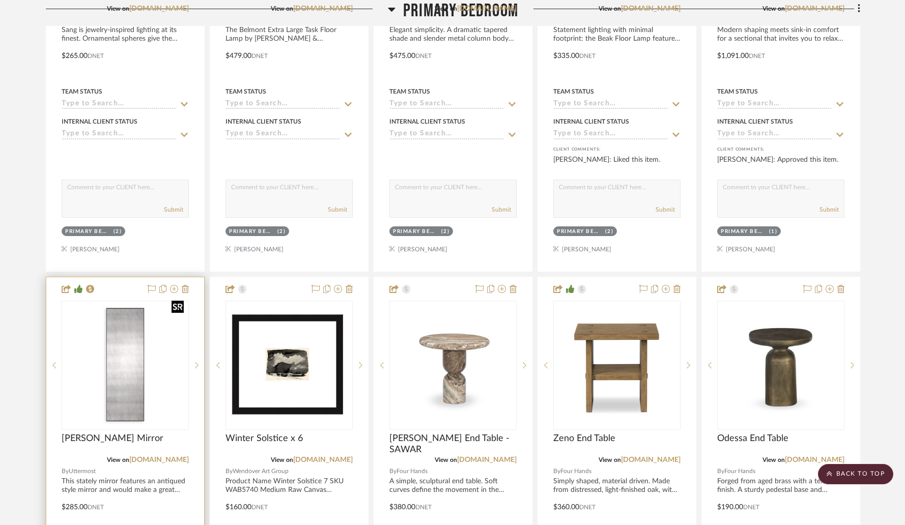
click at [156, 342] on img "0" at bounding box center [125, 365] width 125 height 125
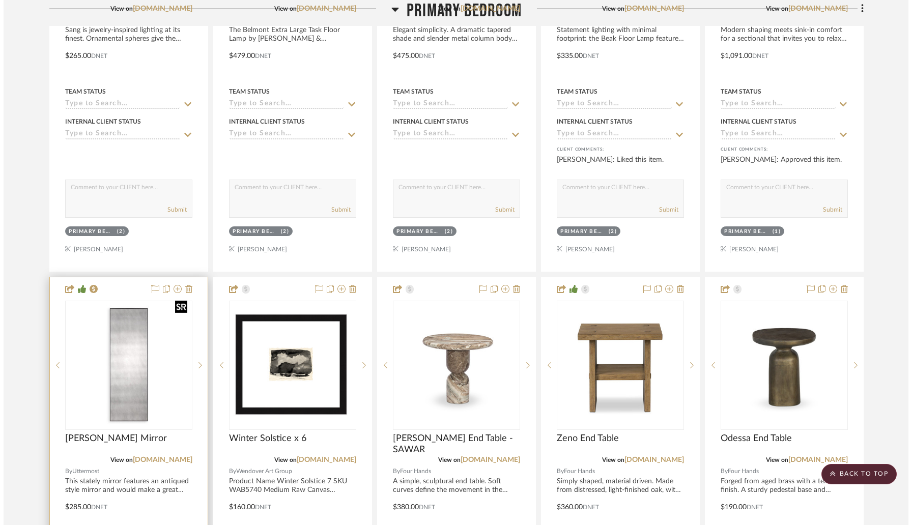
scroll to position [0, 0]
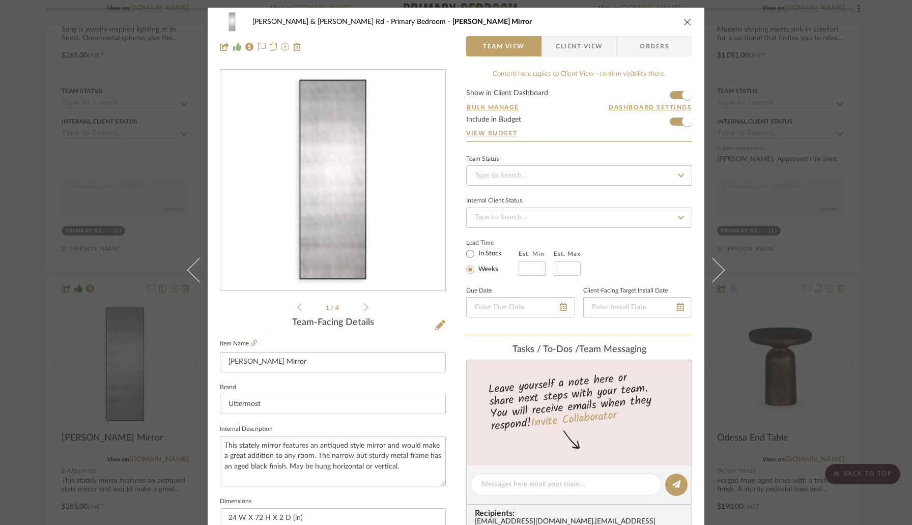
click at [685, 21] on icon "close" at bounding box center [688, 22] width 8 height 8
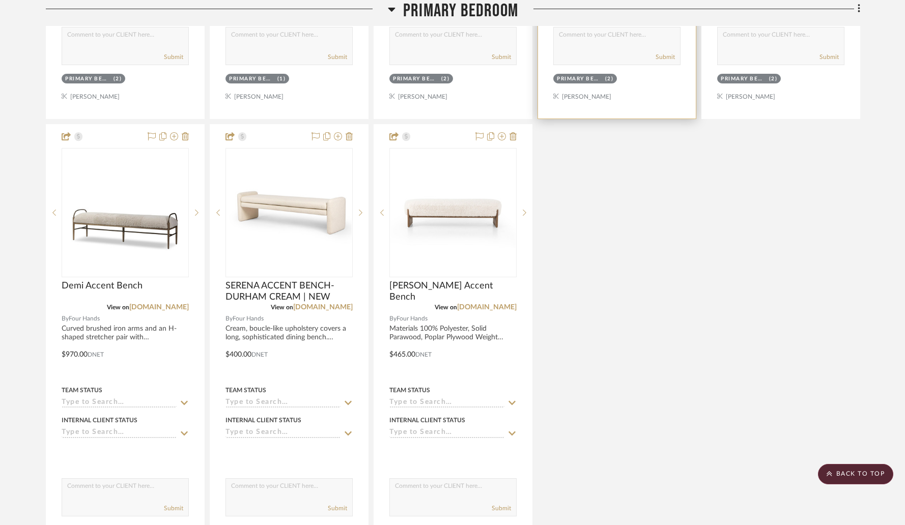
scroll to position [5158, 0]
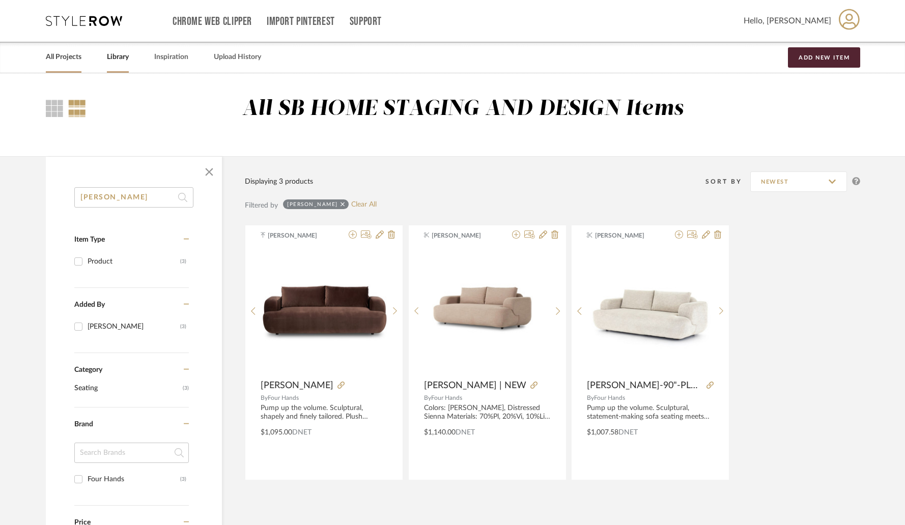
click at [69, 59] on link "All Projects" at bounding box center [64, 57] width 36 height 14
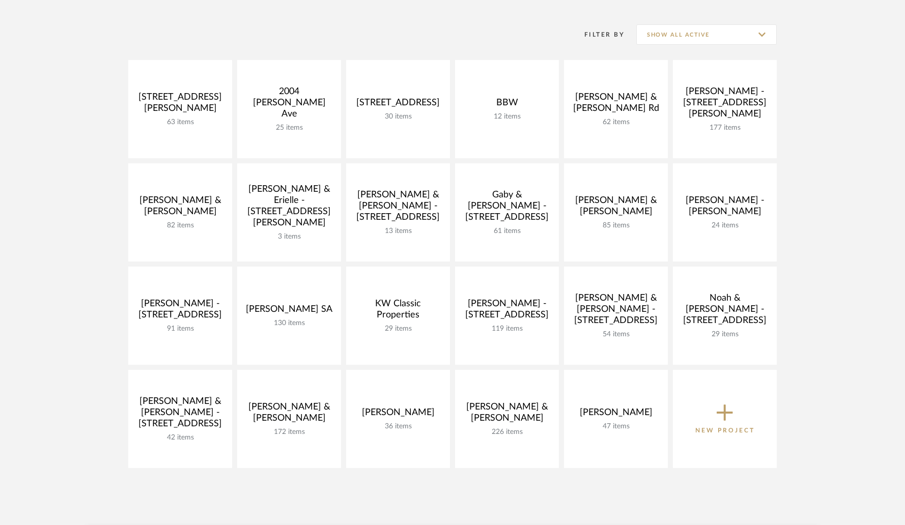
scroll to position [136, 0]
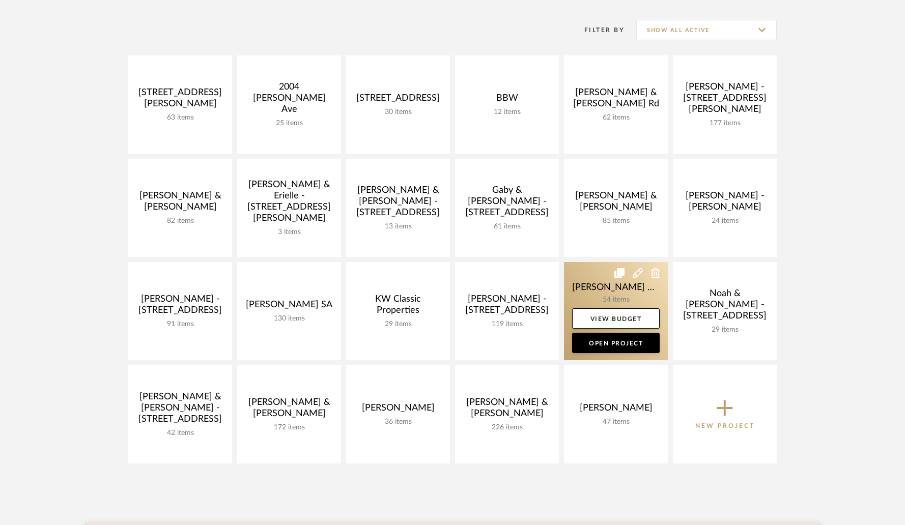
click at [594, 296] on link at bounding box center [616, 311] width 104 height 98
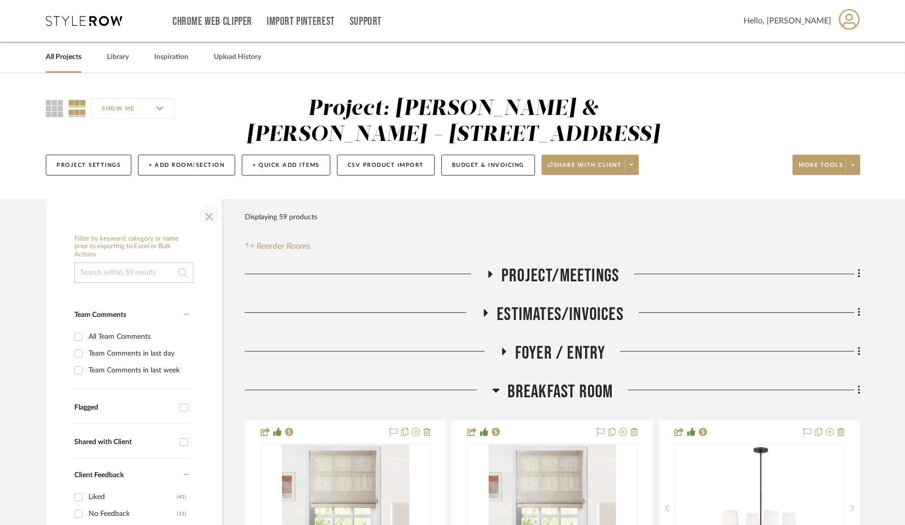
click at [206, 217] on span "button" at bounding box center [209, 215] width 24 height 24
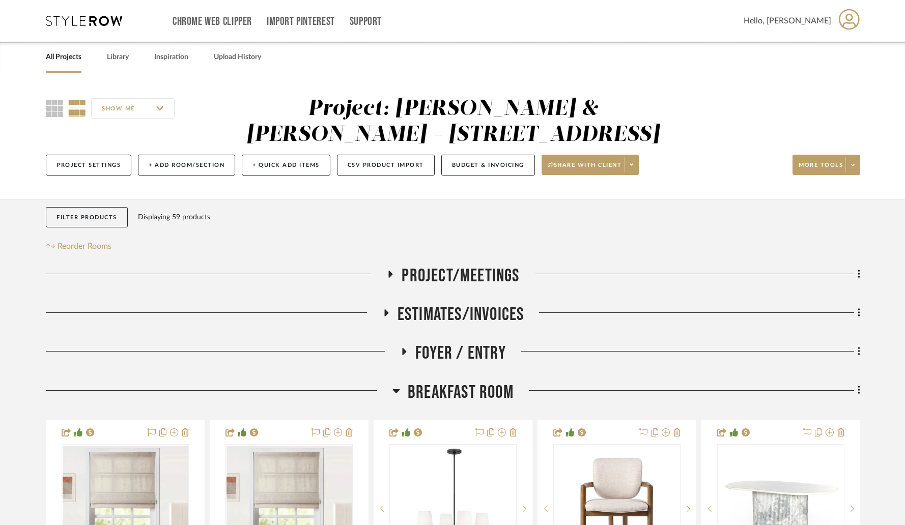
click at [397, 392] on icon at bounding box center [396, 391] width 7 height 4
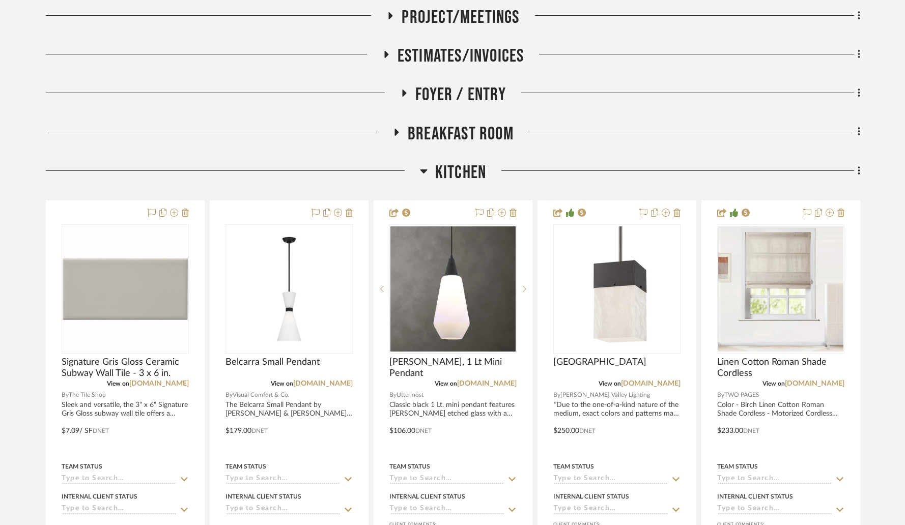
scroll to position [302, 0]
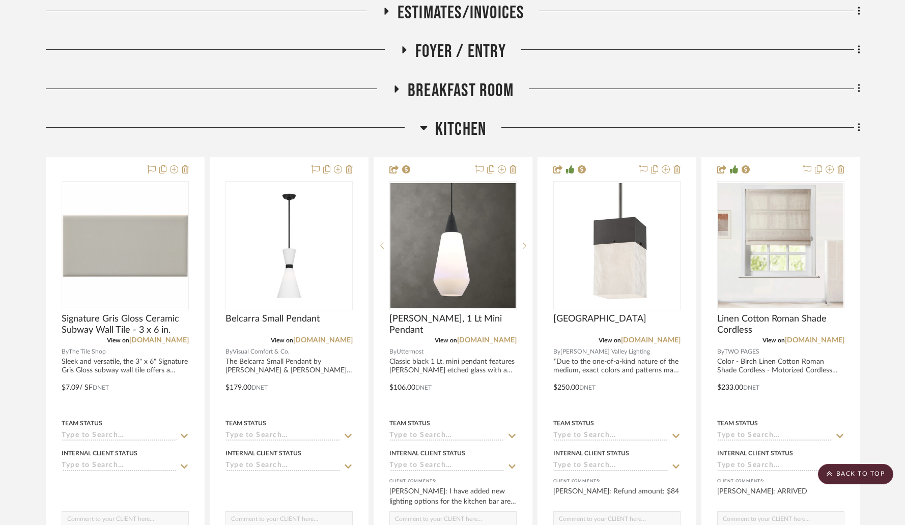
click at [421, 128] on icon at bounding box center [423, 128] width 7 height 4
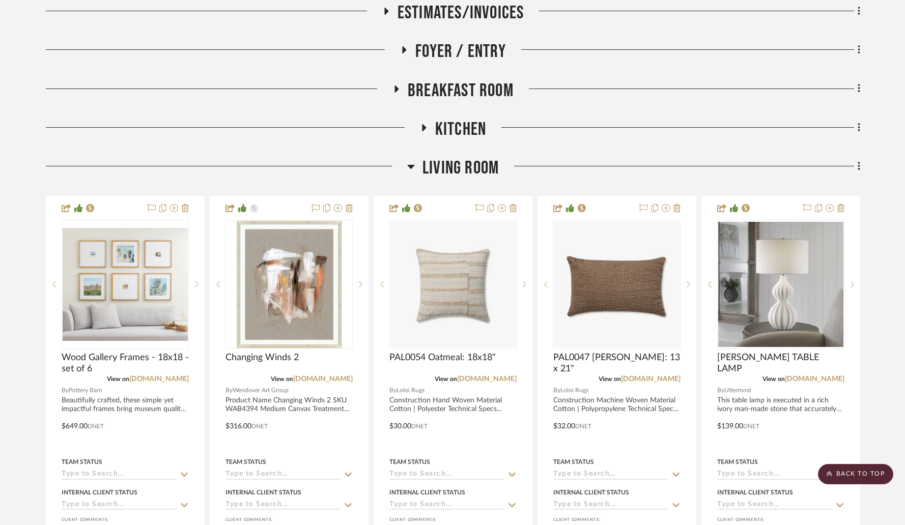
click at [398, 92] on icon at bounding box center [396, 89] width 12 height 8
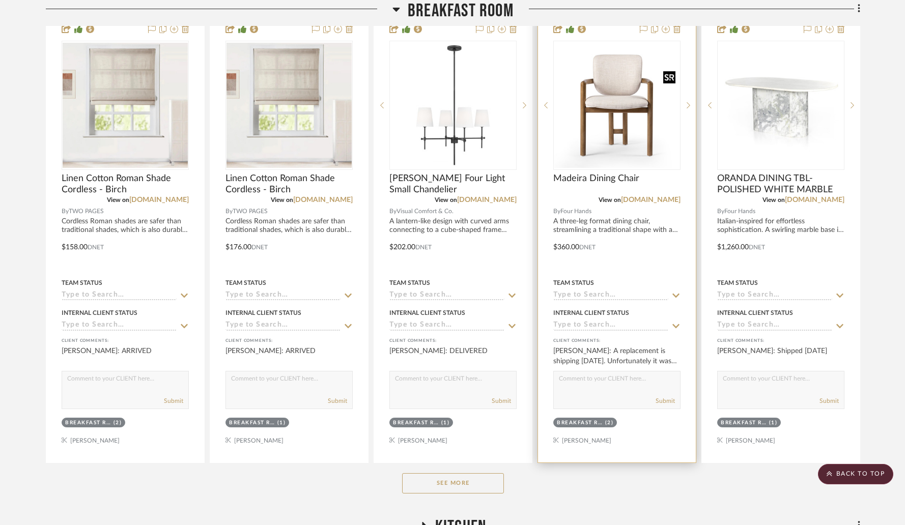
scroll to position [431, 0]
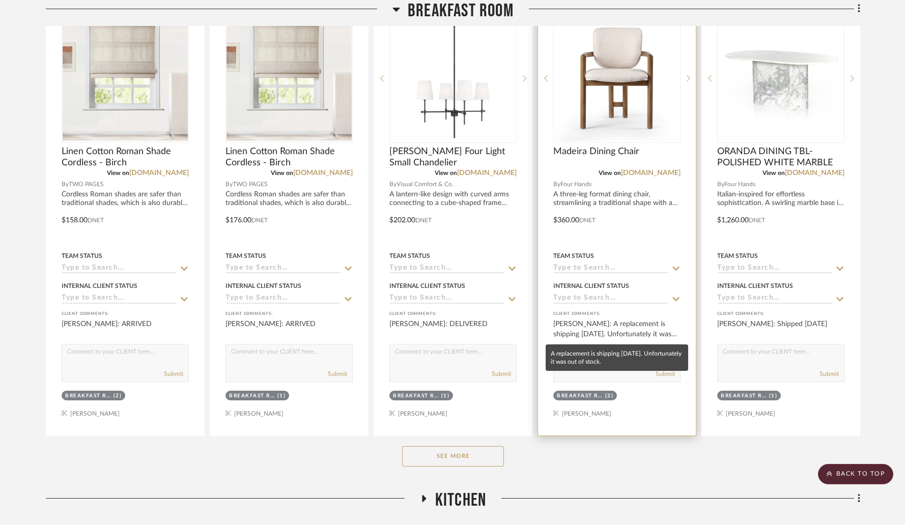
click at [630, 332] on div "Keith Benham: A replacement is shipping in 5 weeks. Unfortunately it was out of…" at bounding box center [616, 329] width 127 height 20
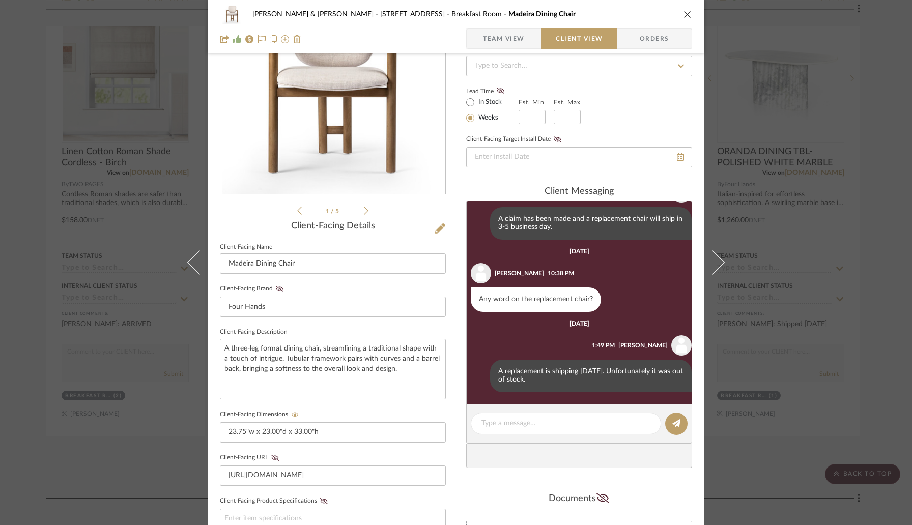
scroll to position [98, 0]
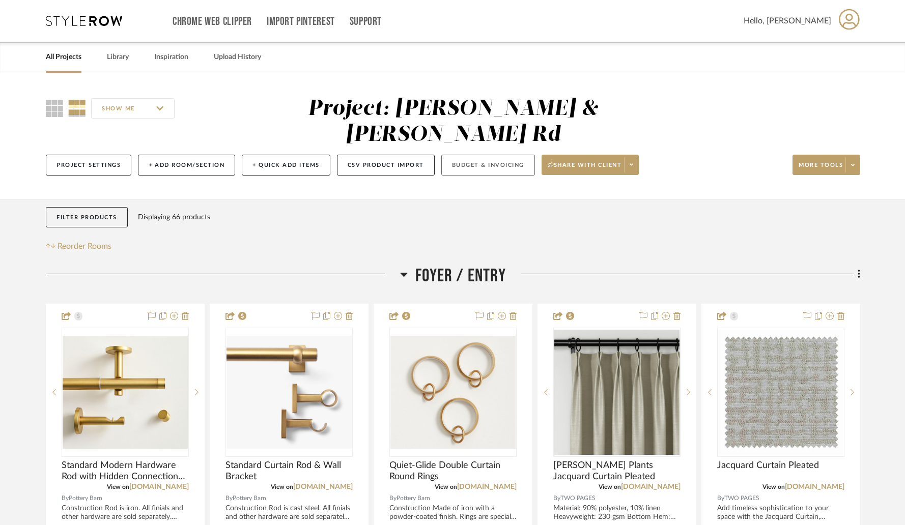
click at [504, 155] on button "Budget & Invoicing" at bounding box center [488, 165] width 94 height 21
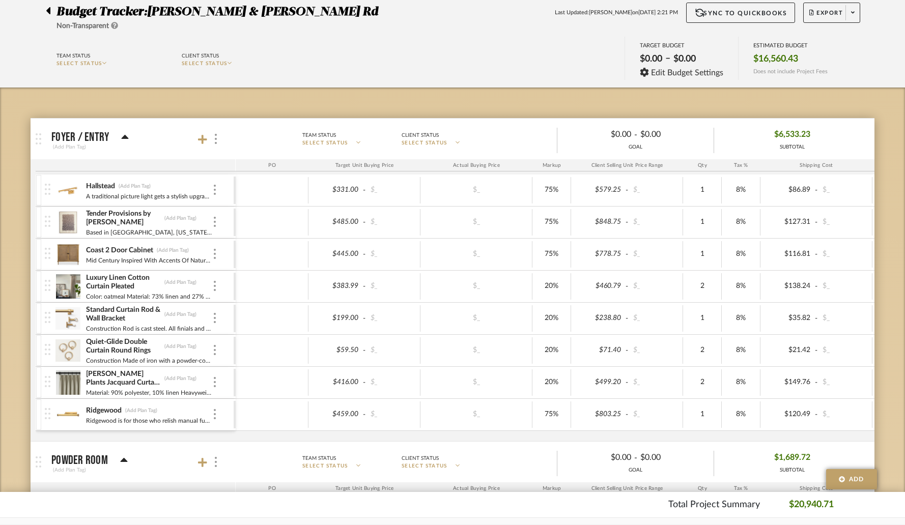
scroll to position [97, 0]
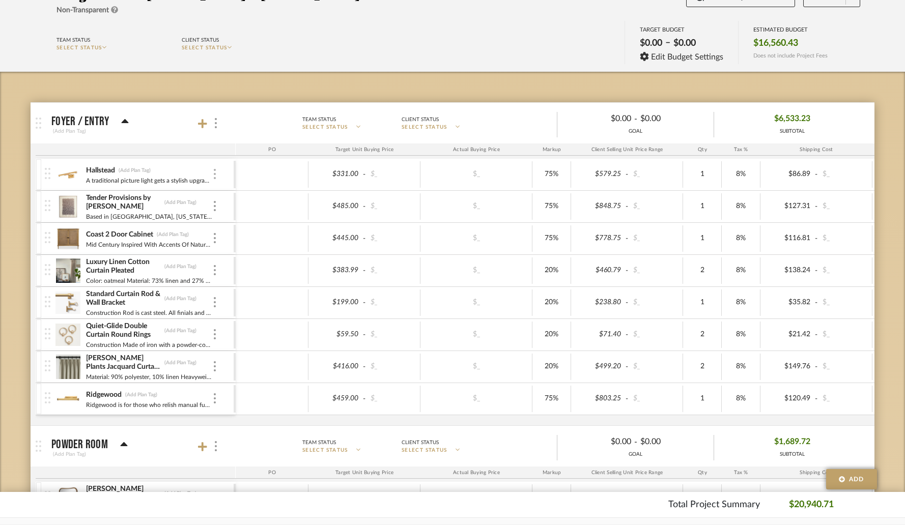
click at [215, 174] on img at bounding box center [215, 174] width 2 height 10
click at [238, 251] on span "Remove Item" at bounding box center [264, 250] width 63 height 9
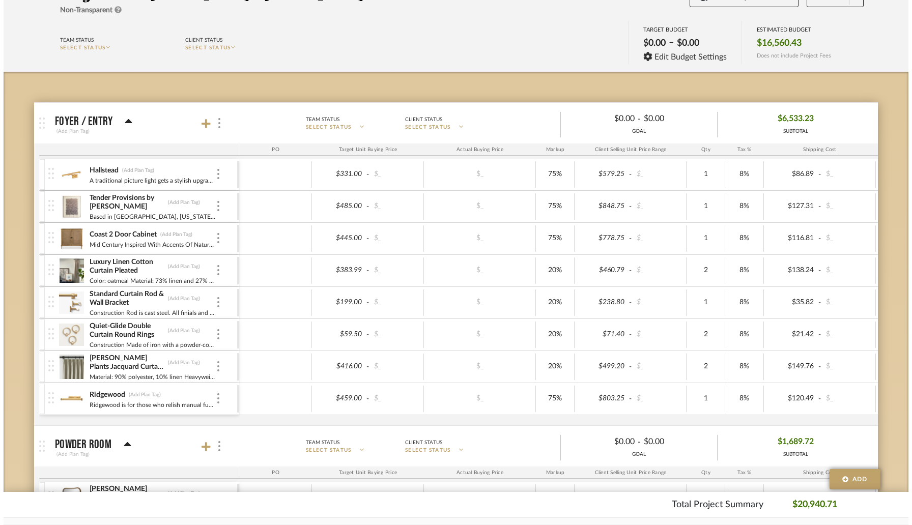
scroll to position [0, 0]
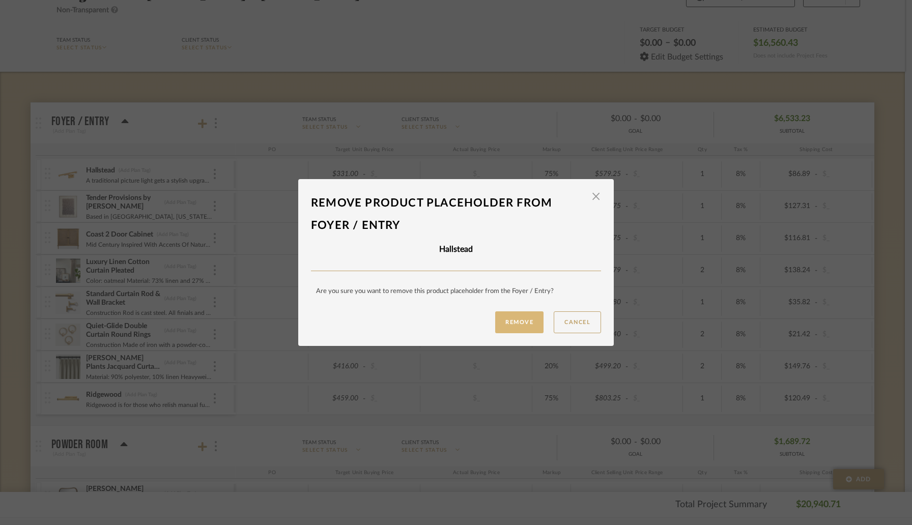
click at [508, 322] on button "Remove" at bounding box center [519, 323] width 48 height 22
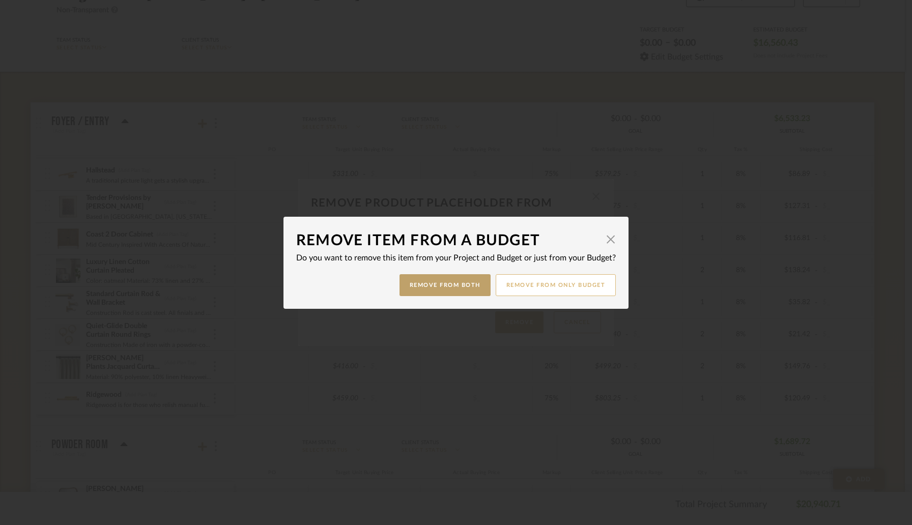
click at [547, 288] on button "Remove from only Budget" at bounding box center [556, 285] width 121 height 22
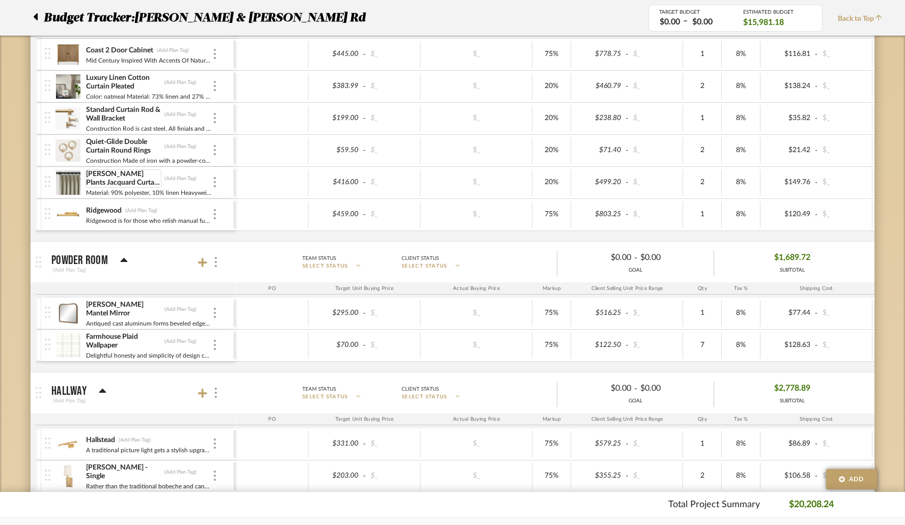
scroll to position [300, 0]
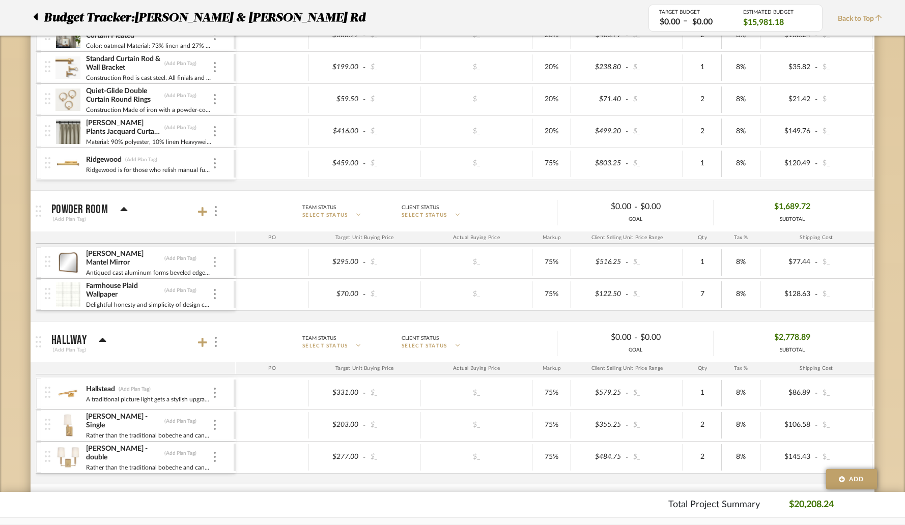
click at [216, 264] on div at bounding box center [214, 262] width 5 height 11
click at [235, 340] on span "Remove Item" at bounding box center [264, 338] width 63 height 9
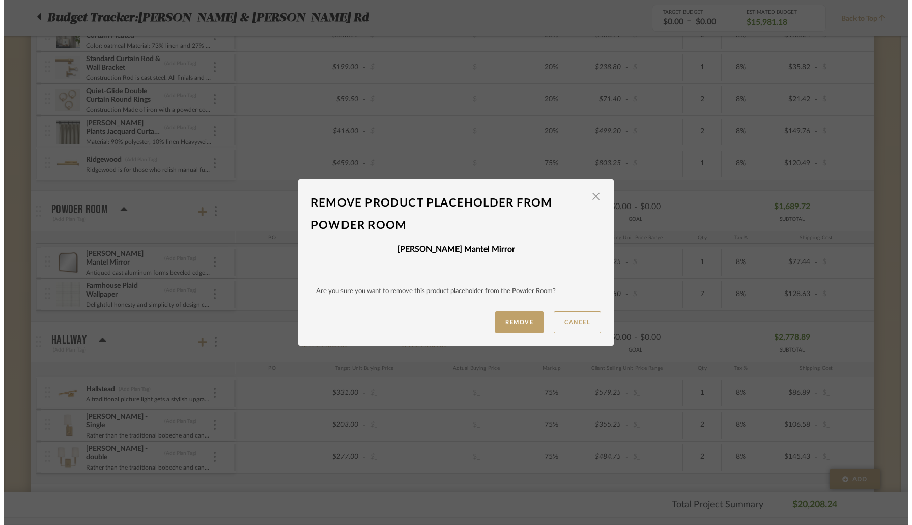
scroll to position [0, 0]
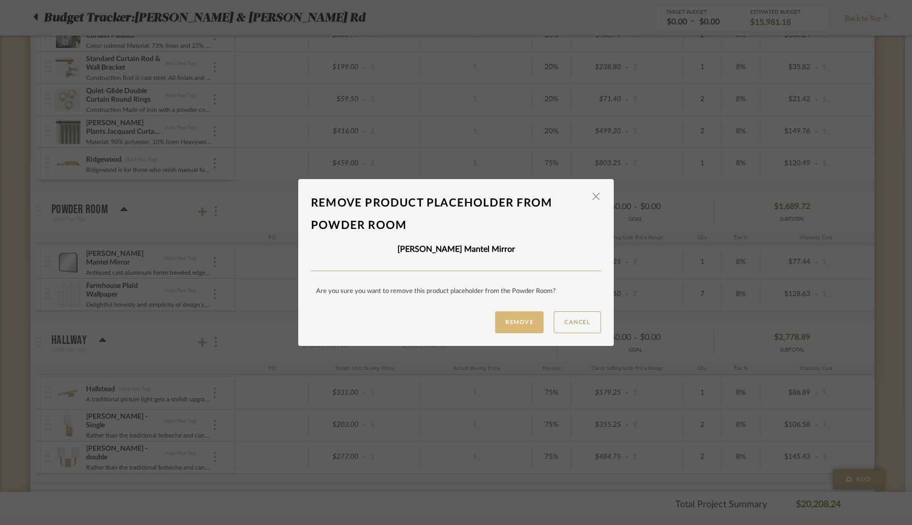
click at [525, 318] on button "Remove" at bounding box center [519, 323] width 48 height 22
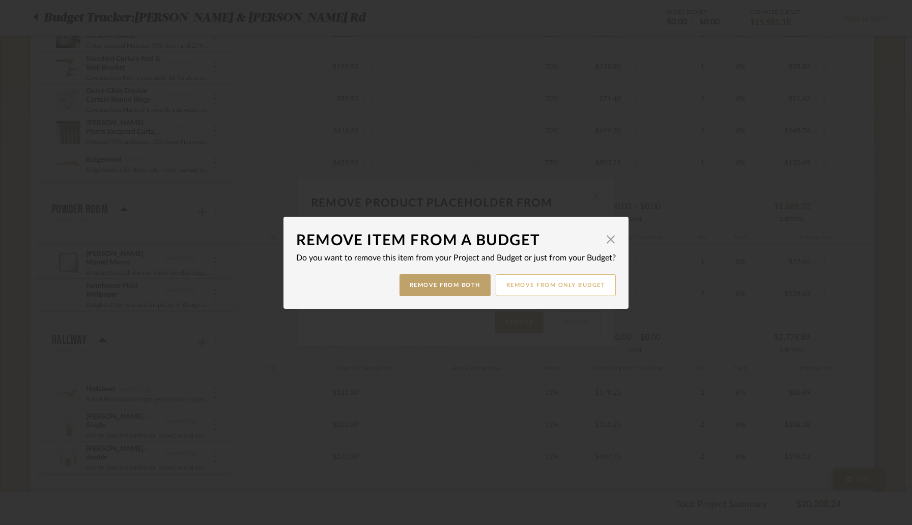
click at [542, 292] on button "Remove from only Budget" at bounding box center [556, 285] width 121 height 22
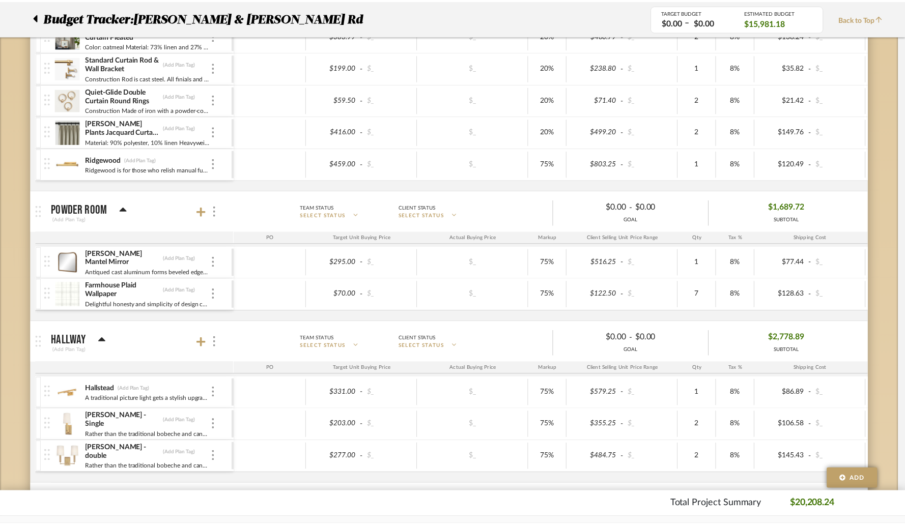
scroll to position [300, 0]
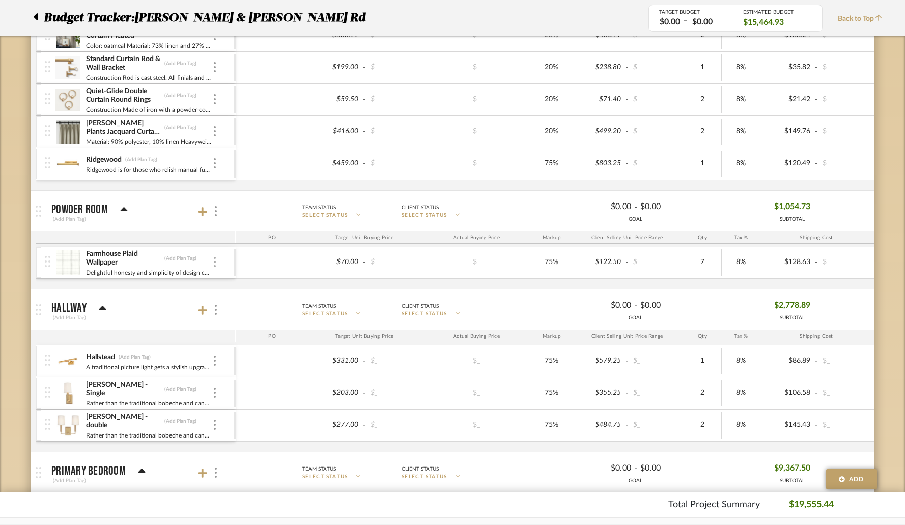
click at [215, 265] on img at bounding box center [215, 262] width 2 height 10
click at [259, 341] on span "Remove Item" at bounding box center [264, 338] width 63 height 9
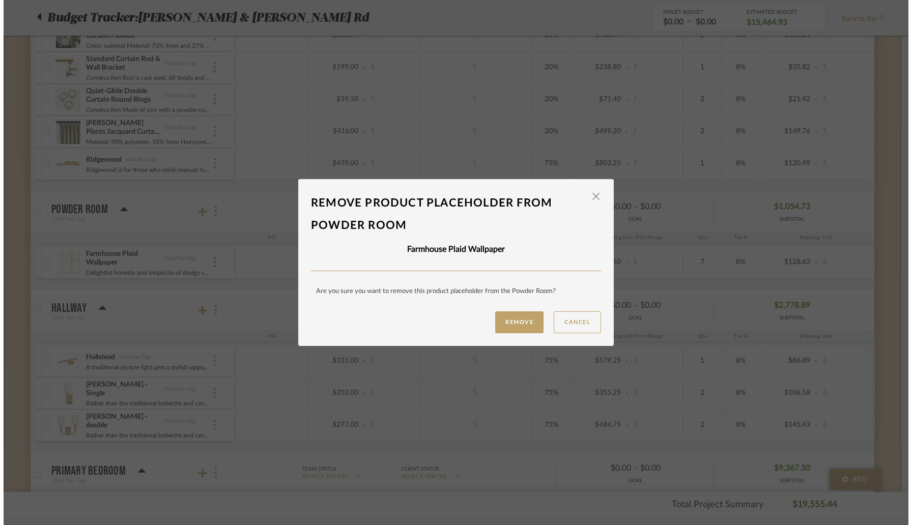
scroll to position [0, 0]
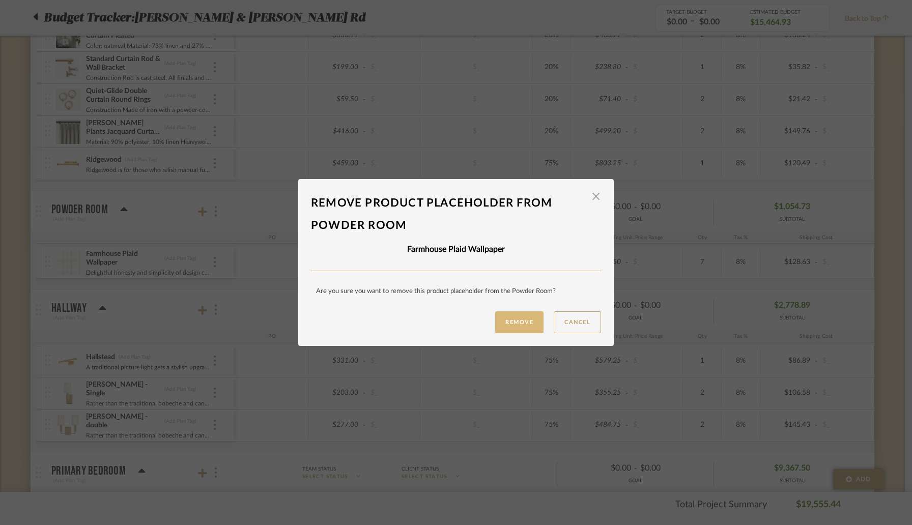
click at [509, 321] on button "Remove" at bounding box center [519, 323] width 48 height 22
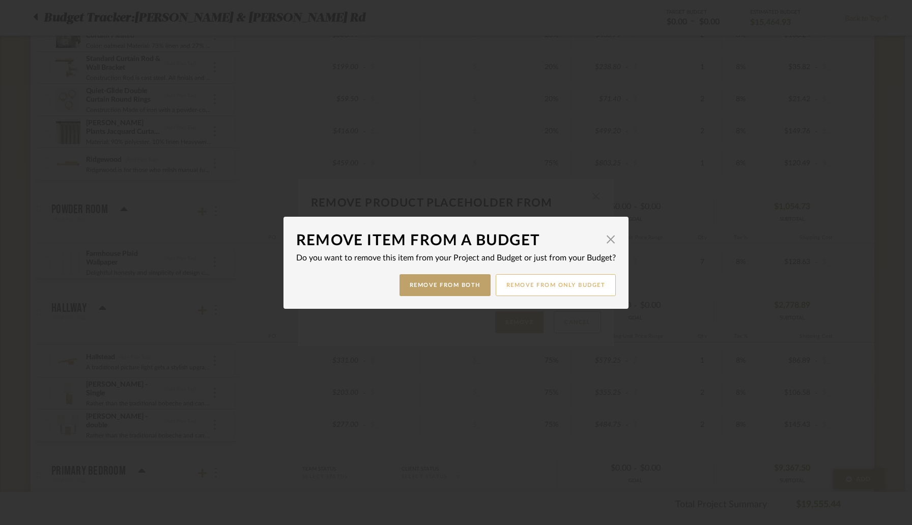
click at [514, 286] on button "Remove from only Budget" at bounding box center [556, 285] width 121 height 22
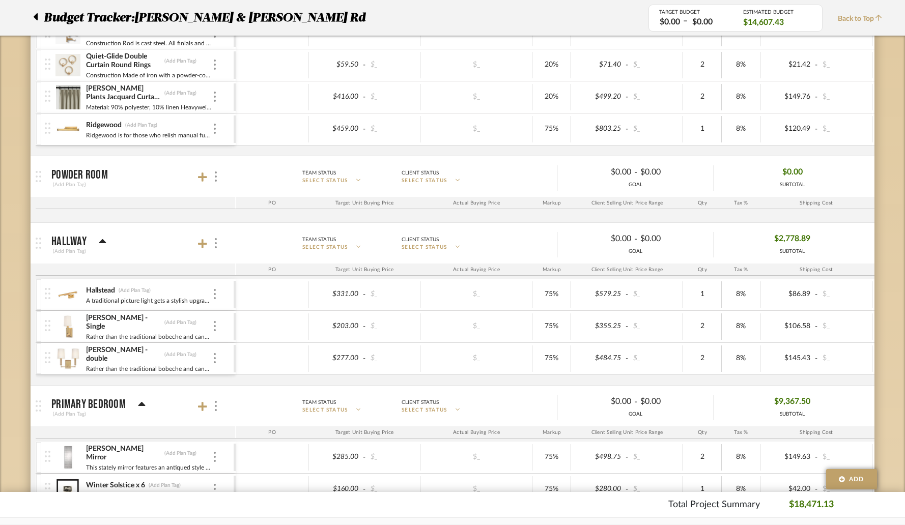
scroll to position [413, 0]
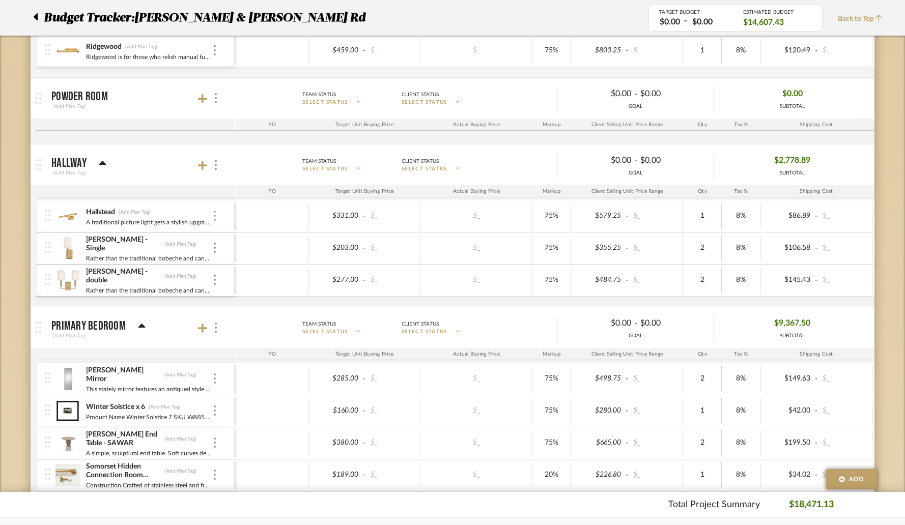
click at [216, 215] on div at bounding box center [214, 216] width 5 height 11
click at [262, 284] on button "Remove Item" at bounding box center [258, 292] width 92 height 24
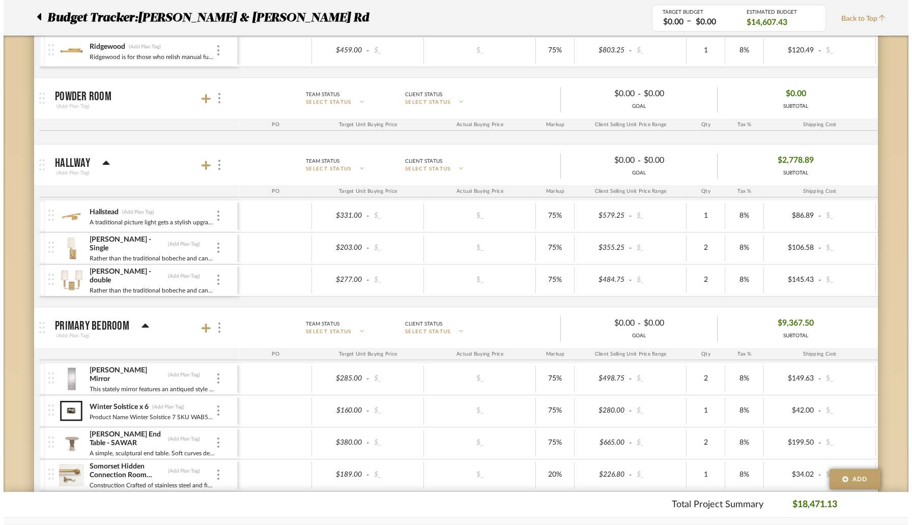
scroll to position [0, 0]
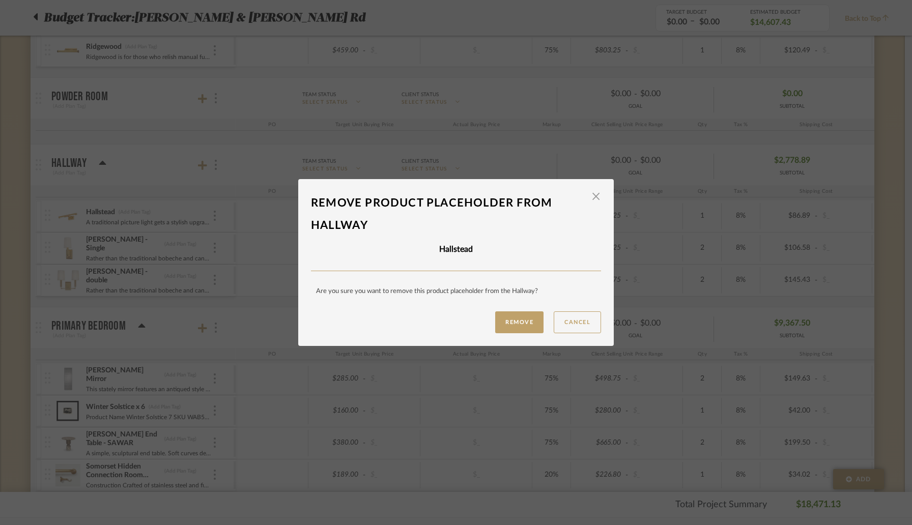
click at [516, 323] on button "Remove" at bounding box center [519, 323] width 48 height 22
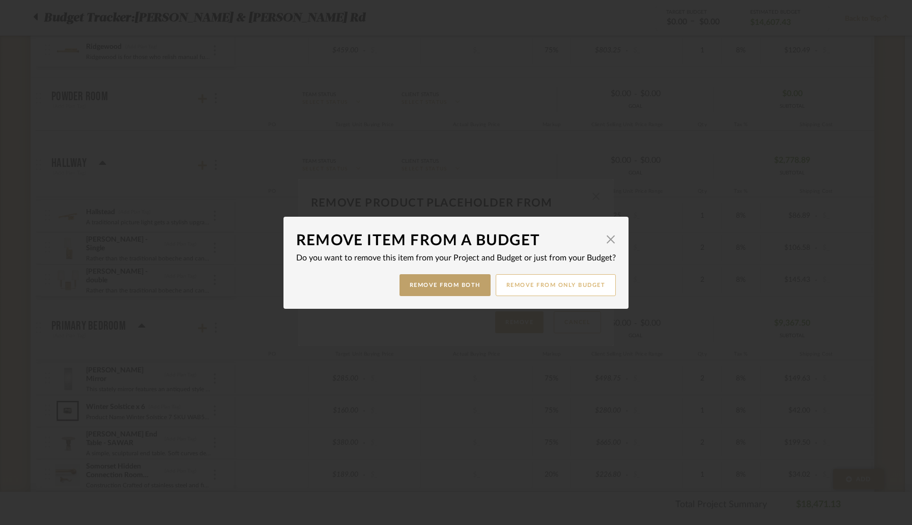
click at [519, 293] on button "Remove from only Budget" at bounding box center [556, 285] width 121 height 22
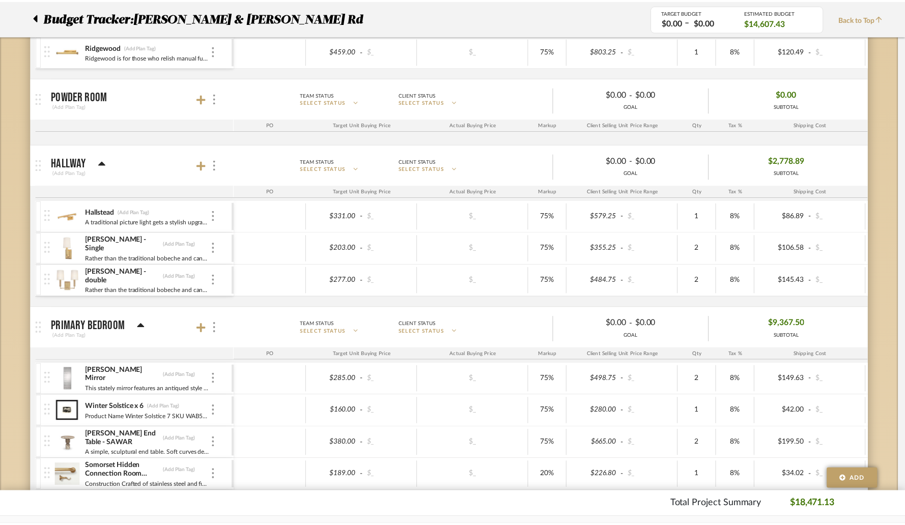
scroll to position [413, 0]
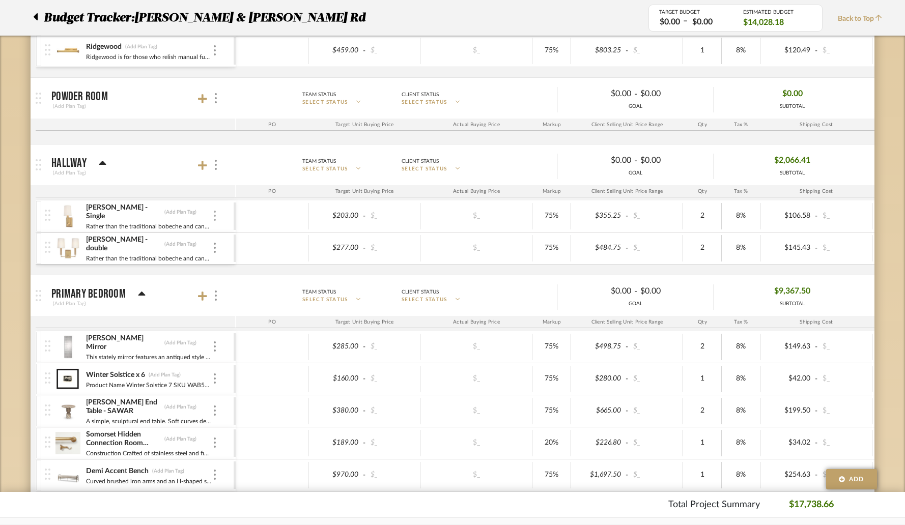
click at [216, 217] on div at bounding box center [214, 216] width 5 height 11
click at [268, 295] on span "Remove Item" at bounding box center [264, 292] width 63 height 9
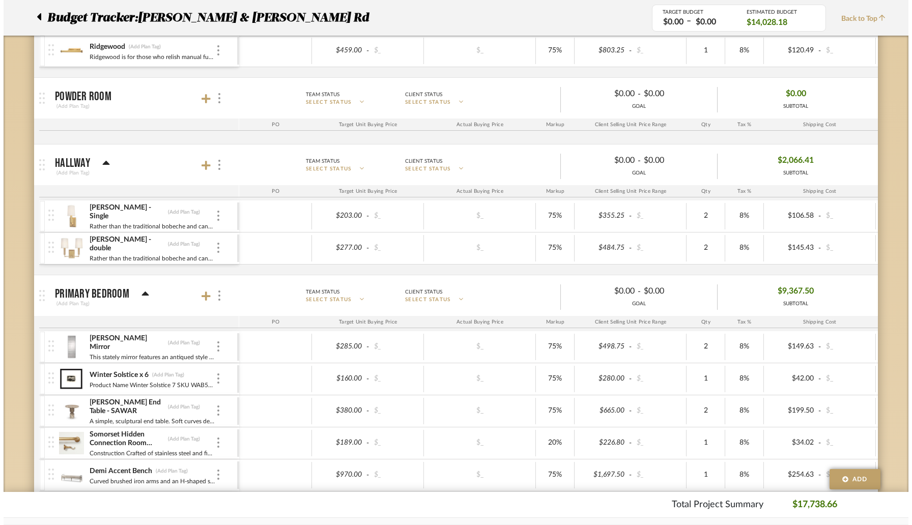
scroll to position [0, 0]
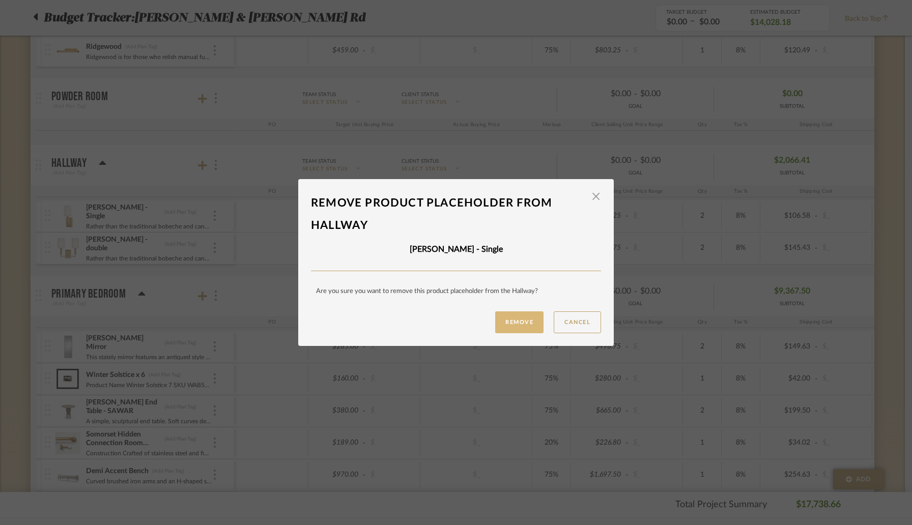
click at [507, 320] on button "Remove" at bounding box center [519, 323] width 48 height 22
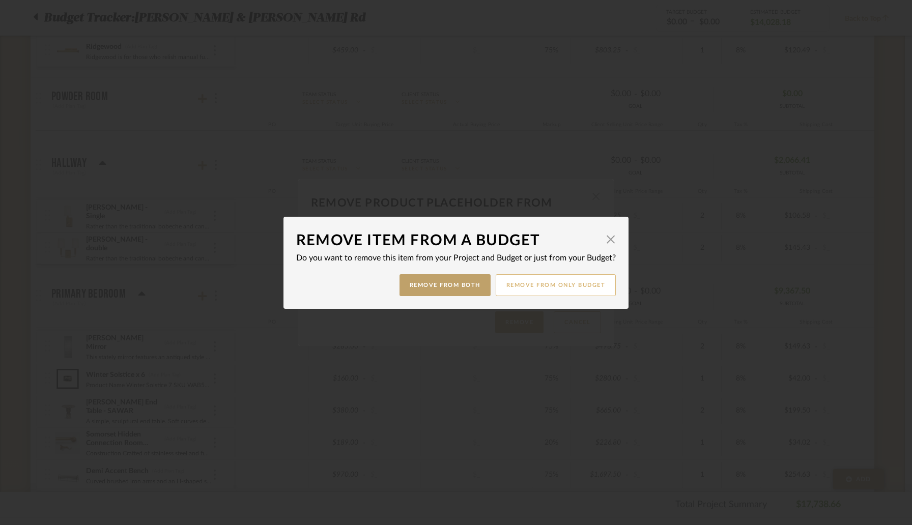
click at [558, 285] on button "Remove from only Budget" at bounding box center [556, 285] width 121 height 22
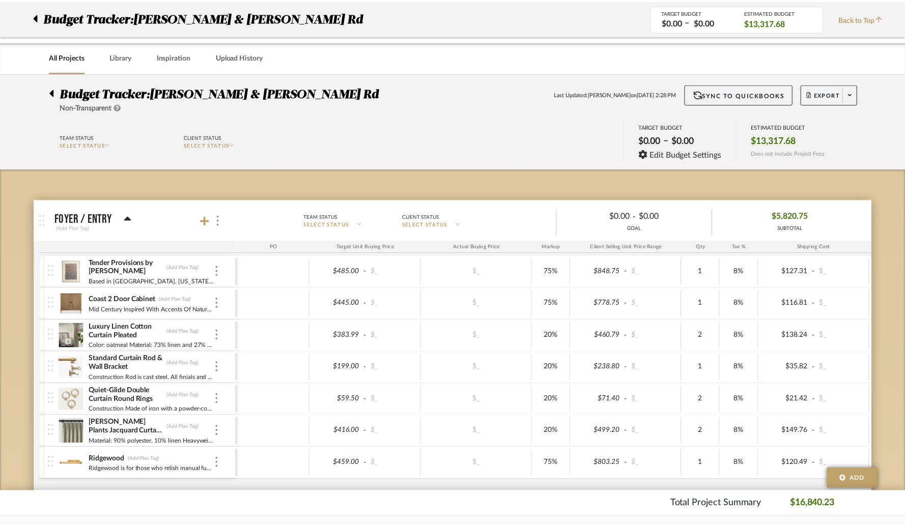
scroll to position [413, 0]
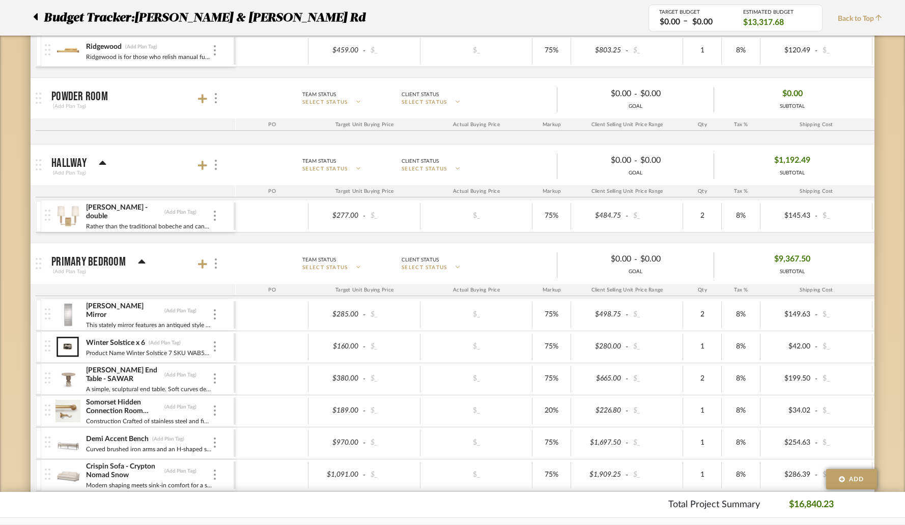
click at [217, 221] on div "Clinton - double (Add Plan Tag) Rather than the traditional bobeche and candles…" at bounding box center [139, 217] width 189 height 32
click at [214, 220] on img at bounding box center [215, 216] width 2 height 10
click at [254, 290] on span "Remove Item" at bounding box center [264, 292] width 63 height 9
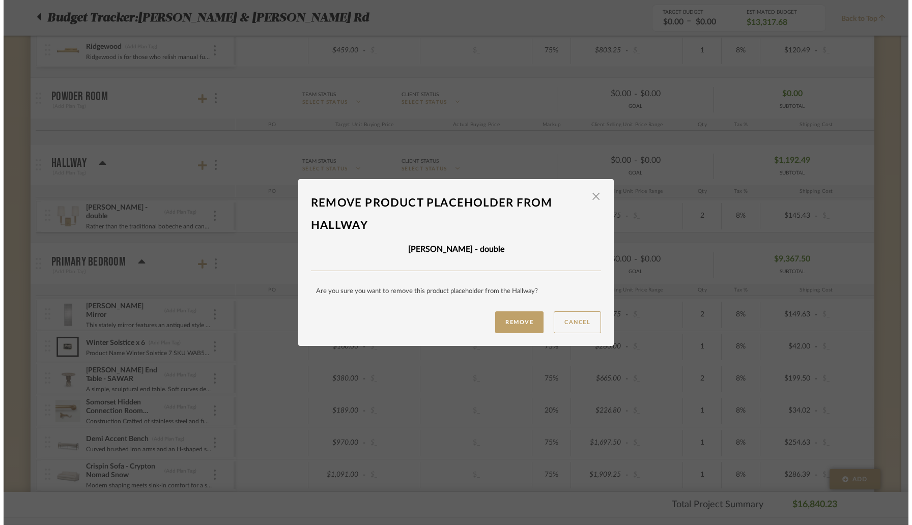
scroll to position [0, 0]
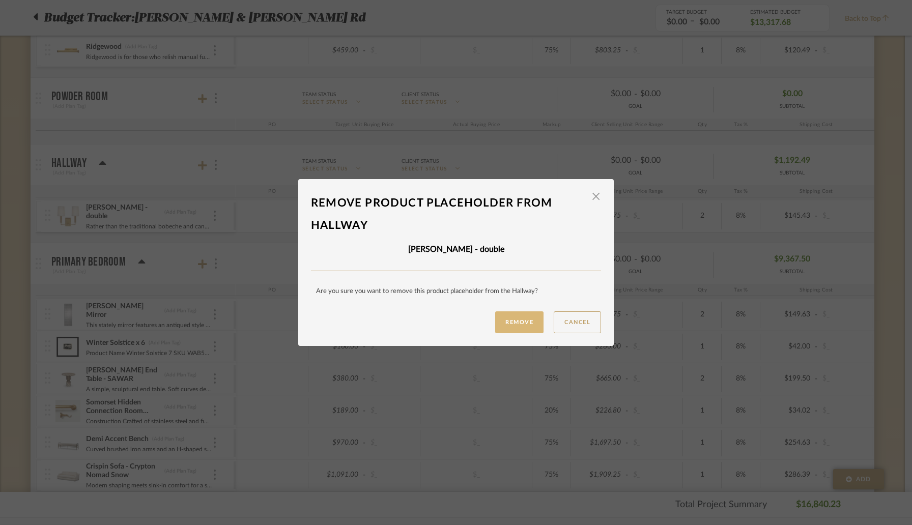
click at [528, 319] on button "Remove" at bounding box center [519, 323] width 48 height 22
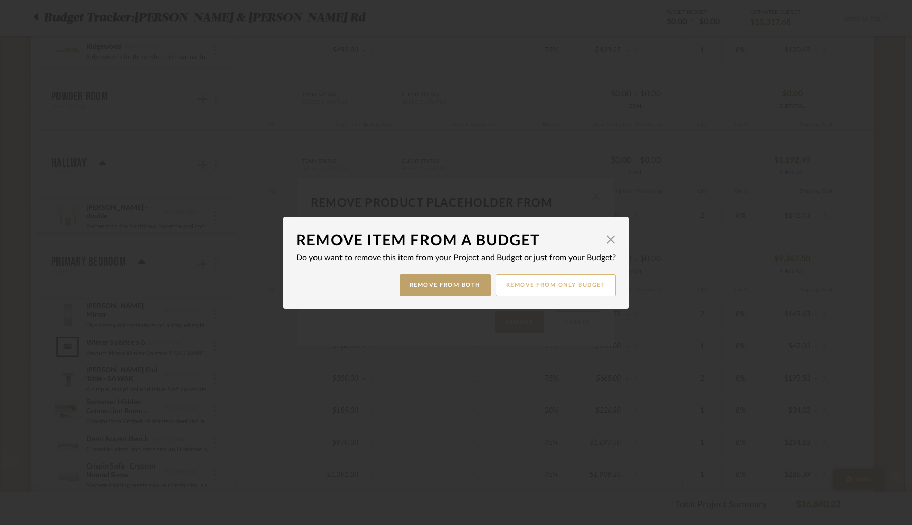
click at [548, 286] on button "Remove from only Budget" at bounding box center [556, 285] width 121 height 22
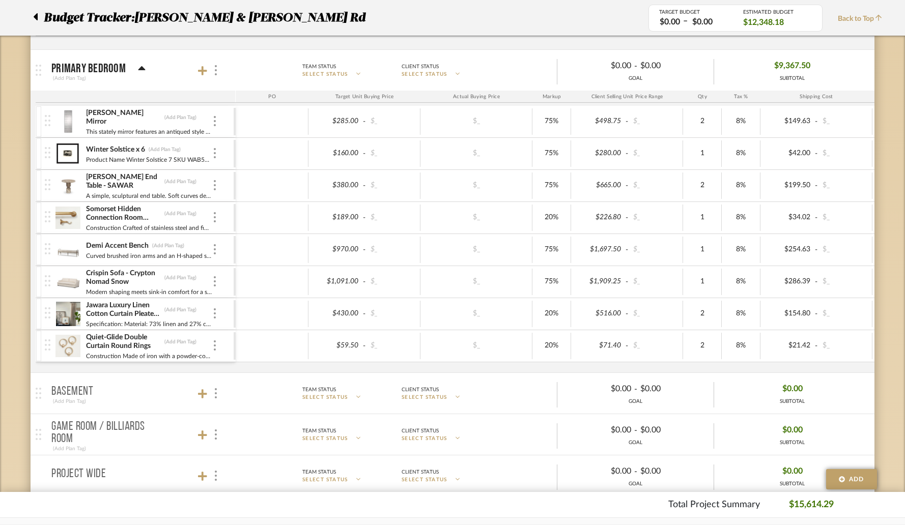
scroll to position [575, 0]
click at [217, 154] on div "Winter Solstice x 6 (Add Plan Tag) Product Name Winter Solstice 7 SKU WAB5740 M…" at bounding box center [139, 153] width 189 height 32
click at [214, 157] on img at bounding box center [215, 153] width 2 height 10
click at [245, 228] on span "Remove Item" at bounding box center [264, 229] width 63 height 9
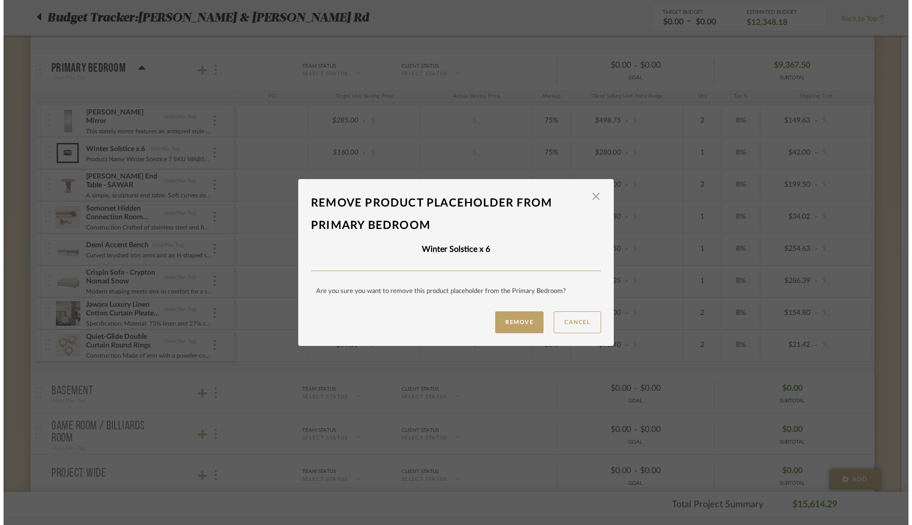
scroll to position [0, 0]
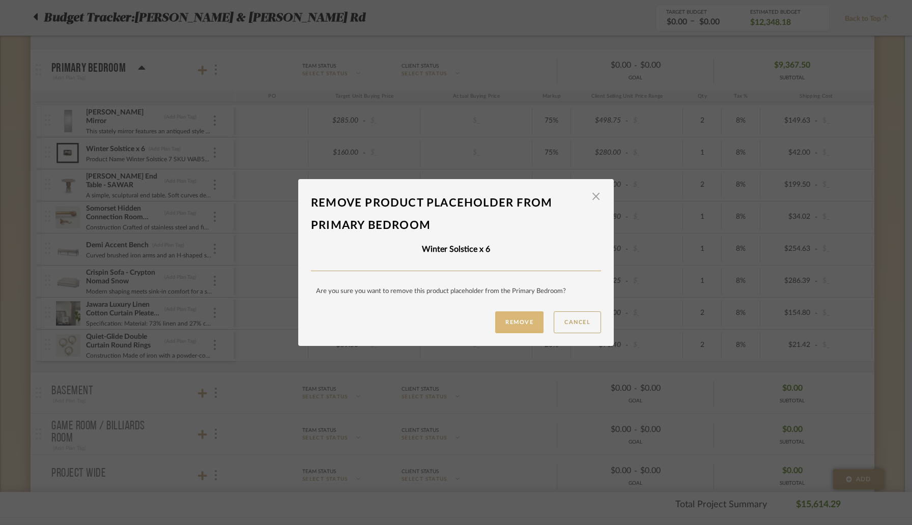
click at [518, 320] on button "Remove" at bounding box center [519, 323] width 48 height 22
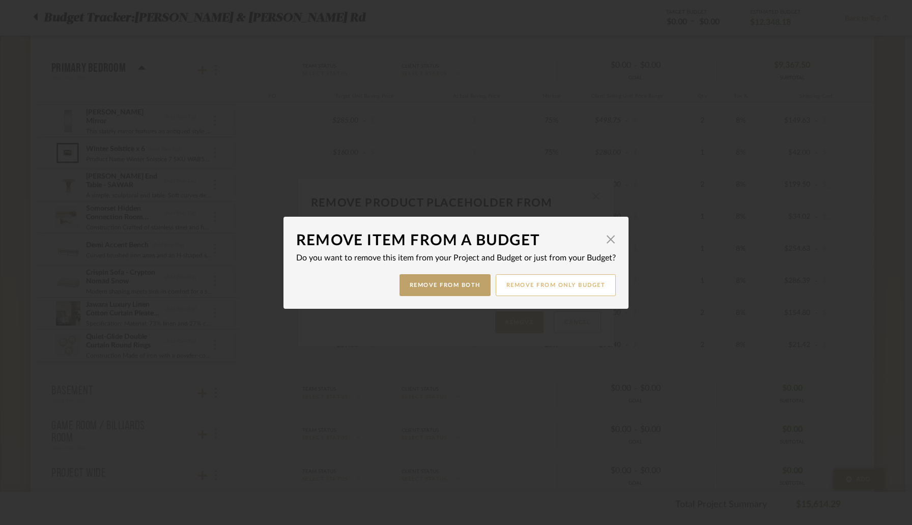
click at [518, 280] on button "Remove from only Budget" at bounding box center [556, 285] width 121 height 22
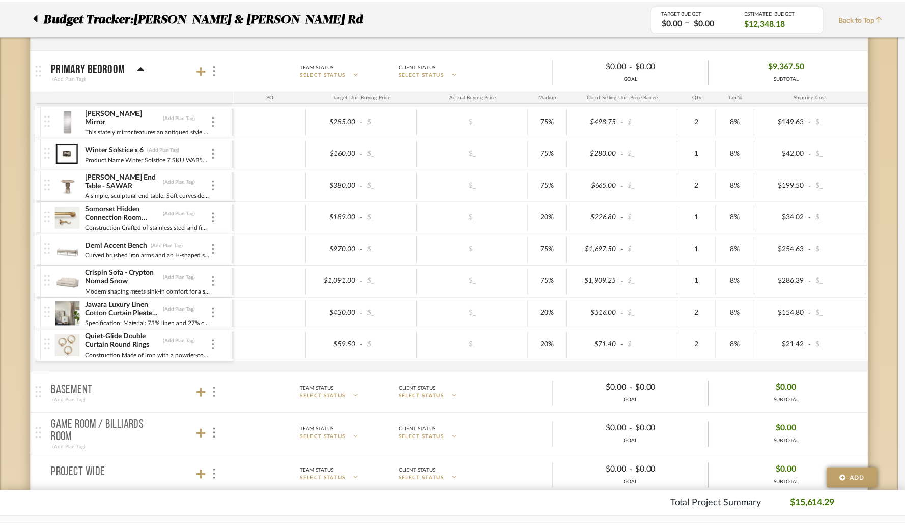
scroll to position [575, 0]
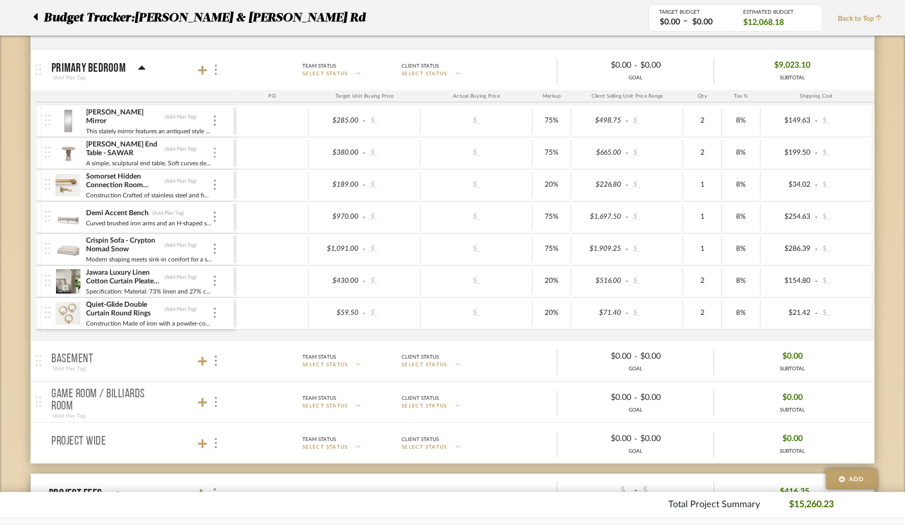
click at [213, 153] on div at bounding box center [214, 153] width 5 height 11
click at [236, 231] on span "Remove Item" at bounding box center [264, 229] width 63 height 9
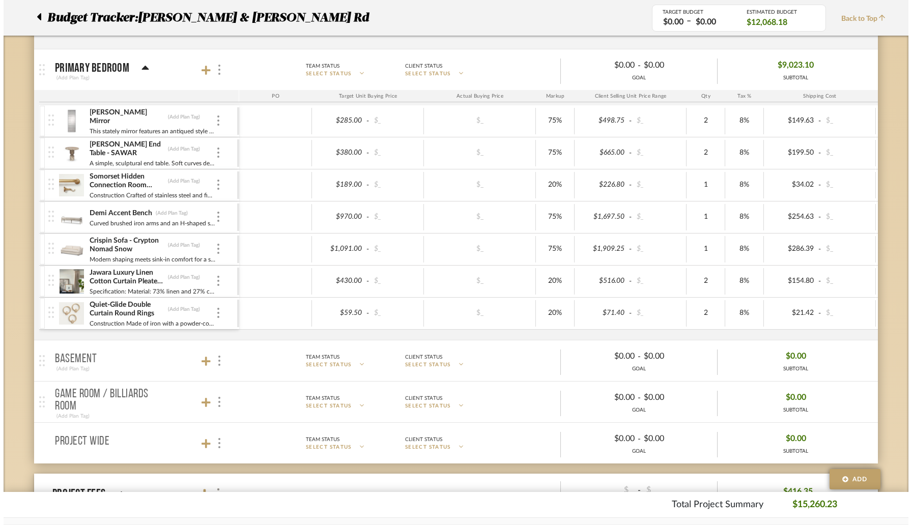
scroll to position [0, 0]
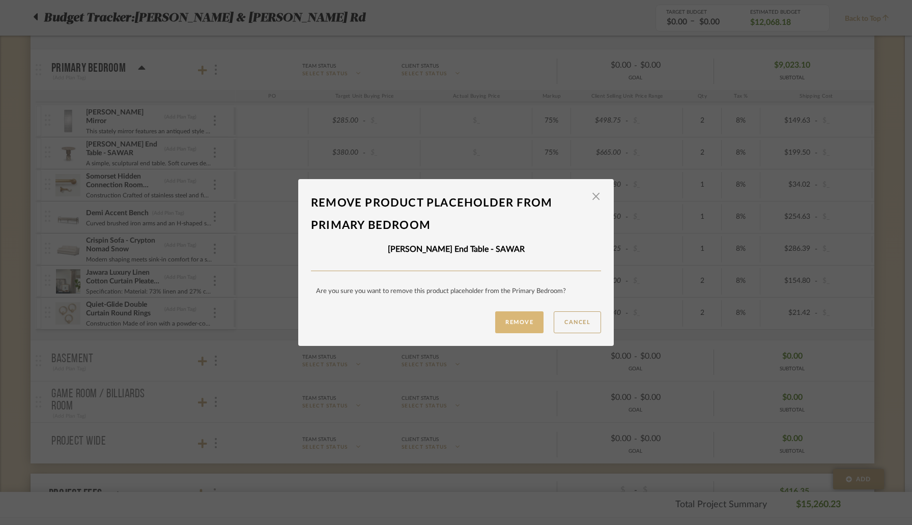
click at [511, 322] on button "Remove" at bounding box center [519, 323] width 48 height 22
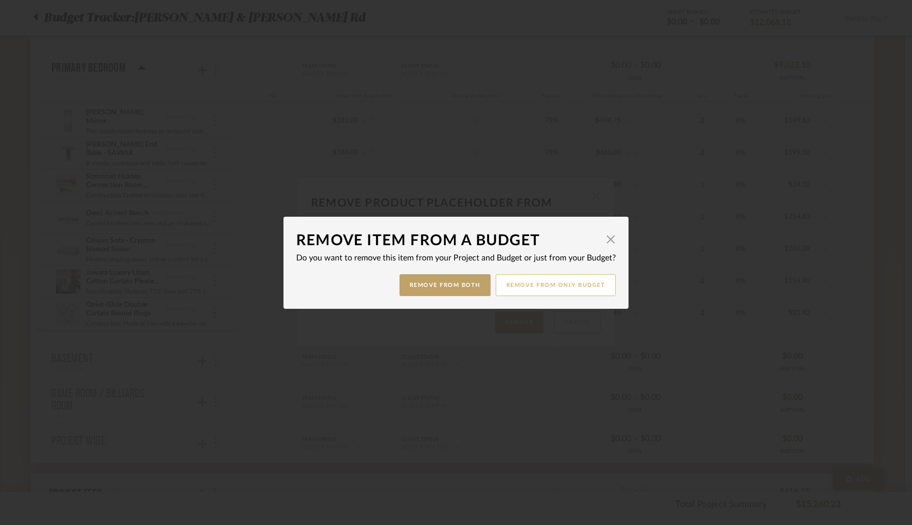
click at [543, 284] on button "Remove from only Budget" at bounding box center [556, 285] width 121 height 22
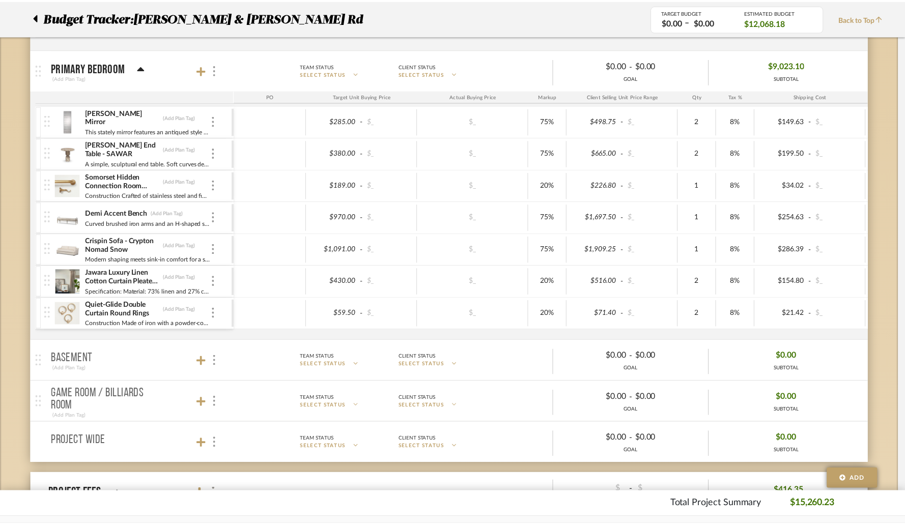
scroll to position [575, 0]
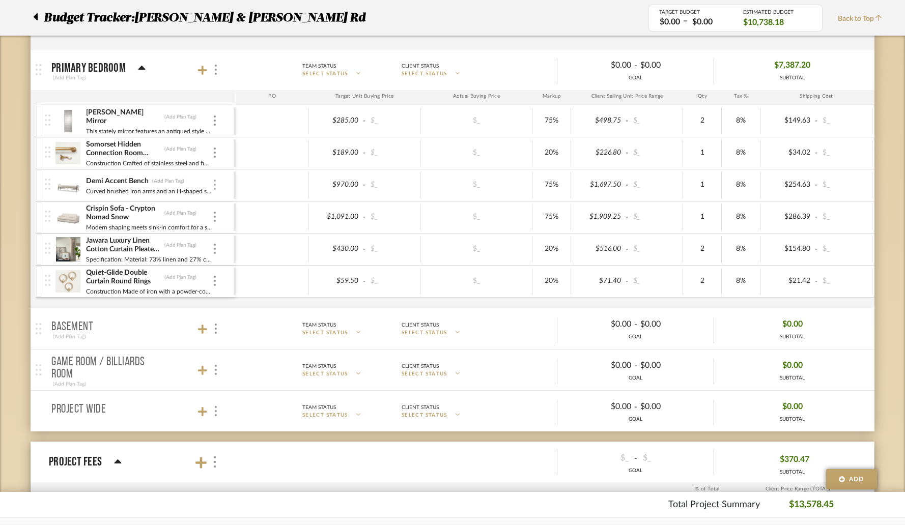
click at [214, 186] on img at bounding box center [215, 185] width 2 height 10
click at [252, 256] on button "Remove Item" at bounding box center [258, 261] width 92 height 24
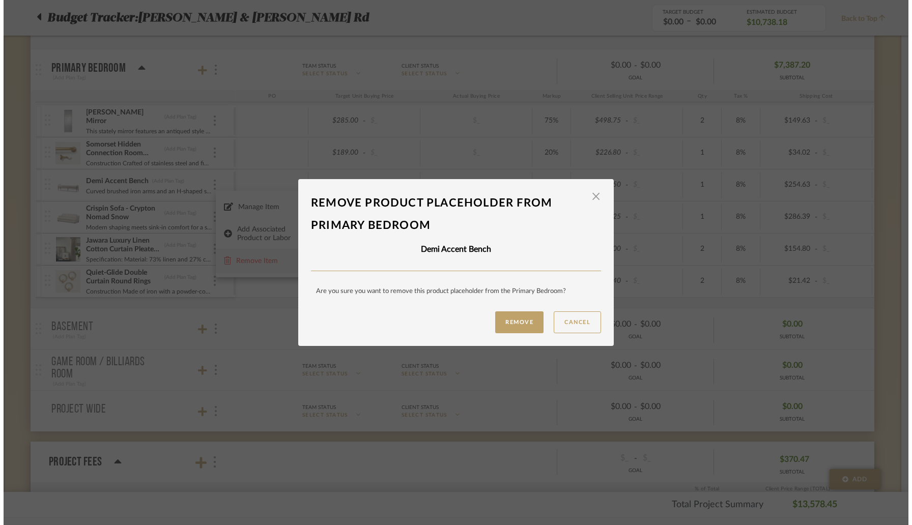
scroll to position [0, 0]
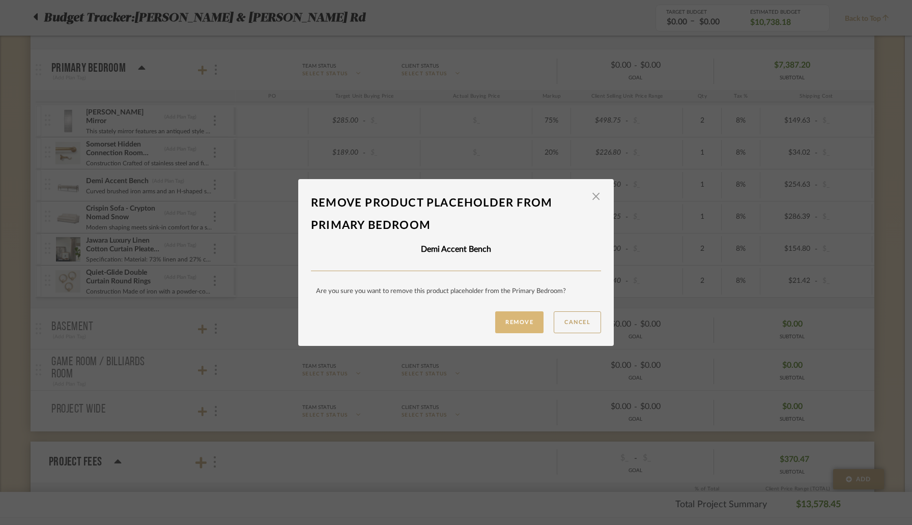
click at [503, 320] on button "Remove" at bounding box center [519, 323] width 48 height 22
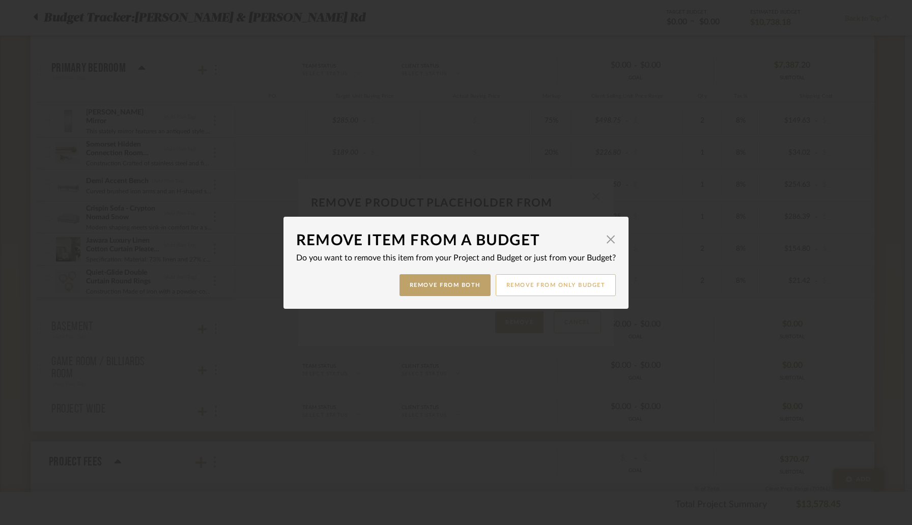
click at [549, 286] on button "Remove from only Budget" at bounding box center [556, 285] width 121 height 22
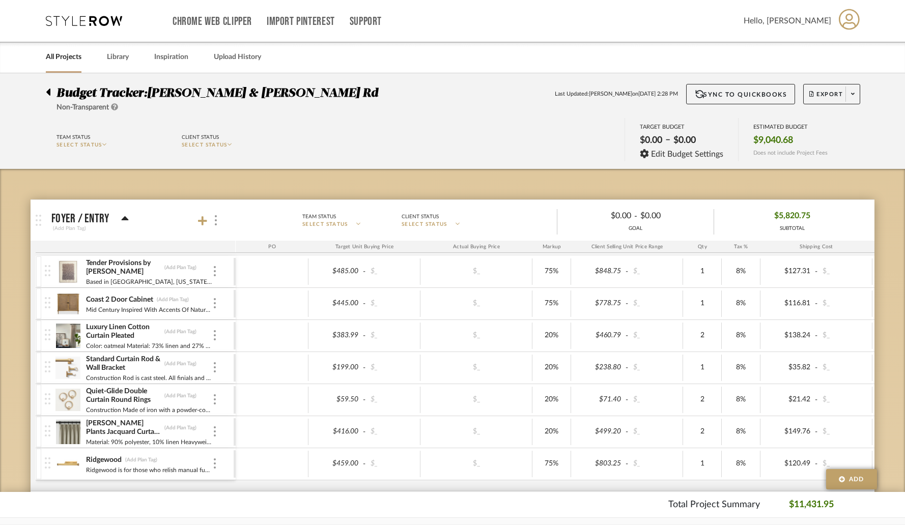
click at [878, 73] on div "All Projects Library Inspiration Upload History" at bounding box center [452, 58] width 905 height 32
click at [833, 100] on span "Export" at bounding box center [826, 98] width 34 height 15
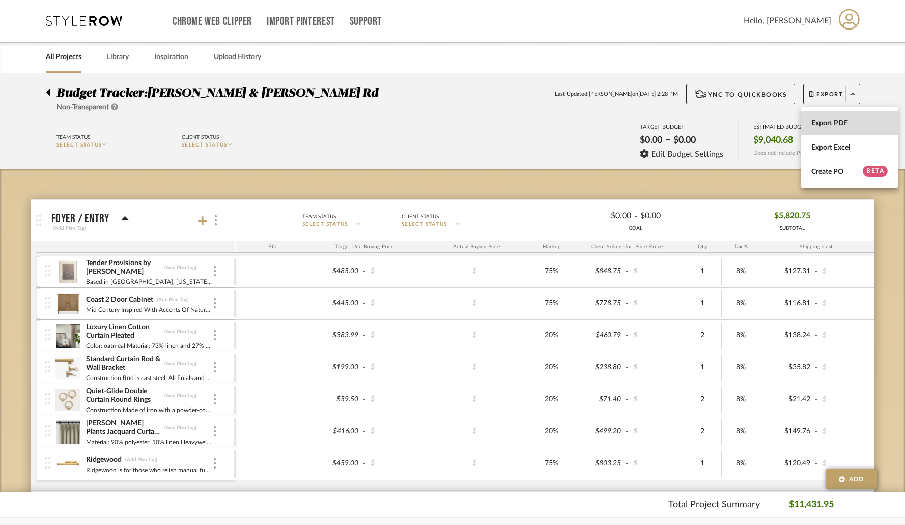
click at [831, 124] on span "Export PDF" at bounding box center [849, 123] width 76 height 9
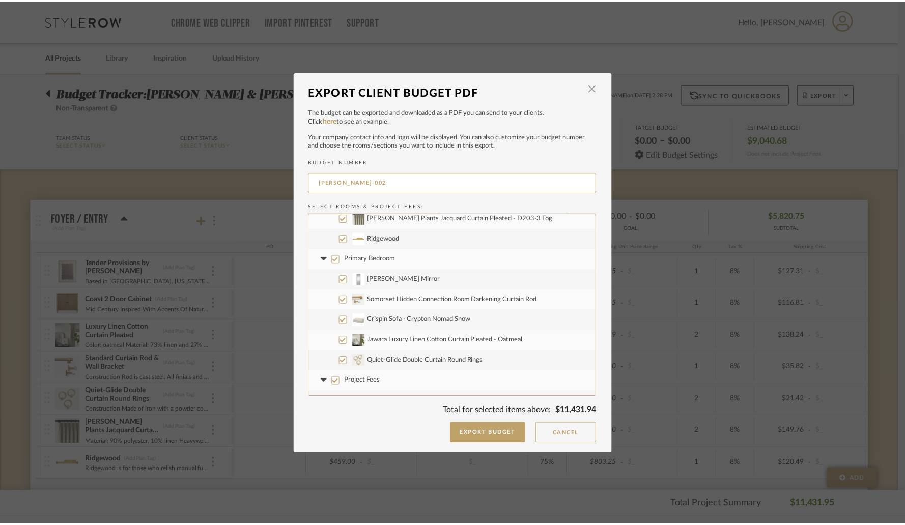
scroll to position [143, 0]
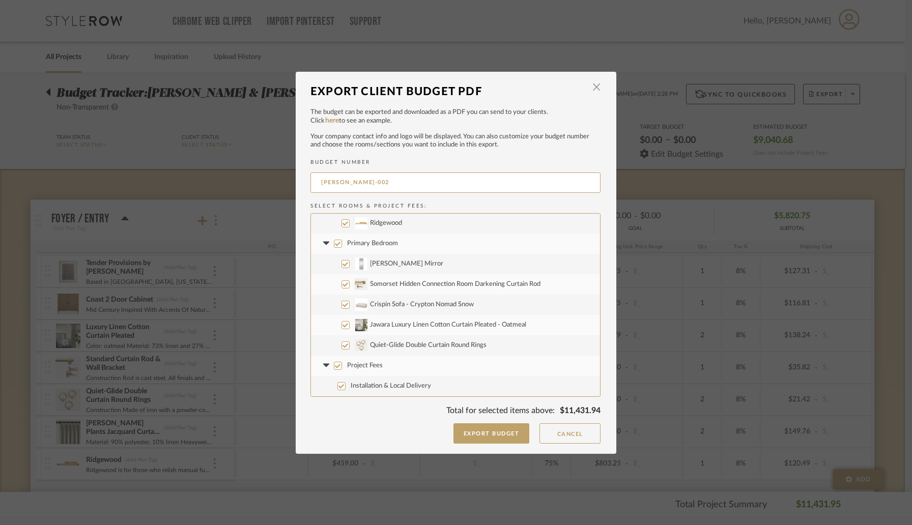
click at [334, 367] on input "Project Fees" at bounding box center [338, 366] width 8 height 8
checkbox input "false"
click at [485, 438] on button "Export Budget" at bounding box center [492, 434] width 76 height 20
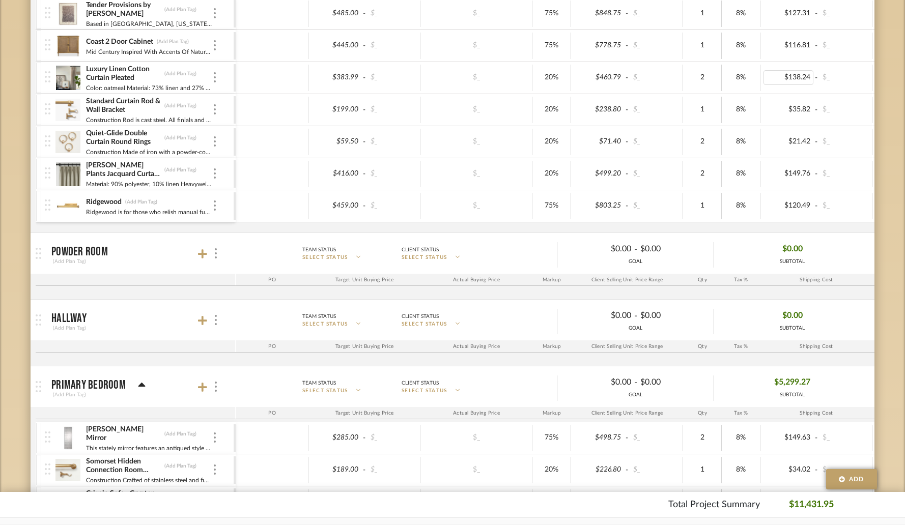
scroll to position [0, 0]
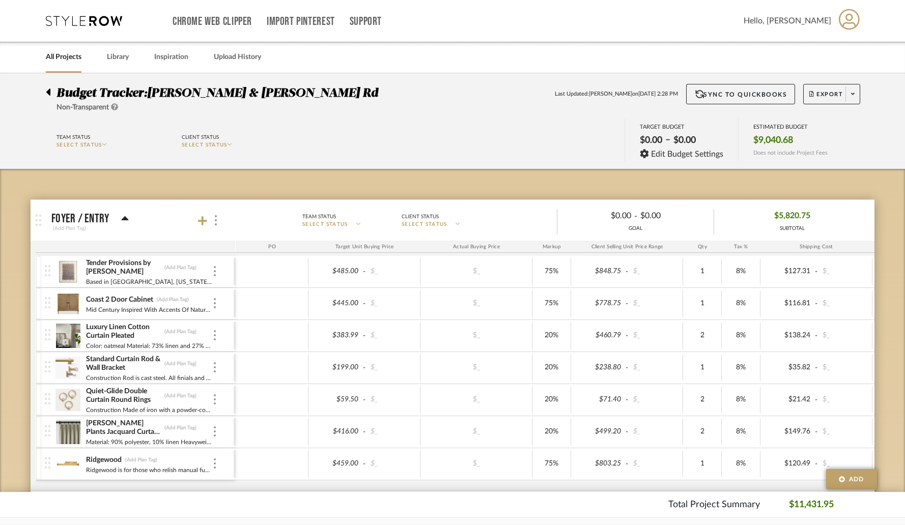
click at [66, 57] on link "All Projects" at bounding box center [64, 57] width 36 height 14
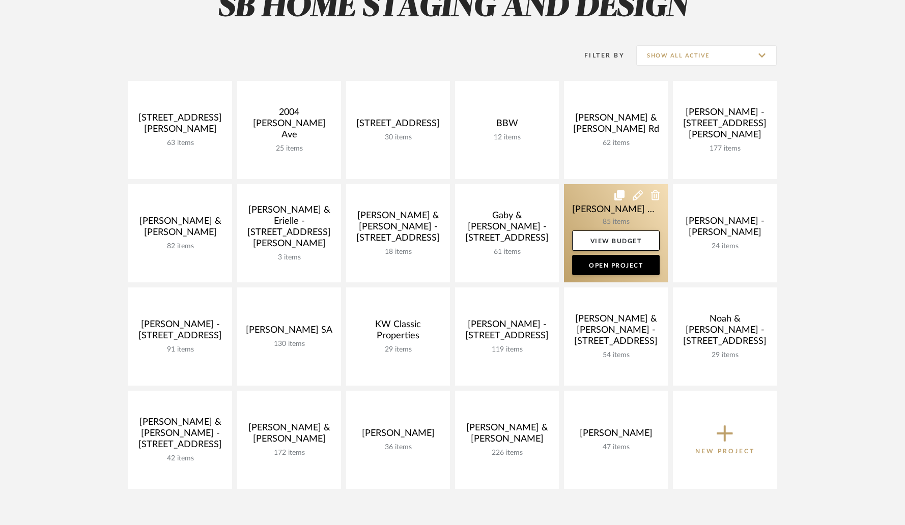
scroll to position [118, 0]
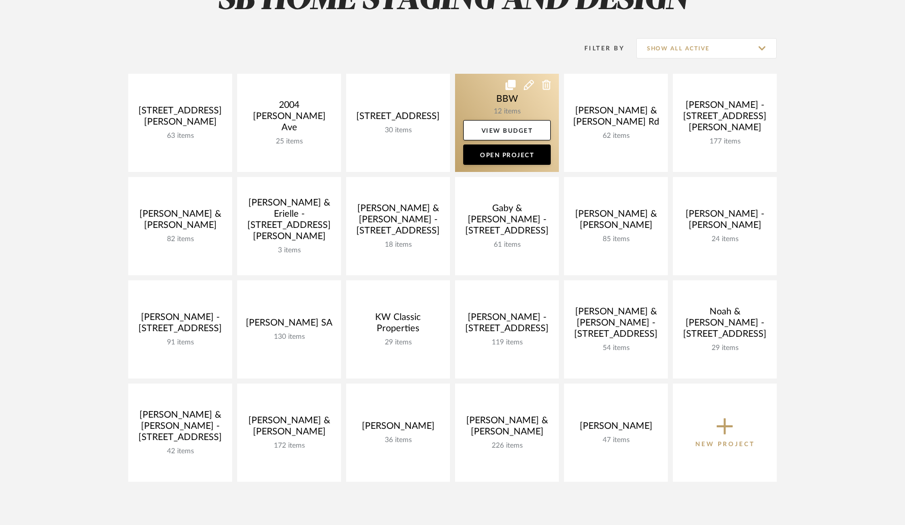
click at [475, 108] on link at bounding box center [507, 123] width 104 height 98
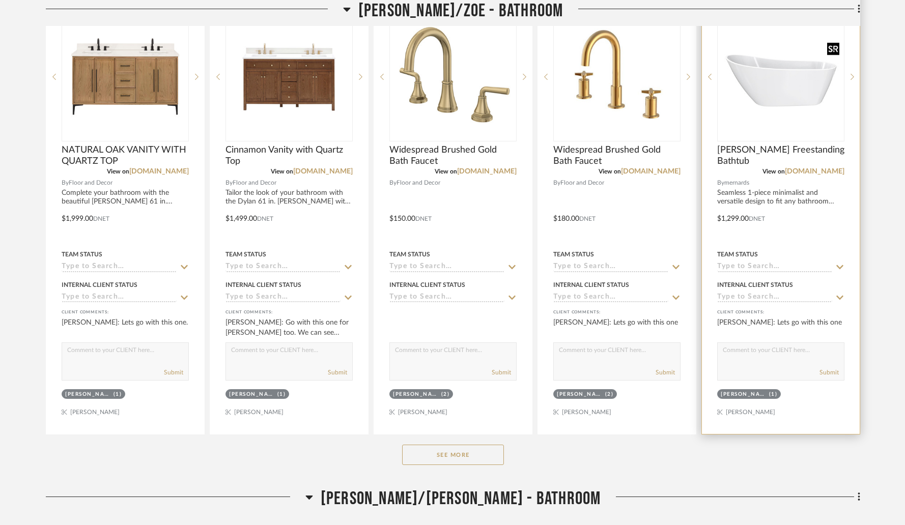
scroll to position [296, 0]
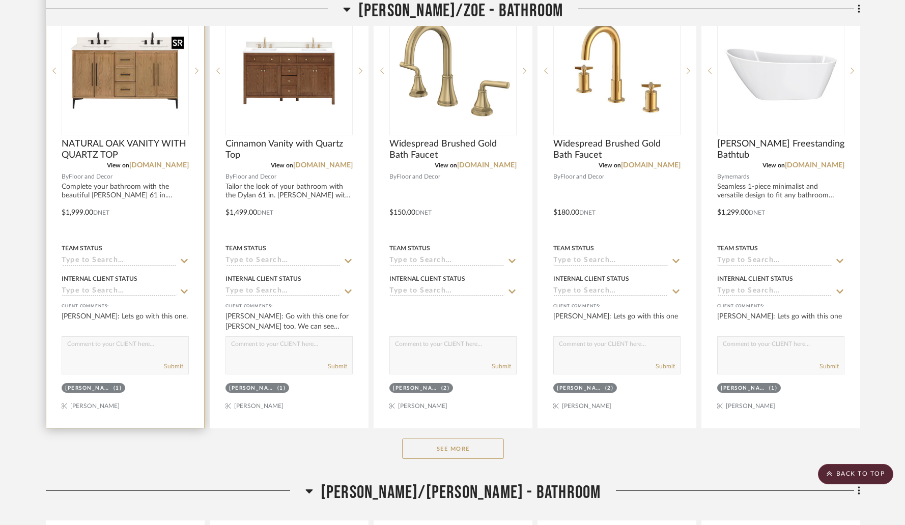
click at [0, 0] on img at bounding box center [0, 0] width 0 height 0
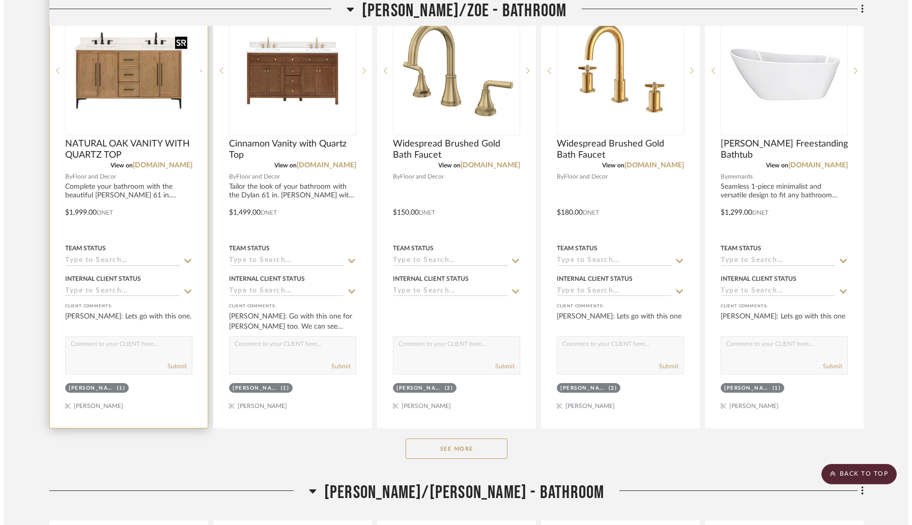
scroll to position [0, 0]
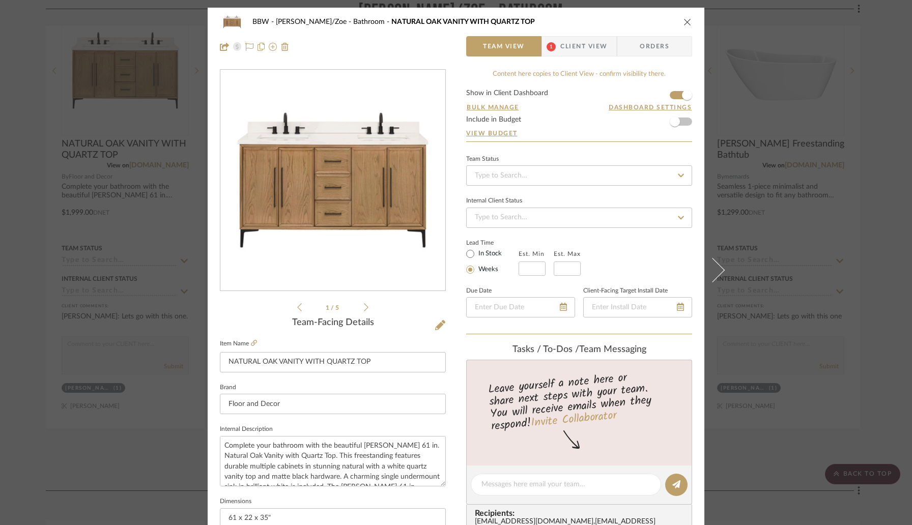
click at [686, 120] on form "Show in Client Dashboard Bulk Manage Dashboard Settings Include in Budget View …" at bounding box center [579, 116] width 226 height 52
click at [679, 122] on span "button" at bounding box center [675, 121] width 22 height 22
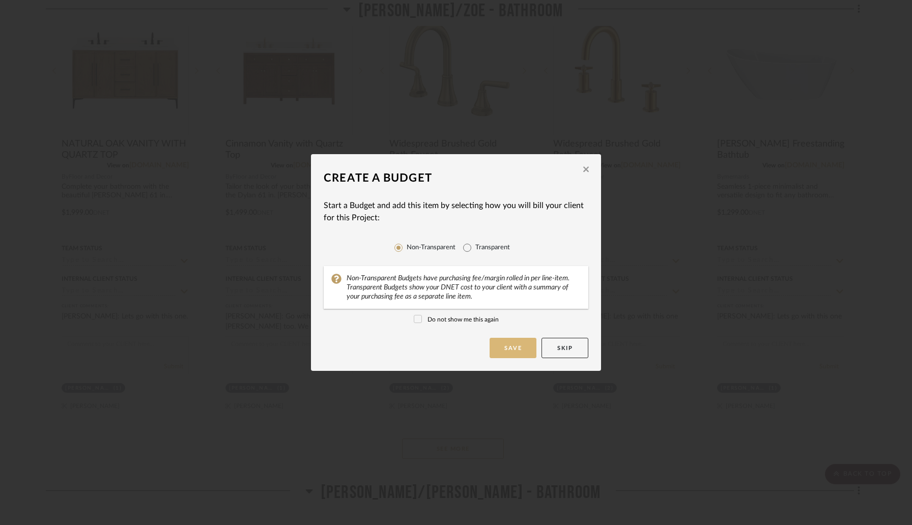
click at [512, 347] on button "Save" at bounding box center [513, 348] width 47 height 20
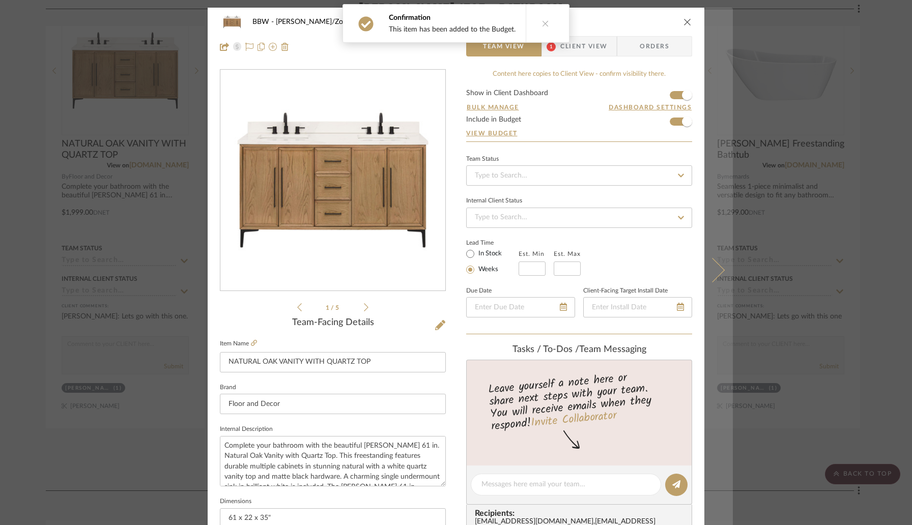
click at [714, 278] on button at bounding box center [719, 270] width 29 height 525
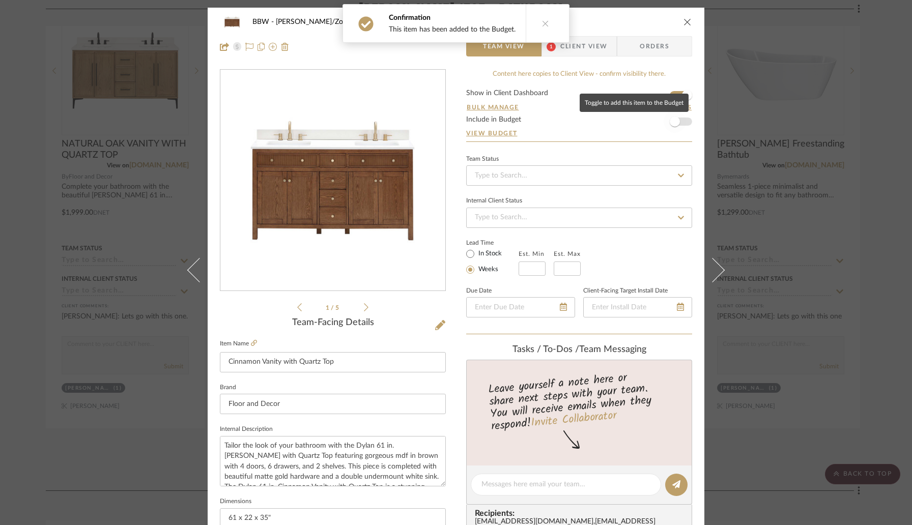
click at [676, 119] on span "button" at bounding box center [675, 121] width 22 height 22
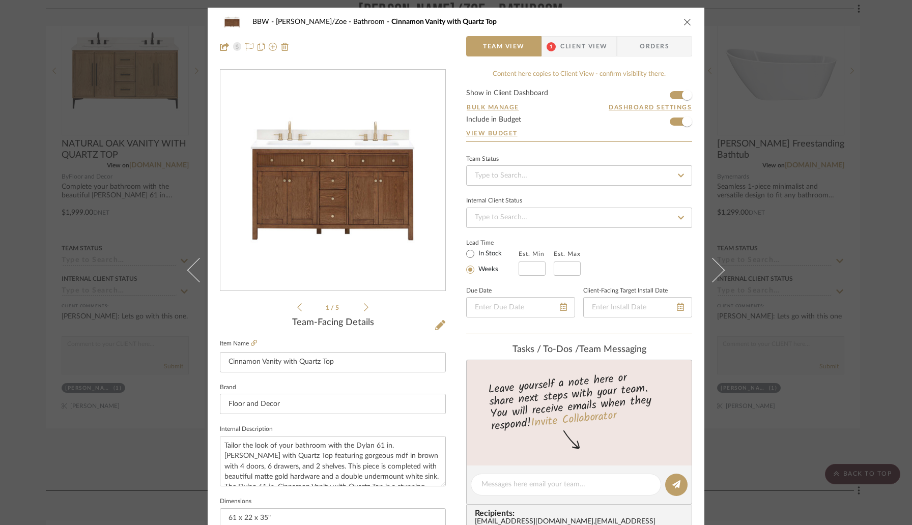
click at [562, 48] on span "Client View" at bounding box center [583, 46] width 47 height 20
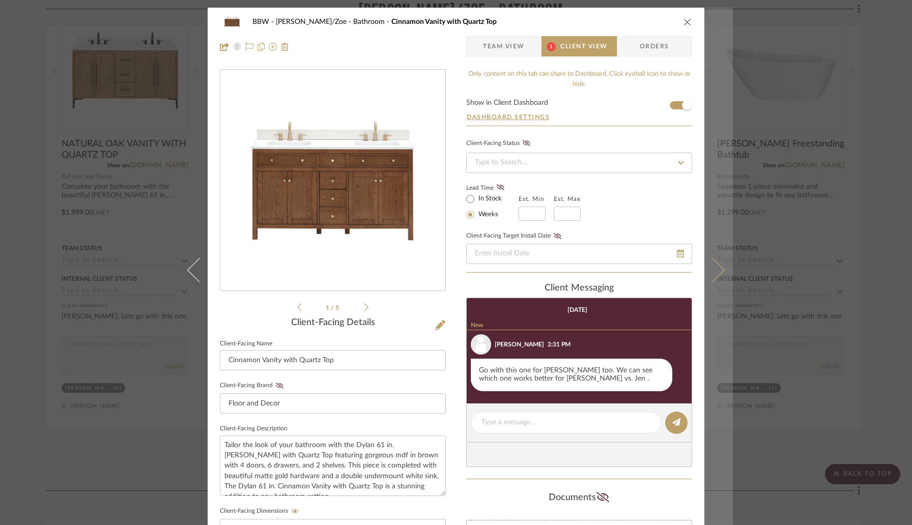
click at [717, 281] on button at bounding box center [719, 270] width 29 height 525
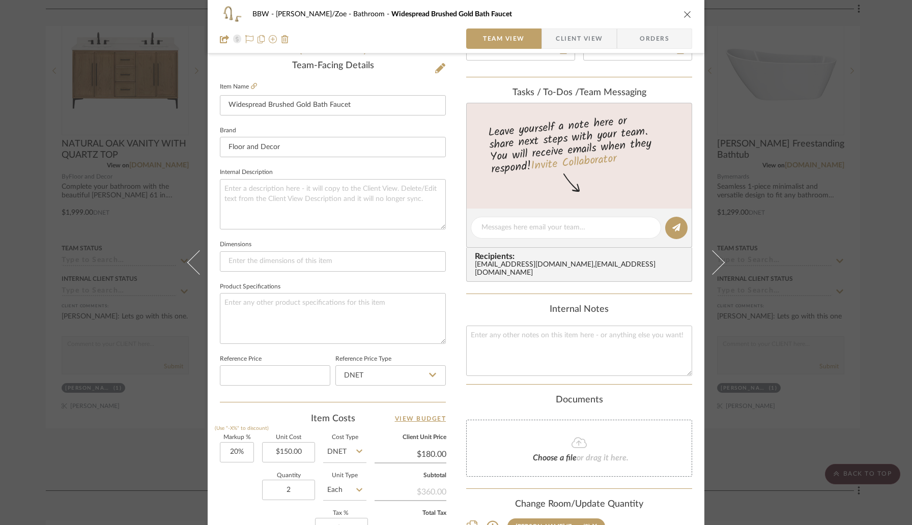
scroll to position [384, 0]
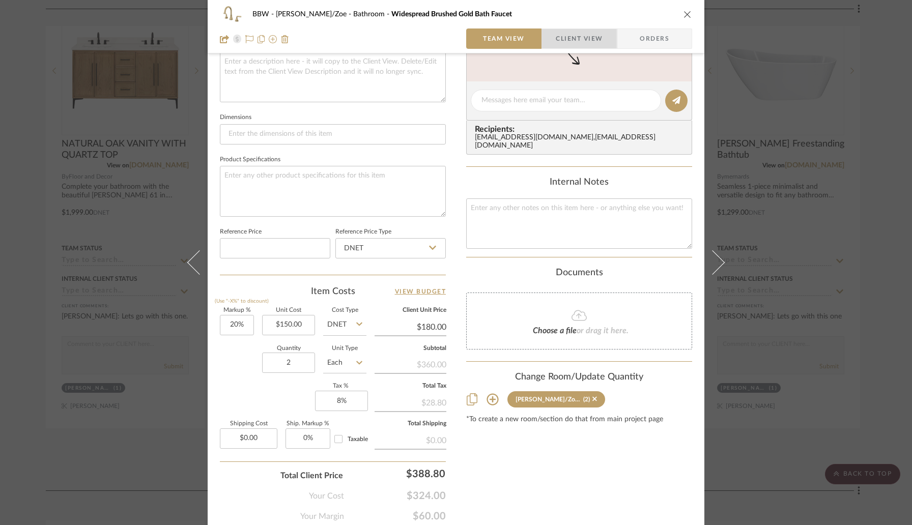
click at [565, 42] on span "Client View" at bounding box center [579, 39] width 47 height 20
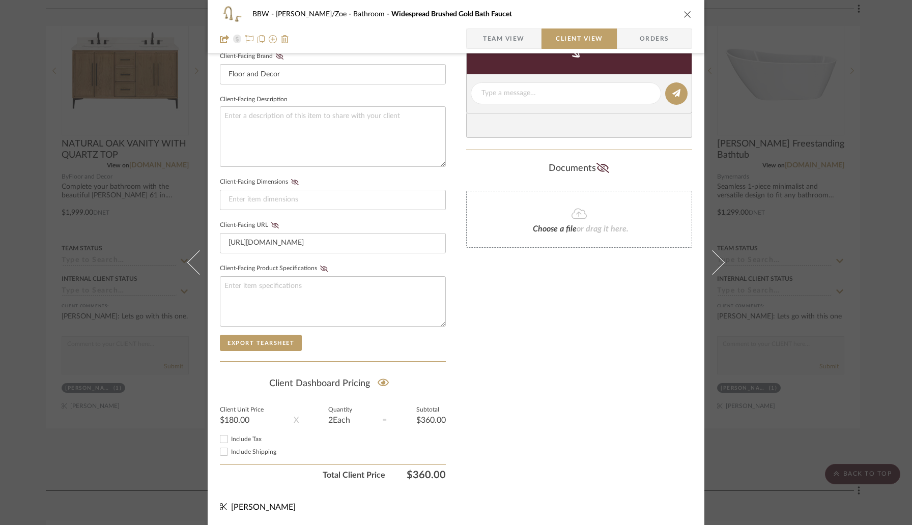
scroll to position [0, 0]
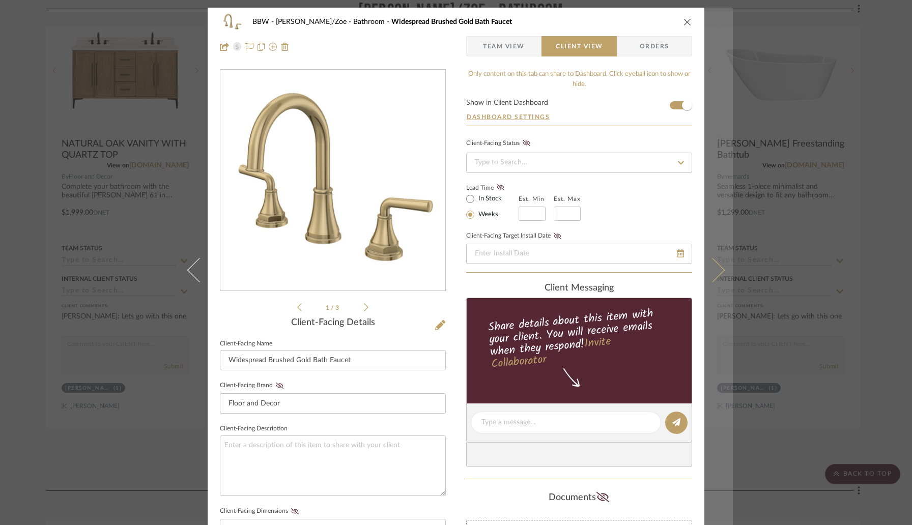
click at [712, 274] on icon at bounding box center [712, 270] width 24 height 24
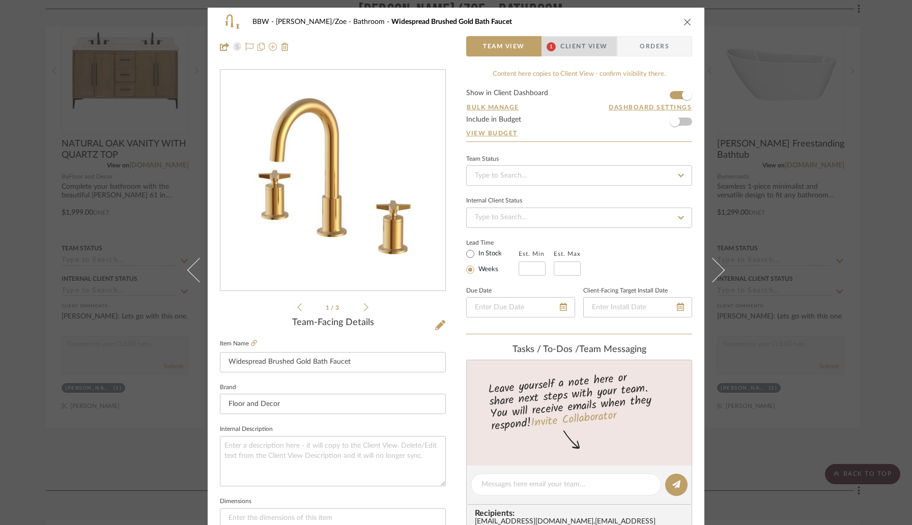
click at [581, 52] on span "Client View" at bounding box center [583, 46] width 47 height 20
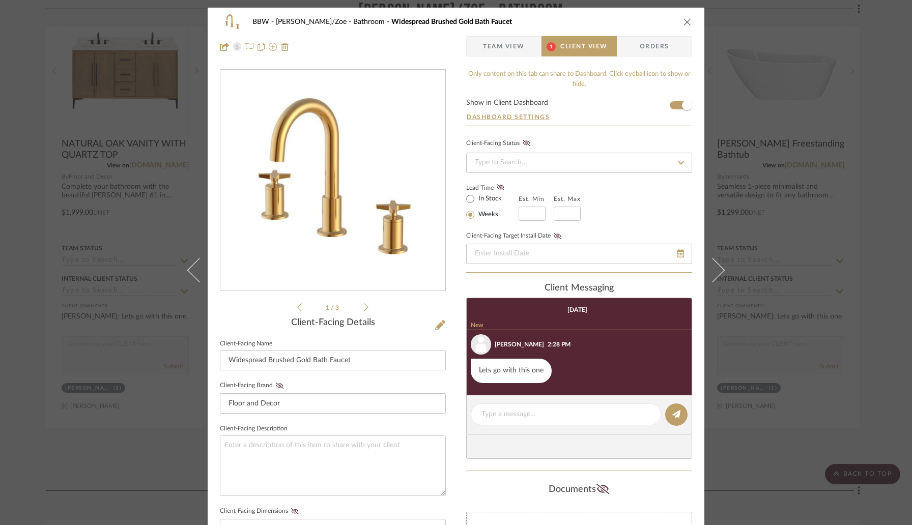
click at [512, 46] on span "Team View" at bounding box center [504, 46] width 42 height 20
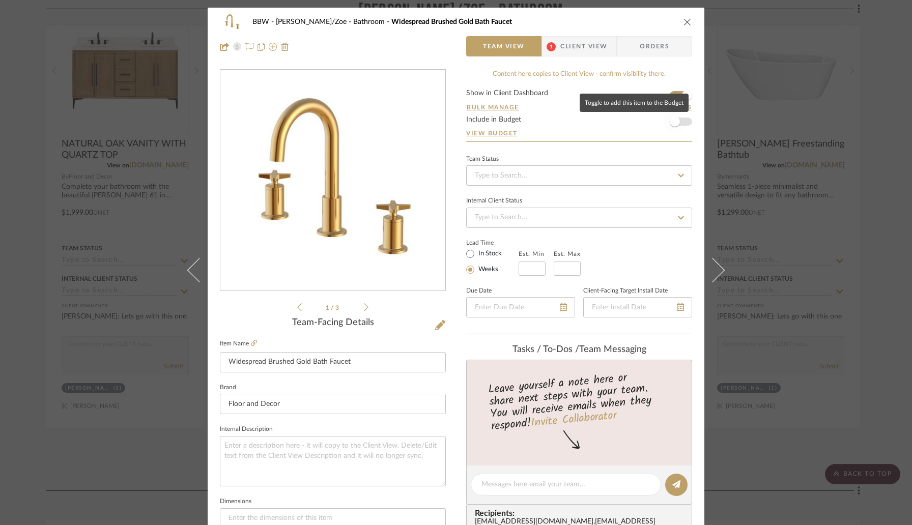
click at [681, 124] on span "button" at bounding box center [675, 121] width 22 height 22
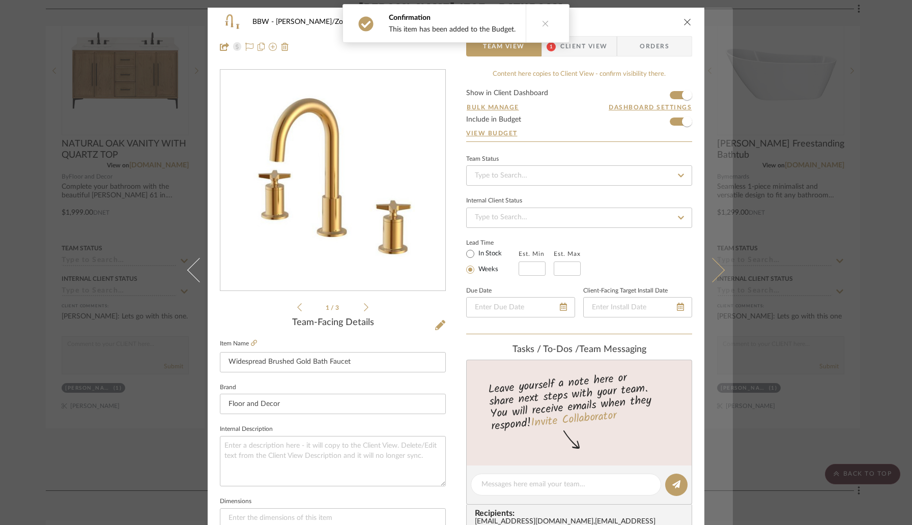
click at [701, 272] on icon at bounding box center [712, 270] width 24 height 24
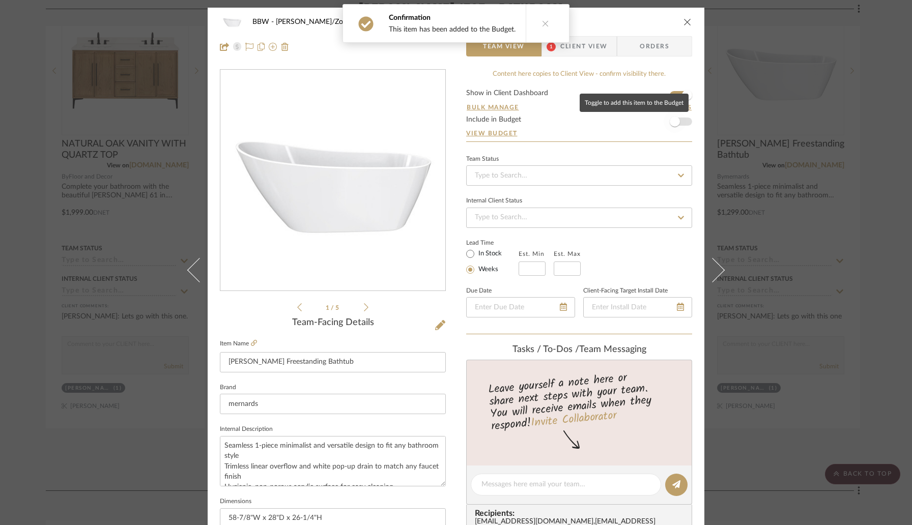
click at [676, 121] on span "button" at bounding box center [675, 122] width 10 height 10
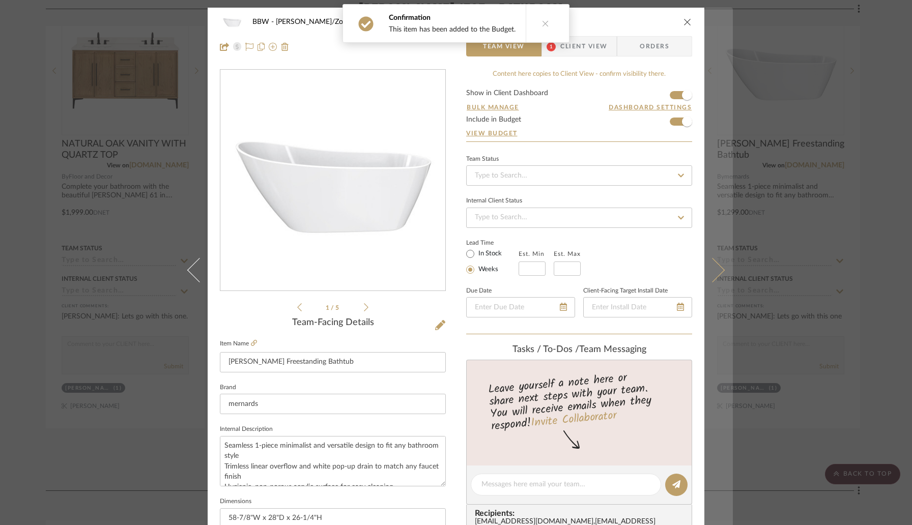
click at [712, 260] on button at bounding box center [719, 270] width 29 height 525
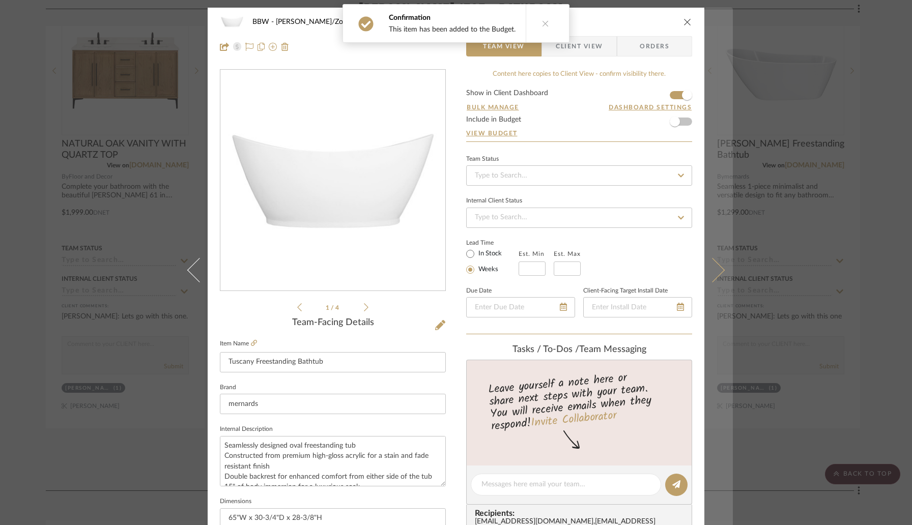
click at [714, 277] on button at bounding box center [719, 270] width 29 height 525
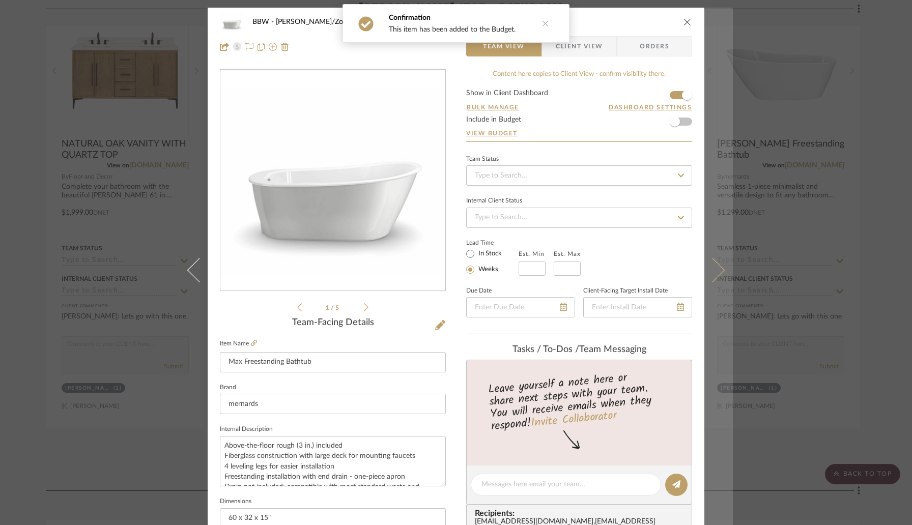
click at [715, 278] on button at bounding box center [719, 270] width 29 height 525
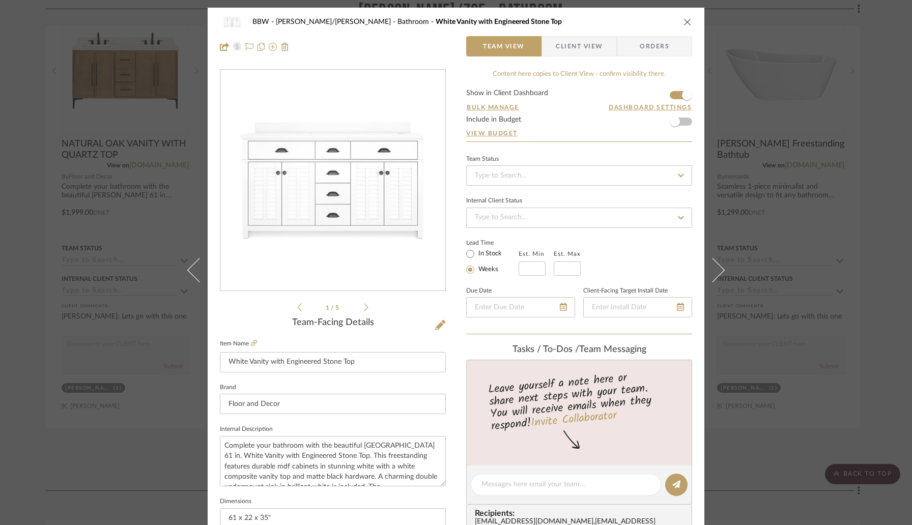
click at [715, 278] on button at bounding box center [719, 270] width 29 height 525
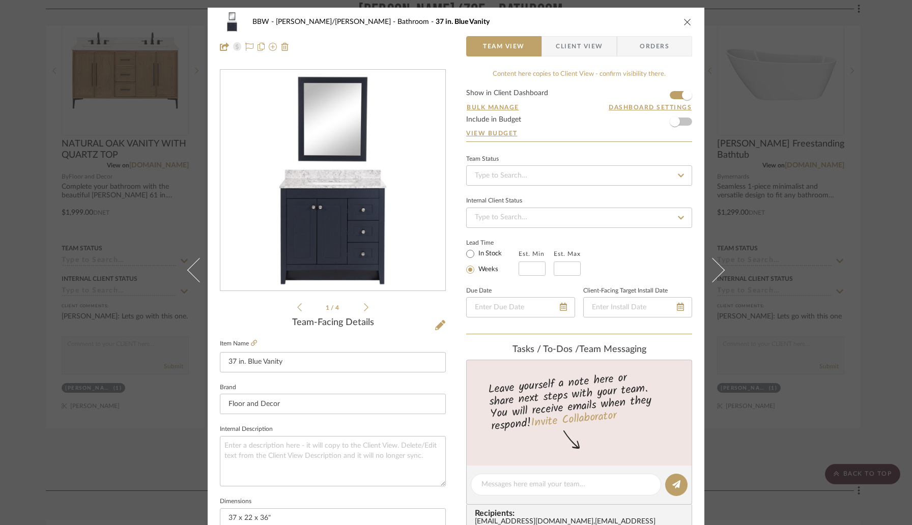
click at [715, 278] on button at bounding box center [719, 270] width 29 height 525
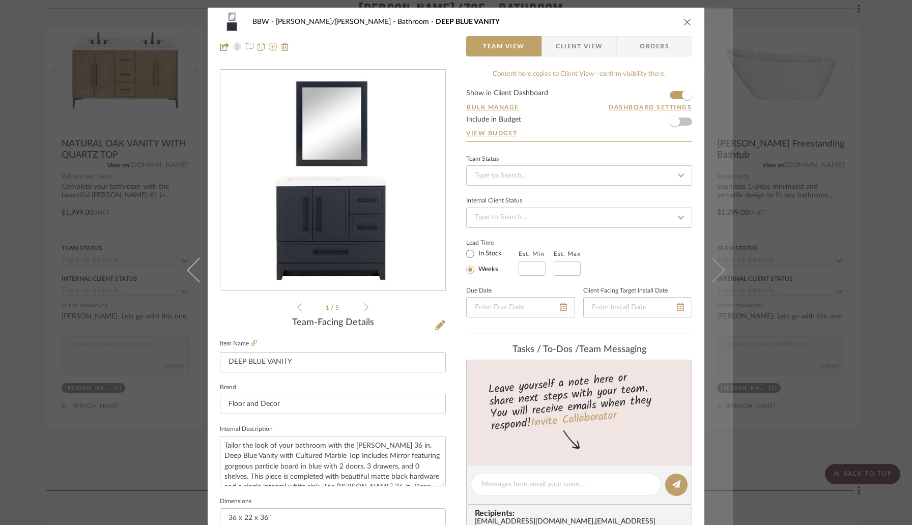
click at [715, 278] on button at bounding box center [719, 270] width 29 height 525
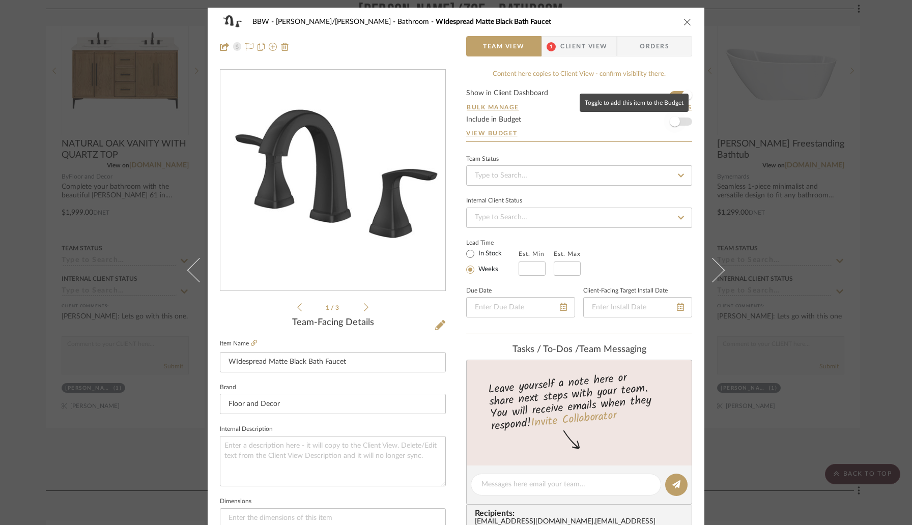
click at [675, 123] on span "button" at bounding box center [675, 122] width 10 height 10
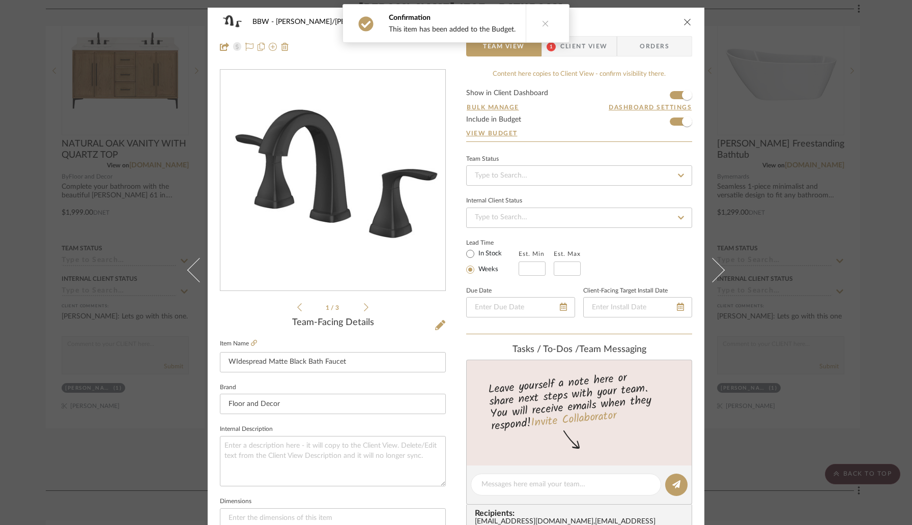
click at [586, 43] on span "Client View" at bounding box center [583, 46] width 47 height 20
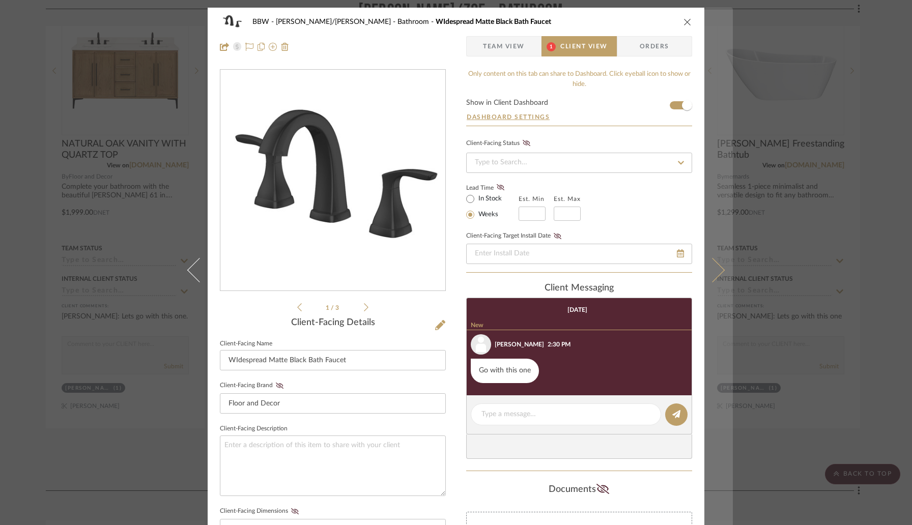
click at [710, 269] on icon at bounding box center [712, 270] width 24 height 24
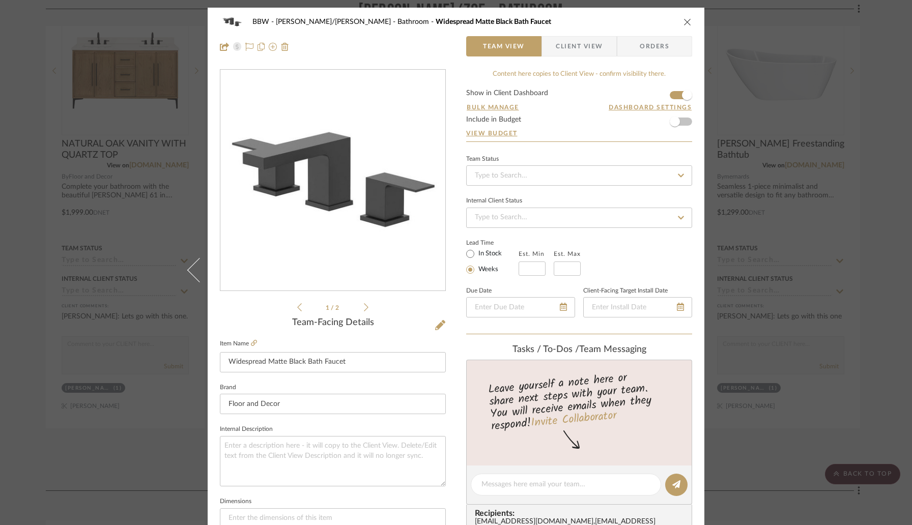
click at [685, 23] on icon "close" at bounding box center [688, 22] width 8 height 8
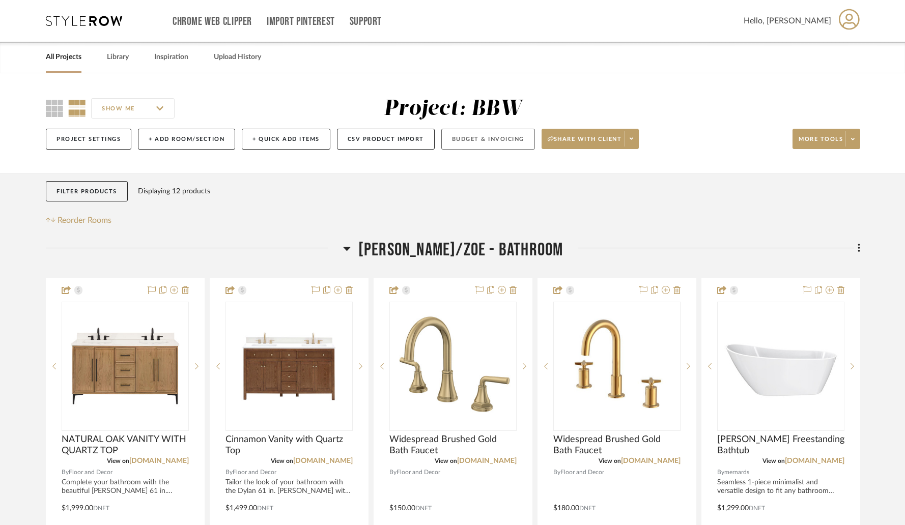
click at [468, 142] on button "Budget & Invoicing" at bounding box center [488, 139] width 94 height 21
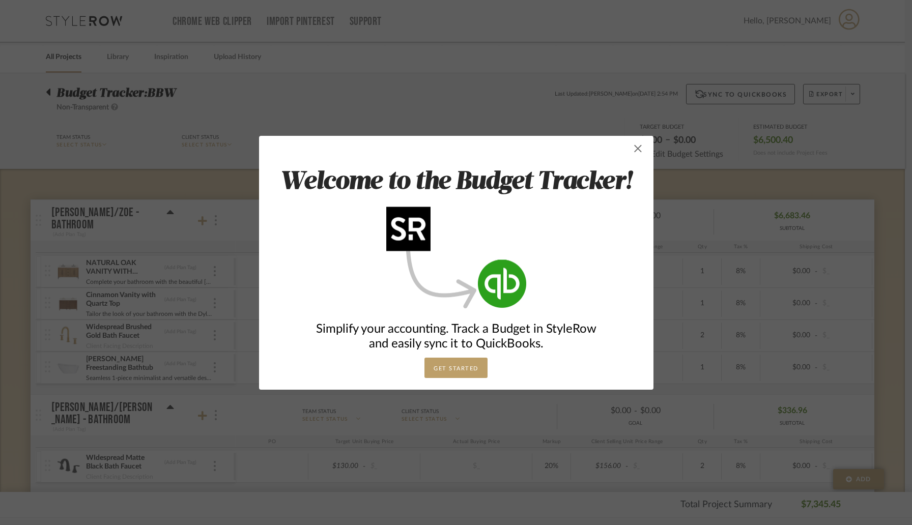
click at [630, 154] on span "button" at bounding box center [638, 148] width 20 height 20
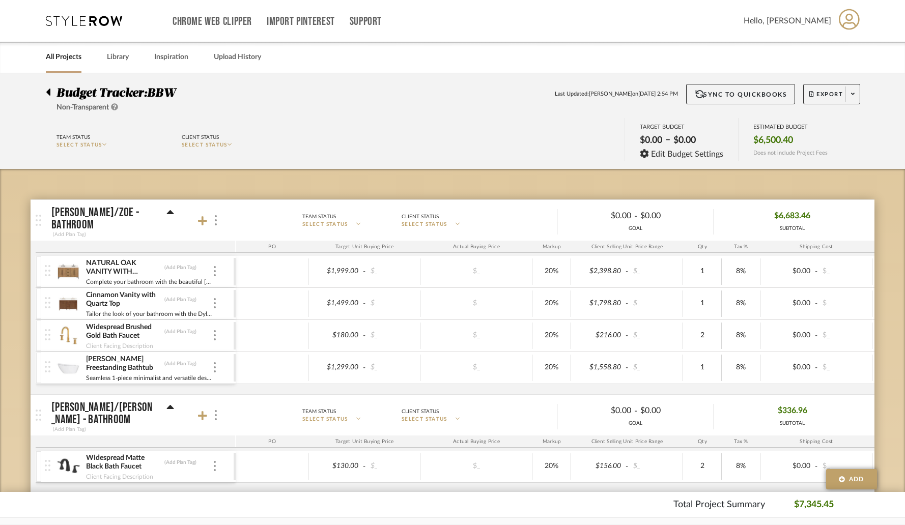
click at [52, 89] on div at bounding box center [51, 90] width 11 height 12
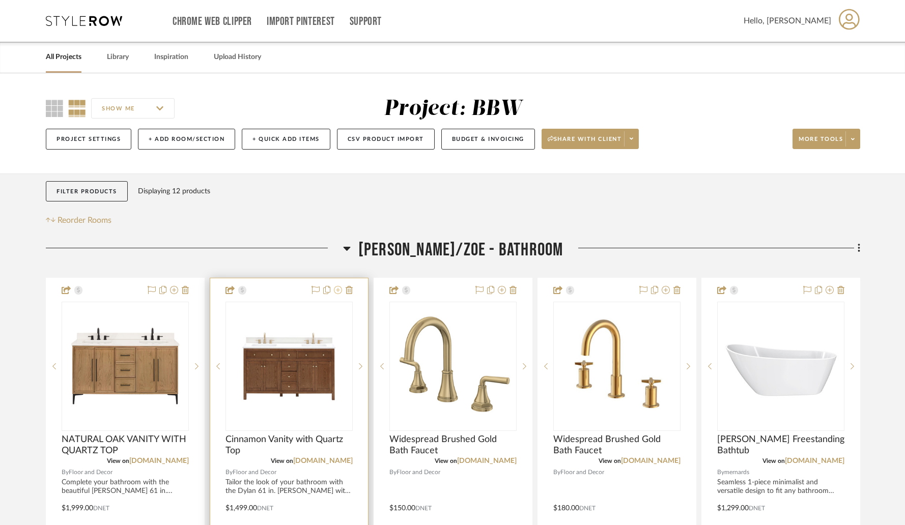
click at [338, 293] on icon at bounding box center [338, 290] width 8 height 8
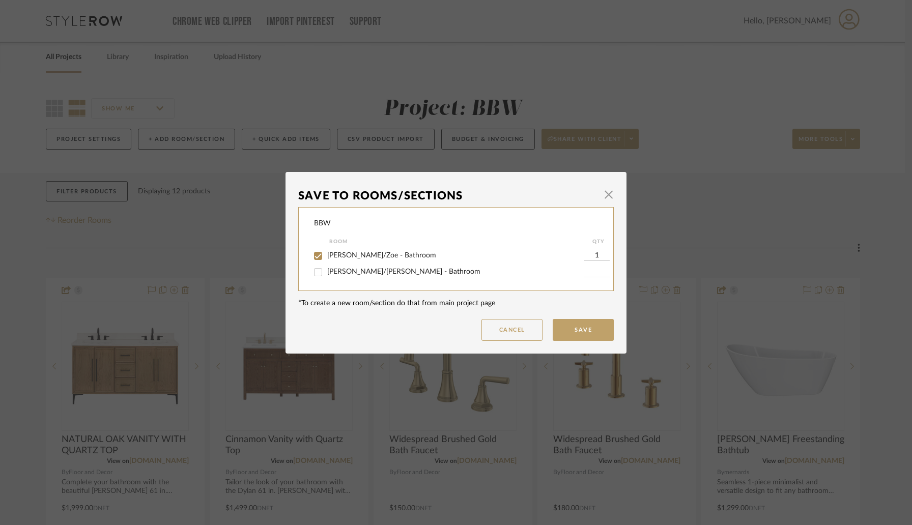
click at [341, 274] on span "[PERSON_NAME]/[PERSON_NAME] - Bathroom" at bounding box center [403, 271] width 153 height 7
click at [326, 274] on input "[PERSON_NAME]/[PERSON_NAME] - Bathroom" at bounding box center [318, 272] width 16 height 16
checkbox input "true"
type input "1"
click at [338, 255] on span "[PERSON_NAME]/Zoe - Bathroom" at bounding box center [381, 255] width 109 height 7
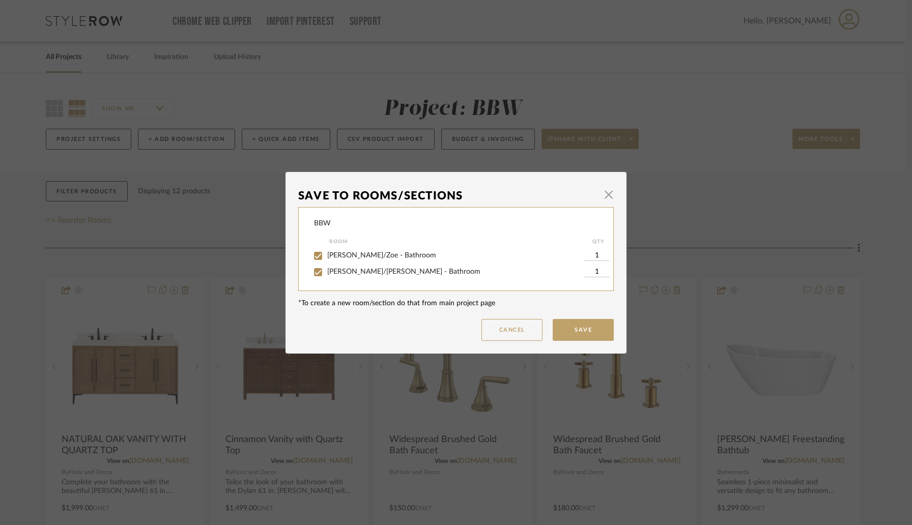
click at [326, 255] on input "[PERSON_NAME]/Zoe - Bathroom" at bounding box center [318, 256] width 16 height 16
checkbox input "false"
click at [585, 330] on button "Save" at bounding box center [583, 330] width 61 height 22
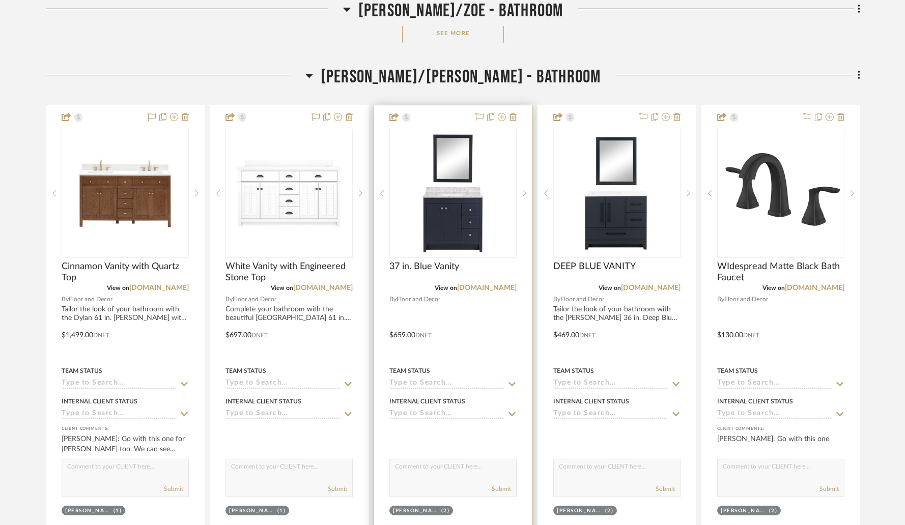
scroll to position [726, 0]
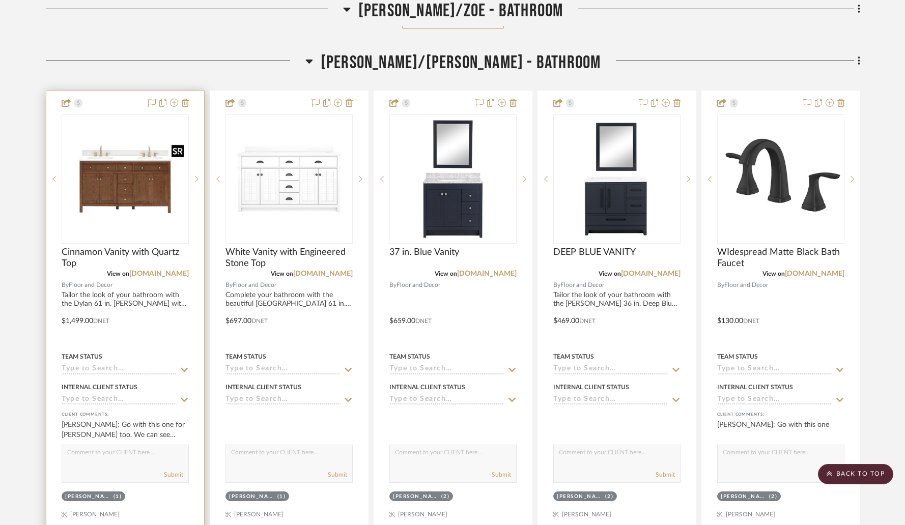
click at [0, 0] on img at bounding box center [0, 0] width 0 height 0
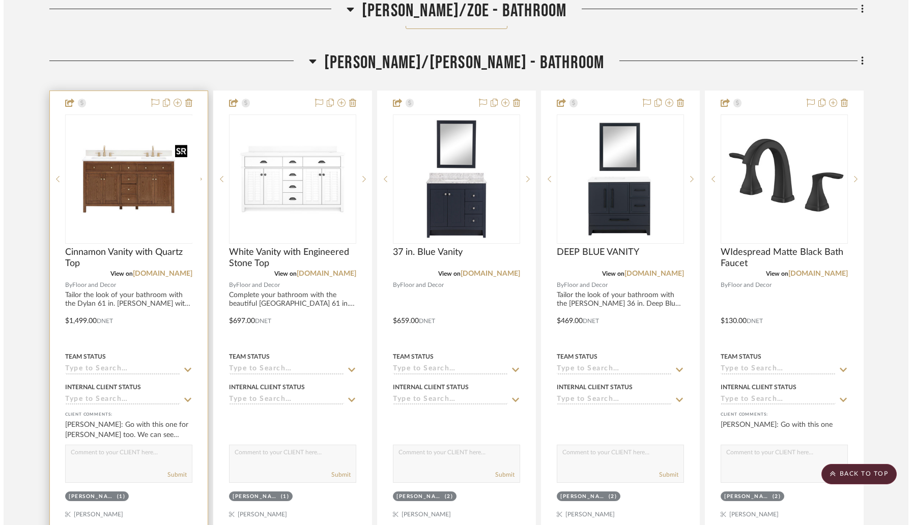
scroll to position [0, 0]
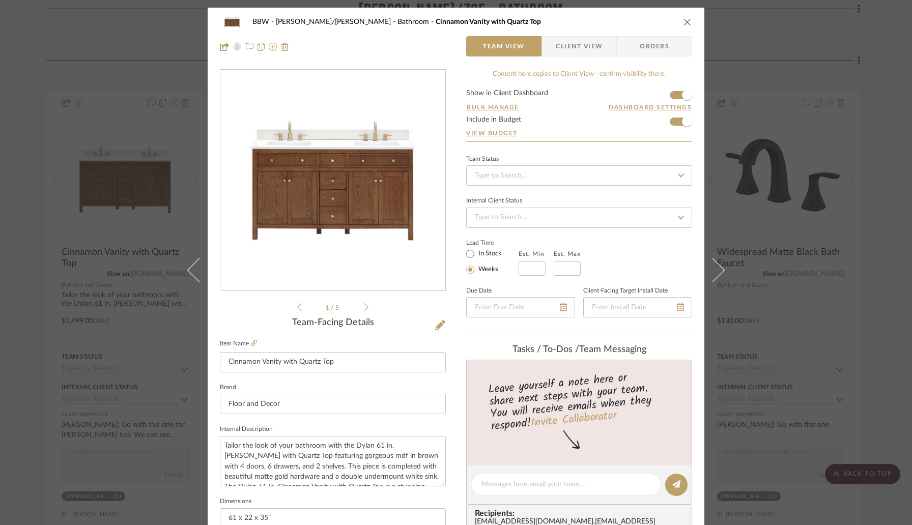
click at [684, 22] on icon "close" at bounding box center [688, 22] width 8 height 8
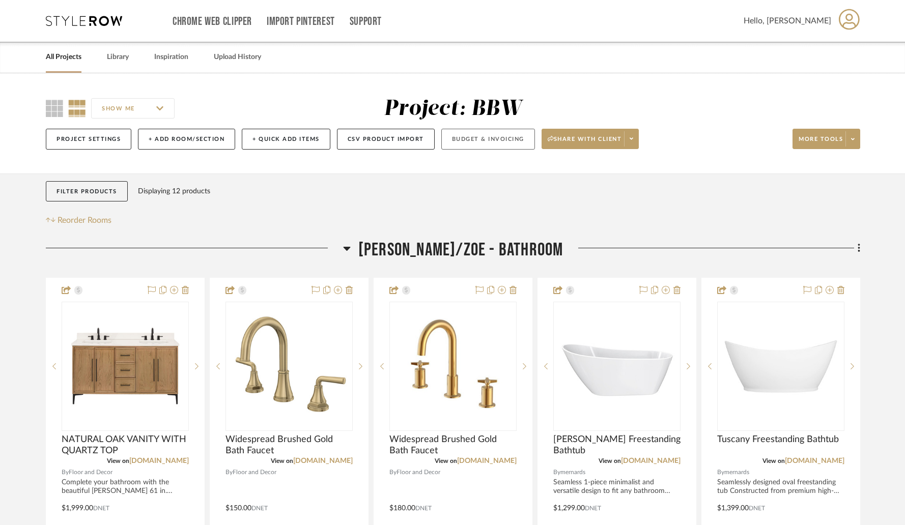
click at [514, 139] on button "Budget & Invoicing" at bounding box center [488, 139] width 94 height 21
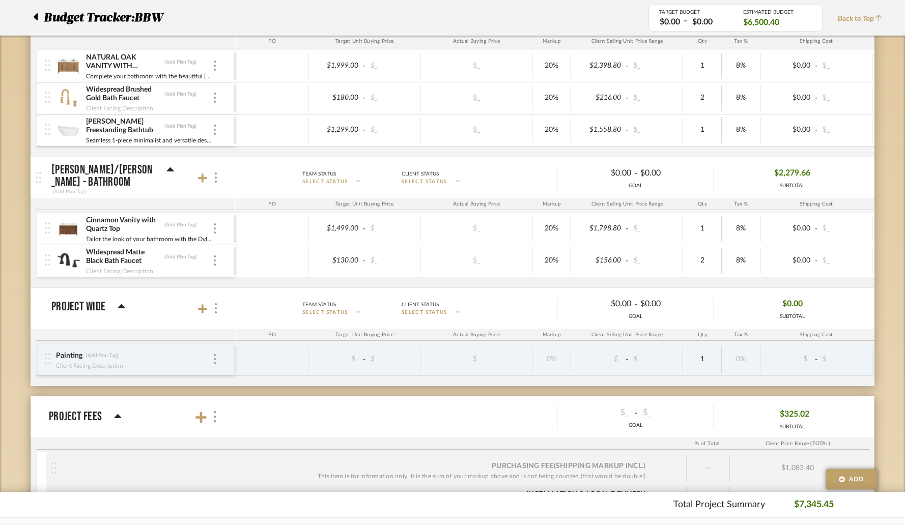
scroll to position [230, 0]
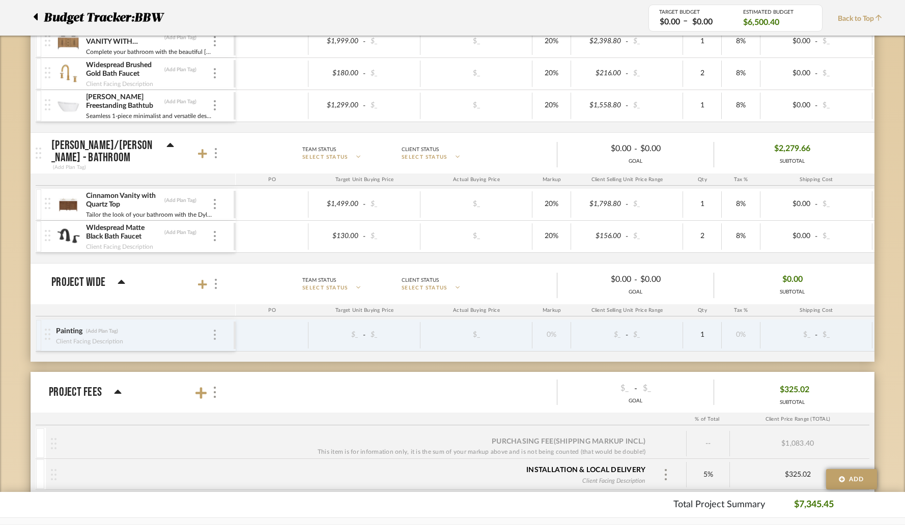
click at [214, 330] on img at bounding box center [215, 335] width 2 height 10
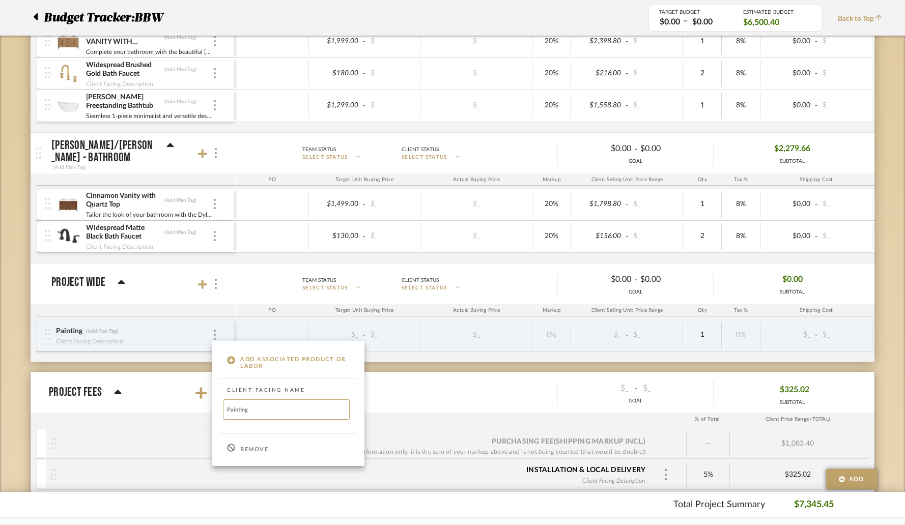
click at [242, 448] on p "Remove" at bounding box center [254, 449] width 28 height 7
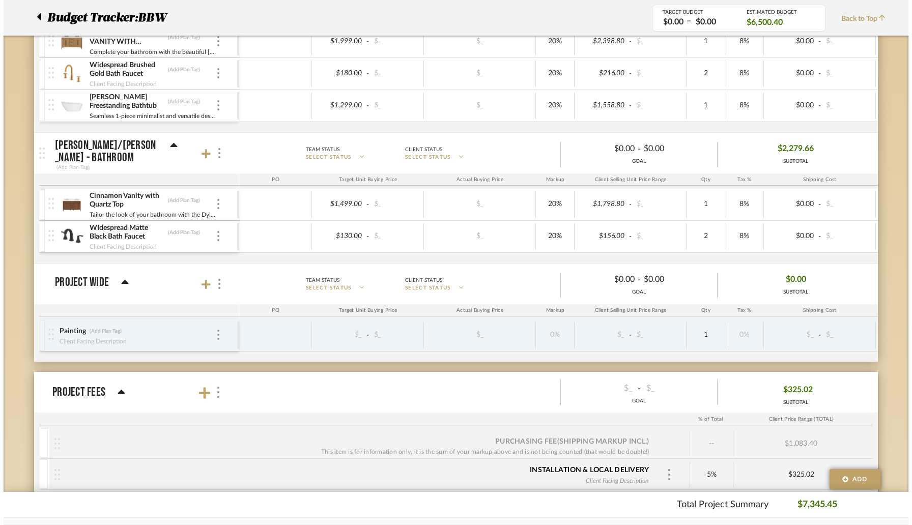
scroll to position [0, 0]
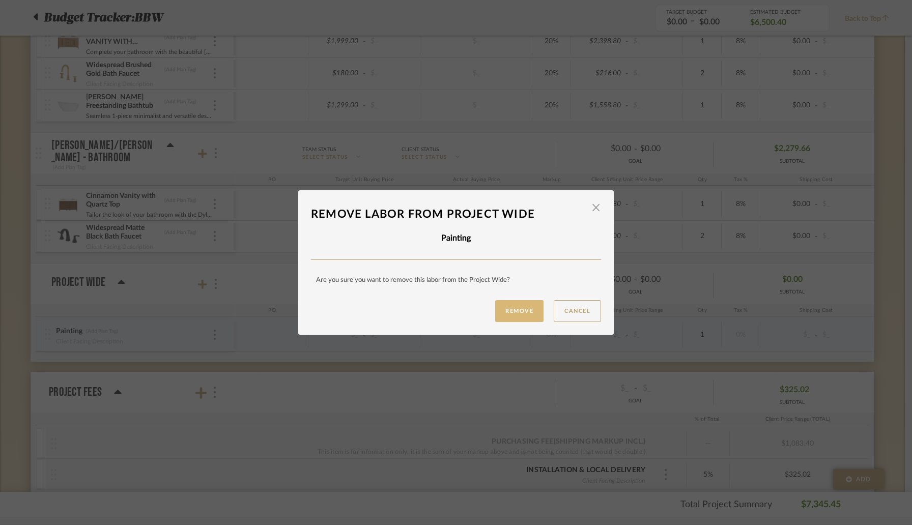
click at [511, 312] on button "Remove" at bounding box center [519, 311] width 48 height 22
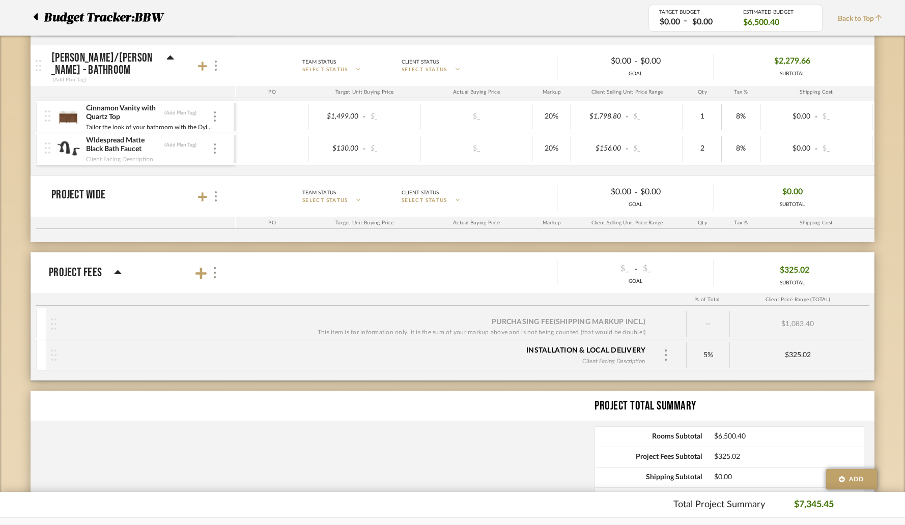
scroll to position [319, 0]
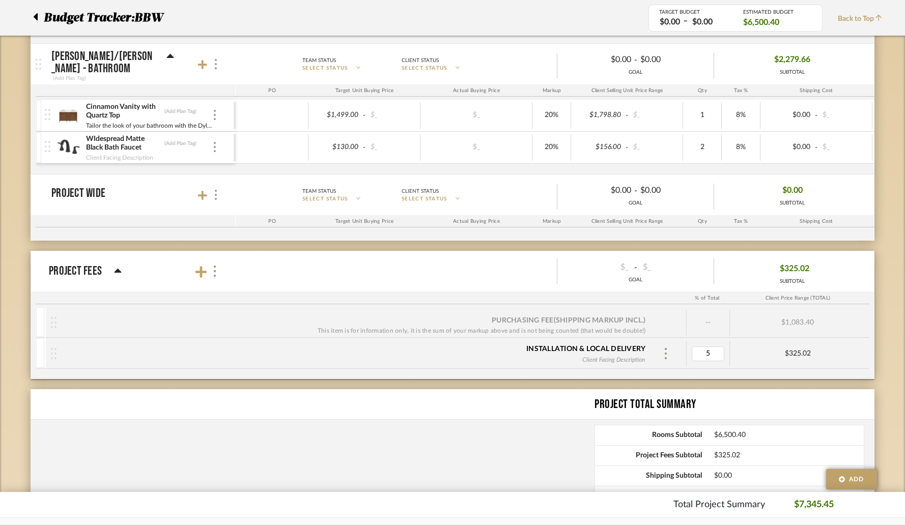
type input "0"
click at [888, 353] on div "Budget Tracker: BBW Non-Transparent Last Updated: [PERSON_NAME] on [DATE] 2:55 …" at bounding box center [452, 156] width 905 height 805
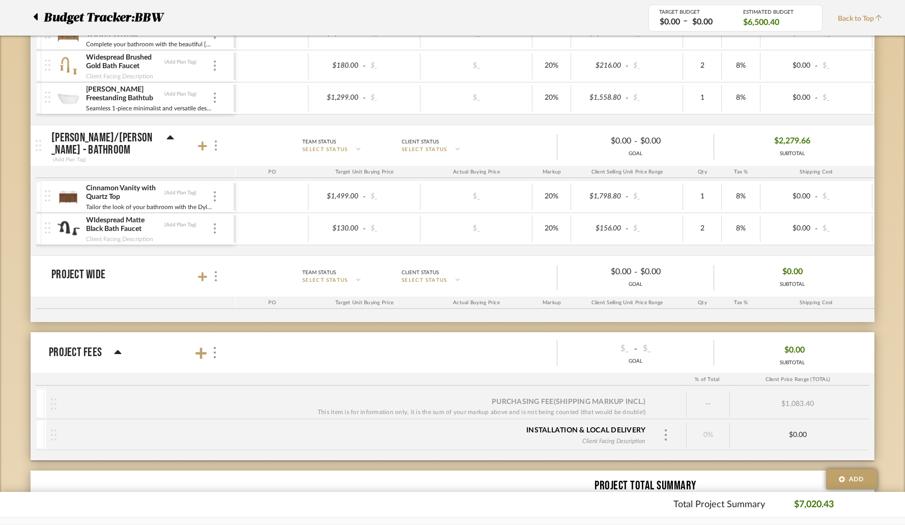
scroll to position [0, 0]
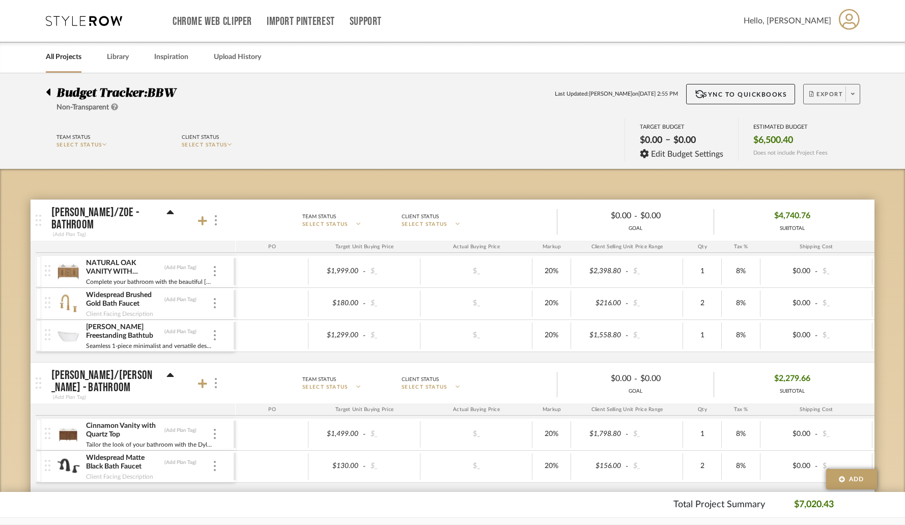
click at [842, 99] on span "Export" at bounding box center [826, 98] width 34 height 15
click at [819, 127] on button "Export PDF" at bounding box center [849, 123] width 97 height 24
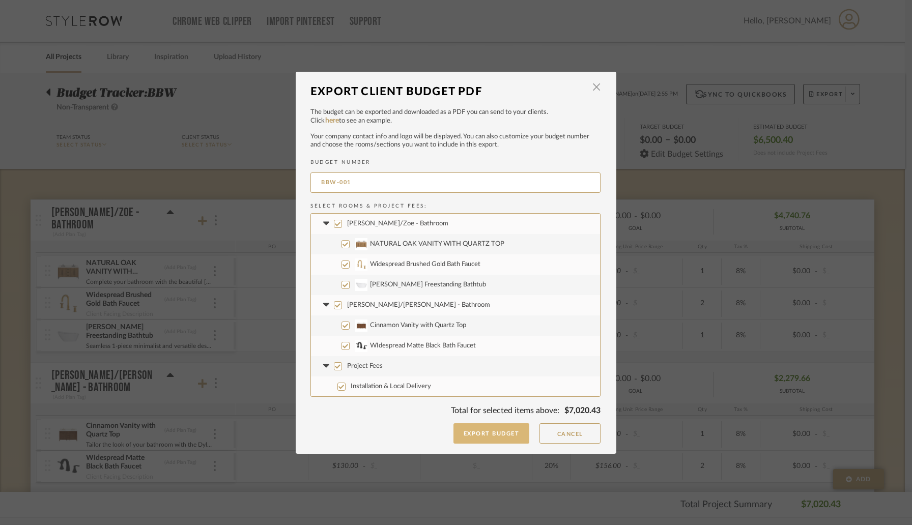
click at [491, 435] on button "Export Budget" at bounding box center [492, 434] width 76 height 20
